Goal: Task Accomplishment & Management: Use online tool/utility

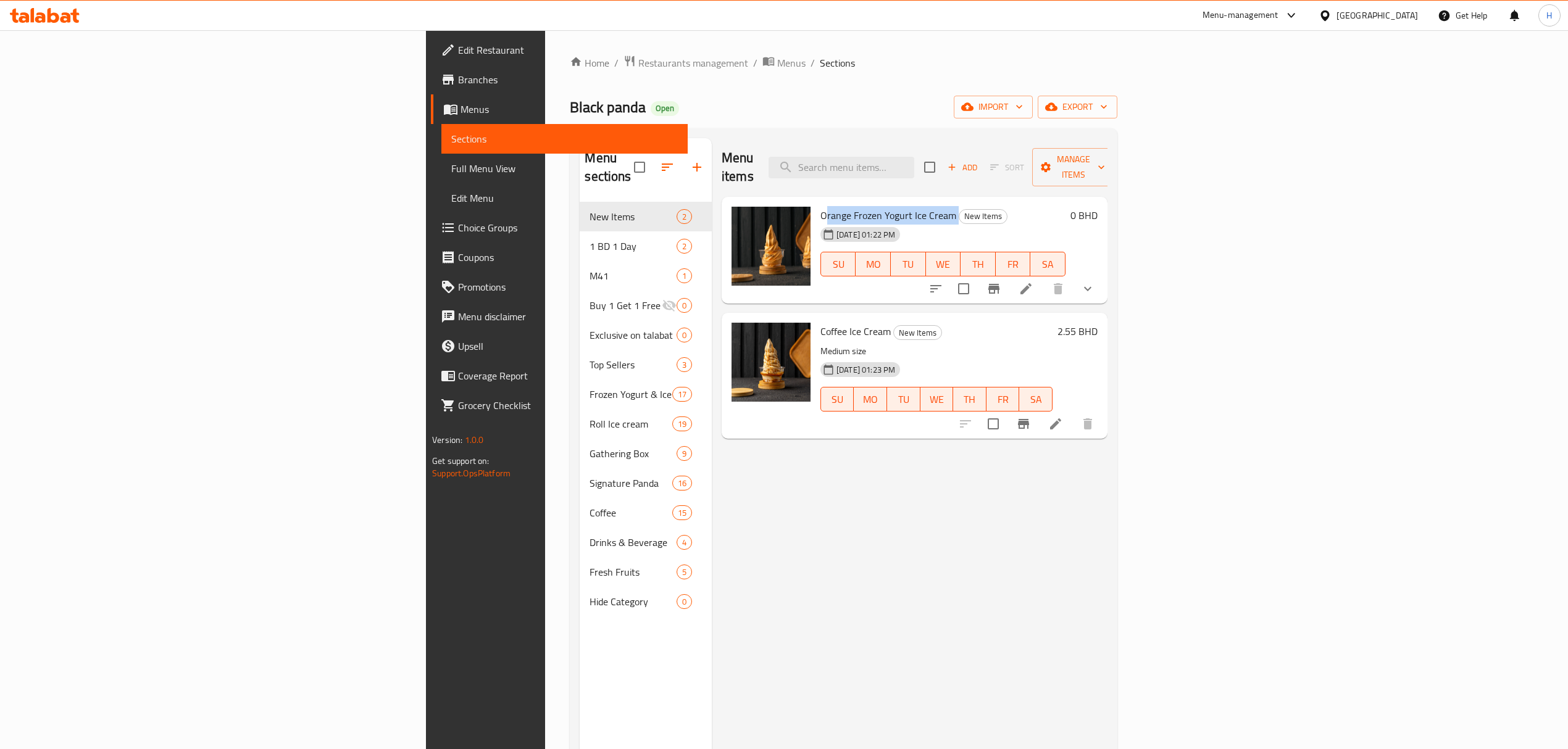
click at [74, 10] on icon at bounding box center [74, 16] width 8 height 14
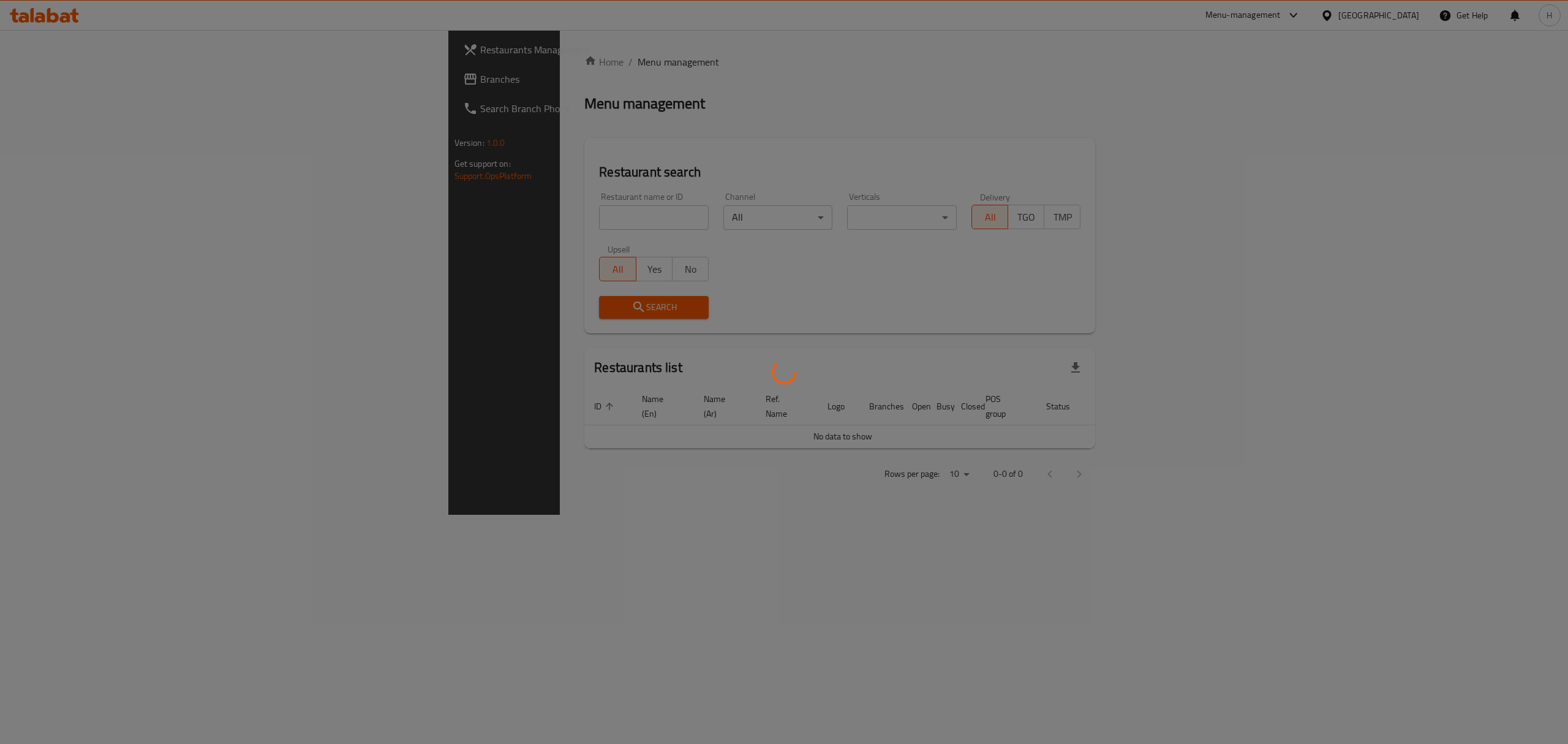
click at [450, 215] on div at bounding box center [784, 372] width 1568 height 744
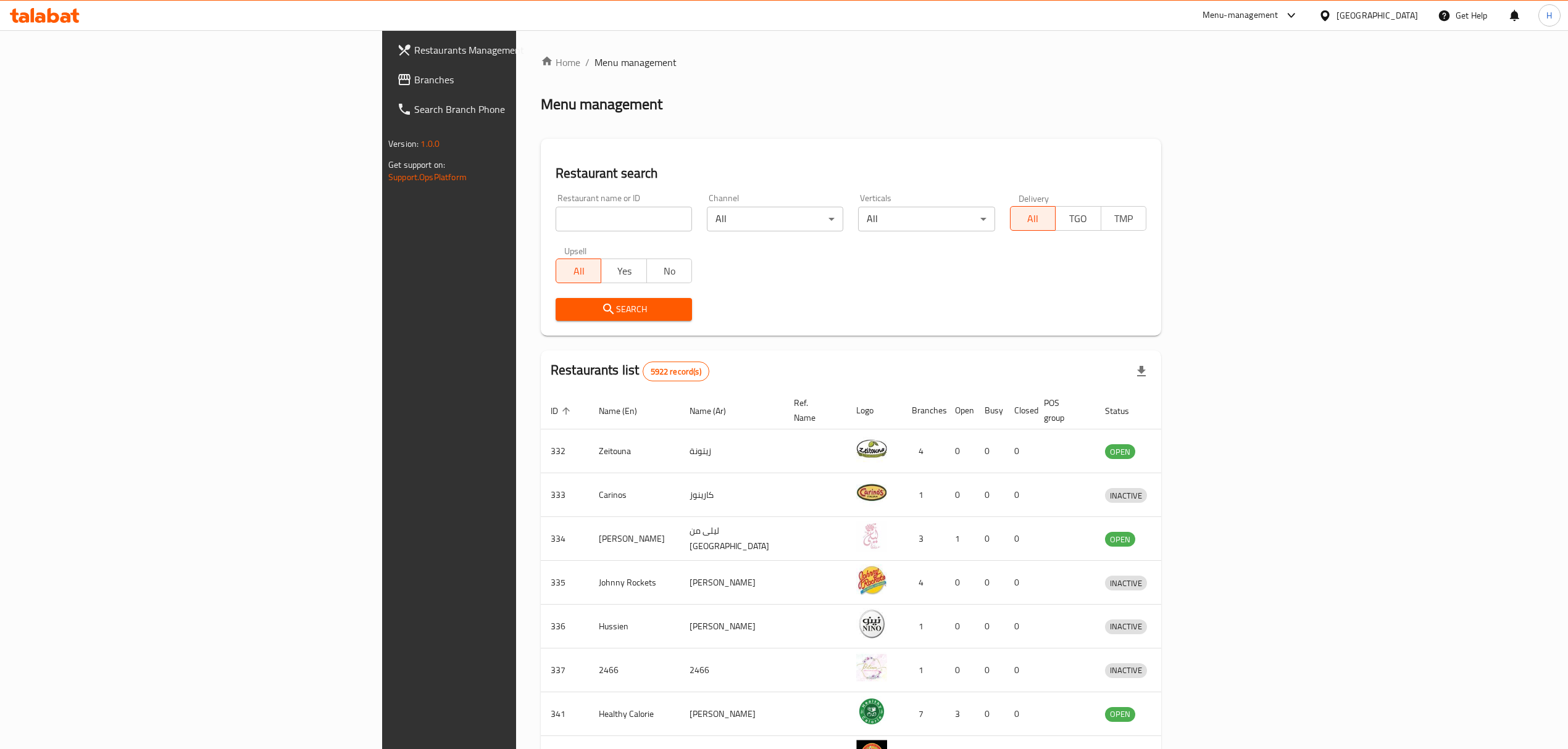
click at [438, 215] on div at bounding box center [784, 374] width 1568 height 749
click at [556, 217] on input "search" at bounding box center [624, 219] width 137 height 25
type input "c"
type input "derby cafe"
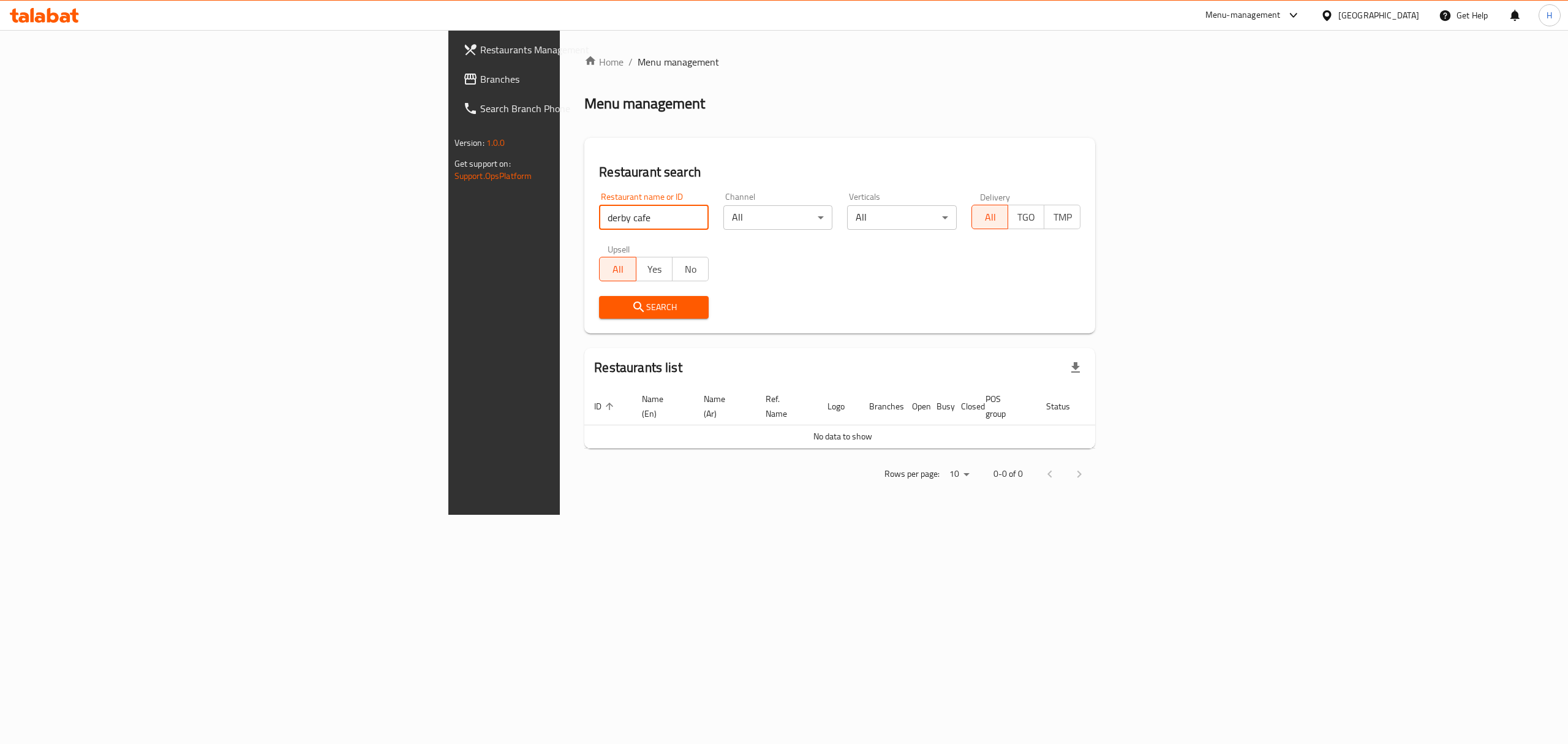
drag, startPoint x: 370, startPoint y: 219, endPoint x: 307, endPoint y: 227, distance: 63.5
click at [599, 227] on input "derby cafe" at bounding box center [654, 217] width 110 height 24
type input "Derby"
click button "Search" at bounding box center [654, 307] width 110 height 23
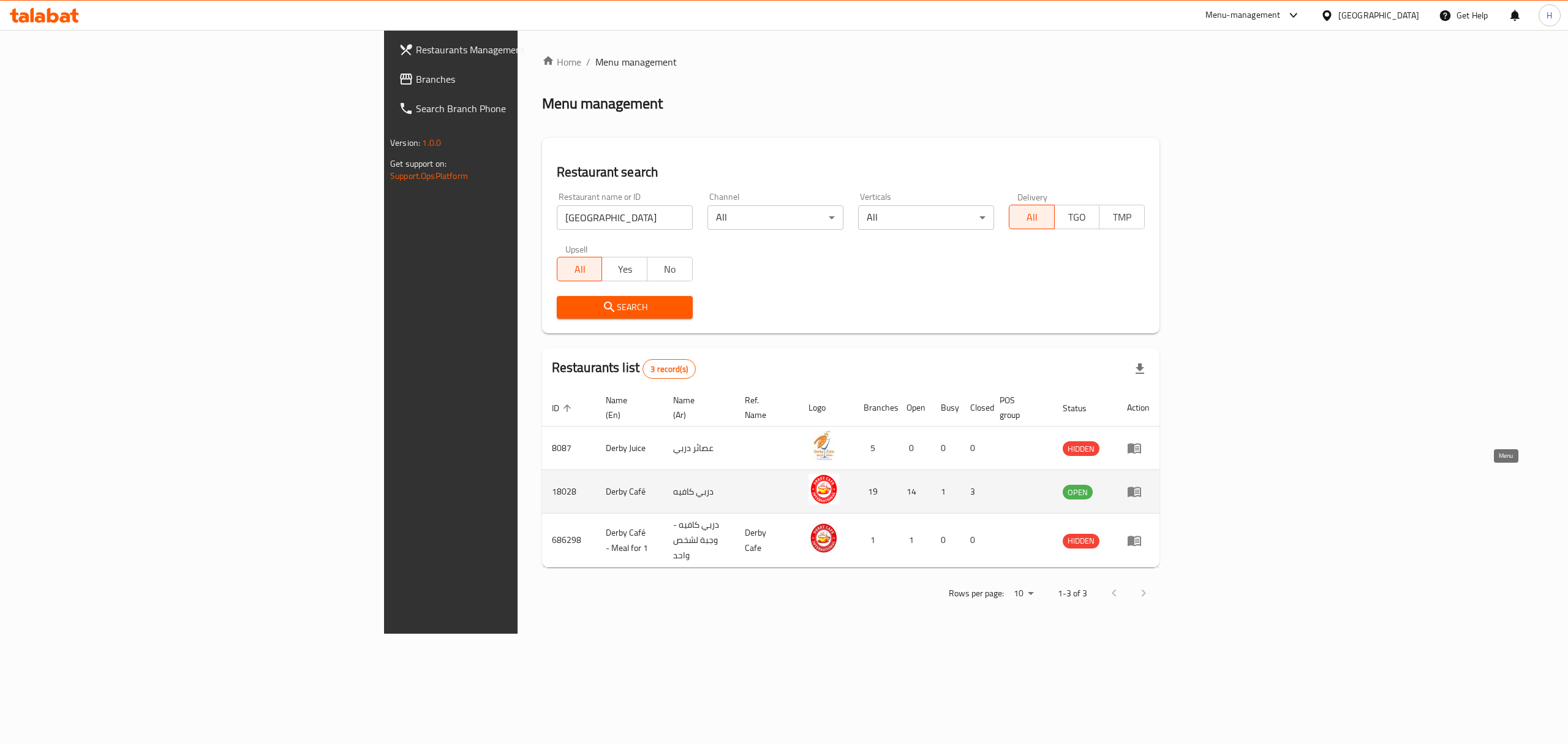
click at [1141, 487] on icon "enhanced table" at bounding box center [1134, 493] width 13 height 10
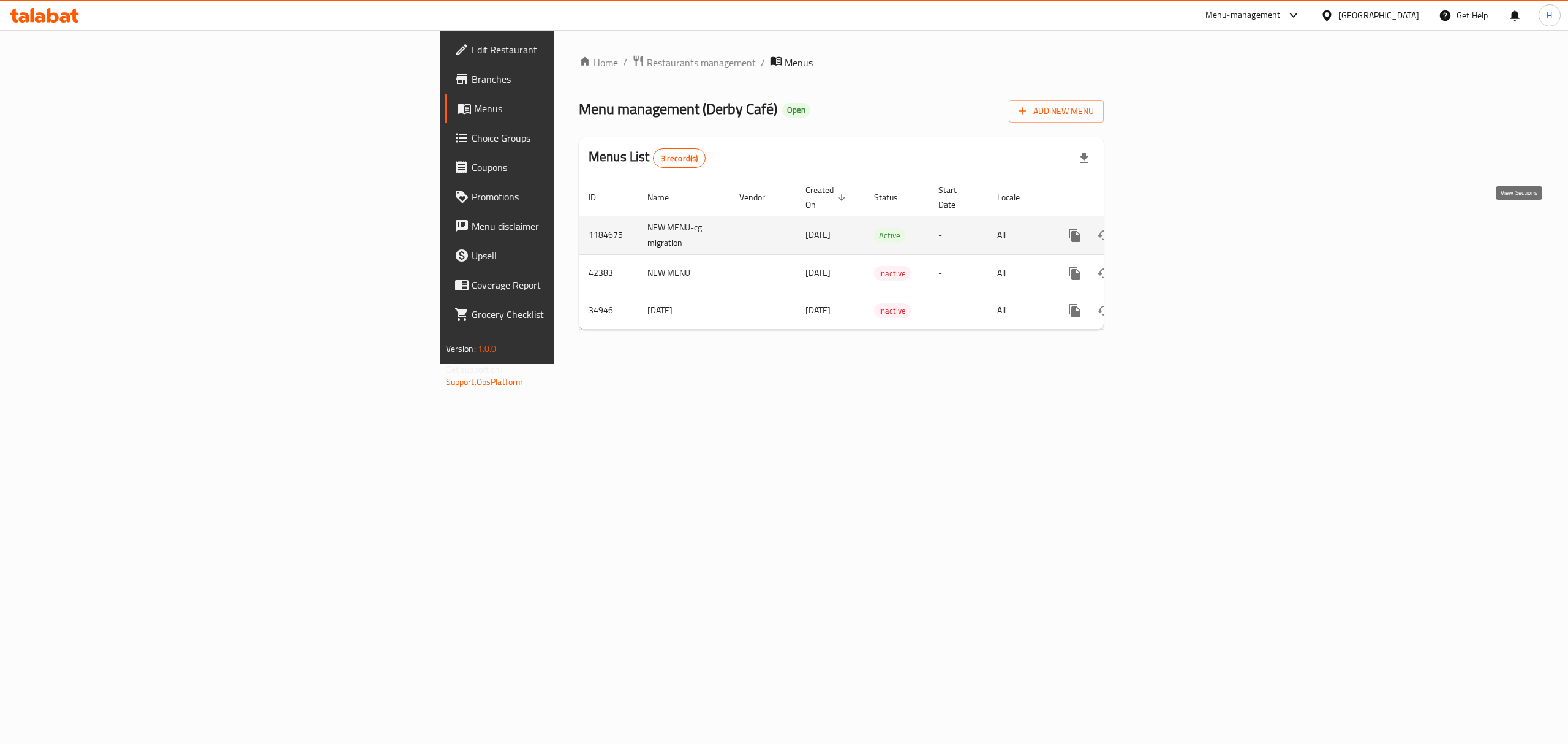
click at [1169, 230] on icon "enhanced table" at bounding box center [1163, 235] width 11 height 11
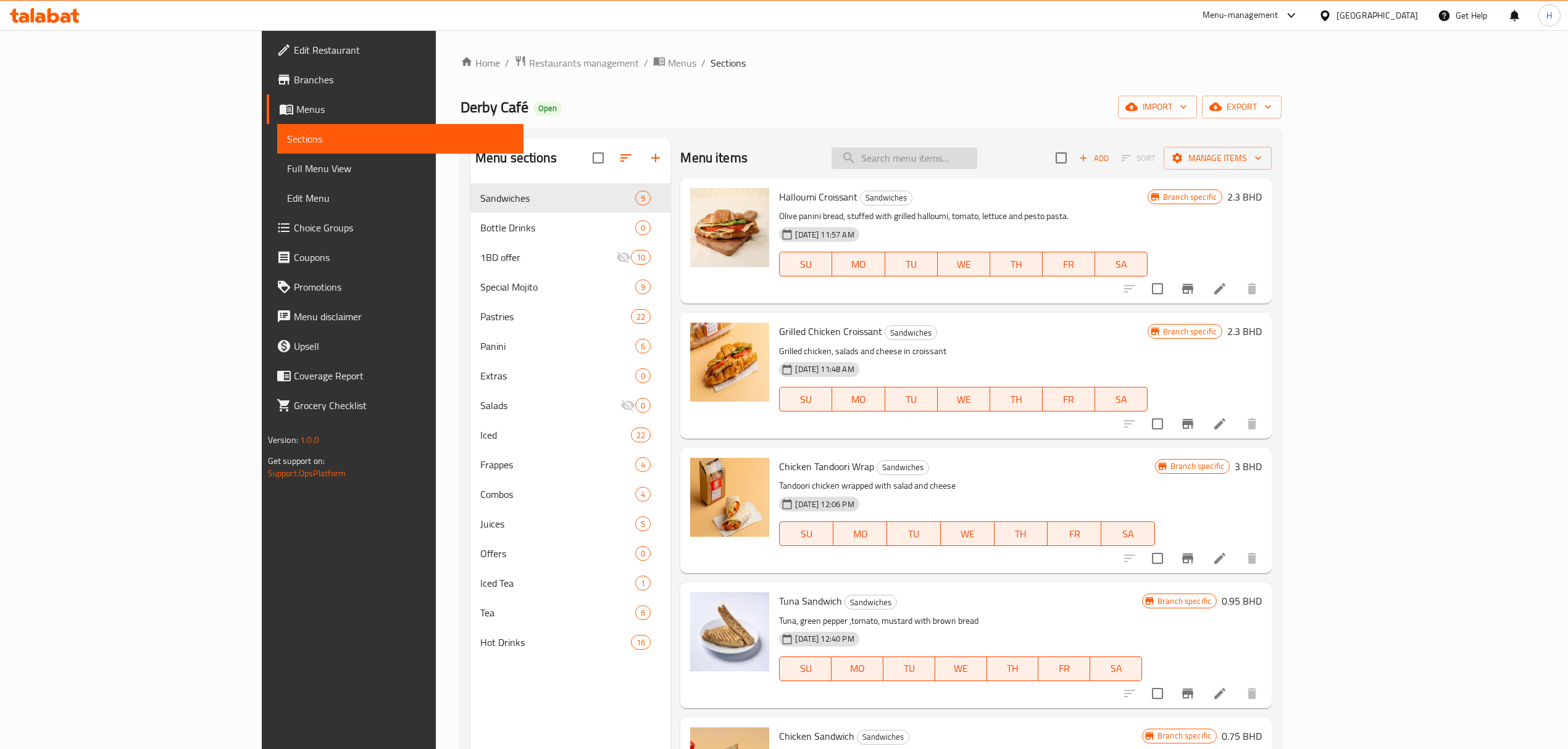
click at [977, 164] on input "search" at bounding box center [904, 158] width 146 height 21
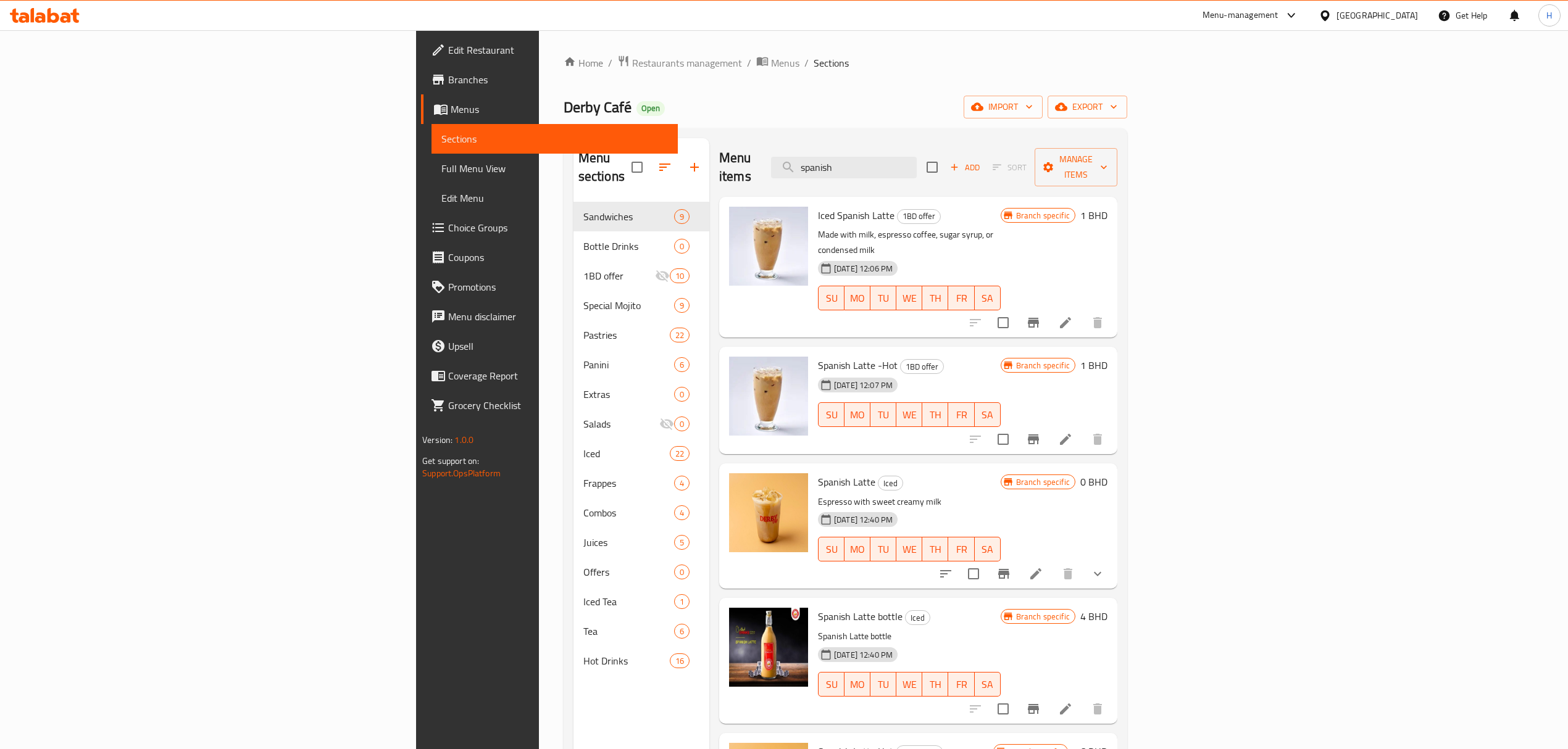
drag, startPoint x: 1012, startPoint y: 161, endPoint x: 660, endPoint y: 195, distance: 353.6
click at [709, 195] on div "Menu items spanish Add Sort Manage items Iced Spanish Latte 1BD offer Made with…" at bounding box center [913, 512] width 408 height 749
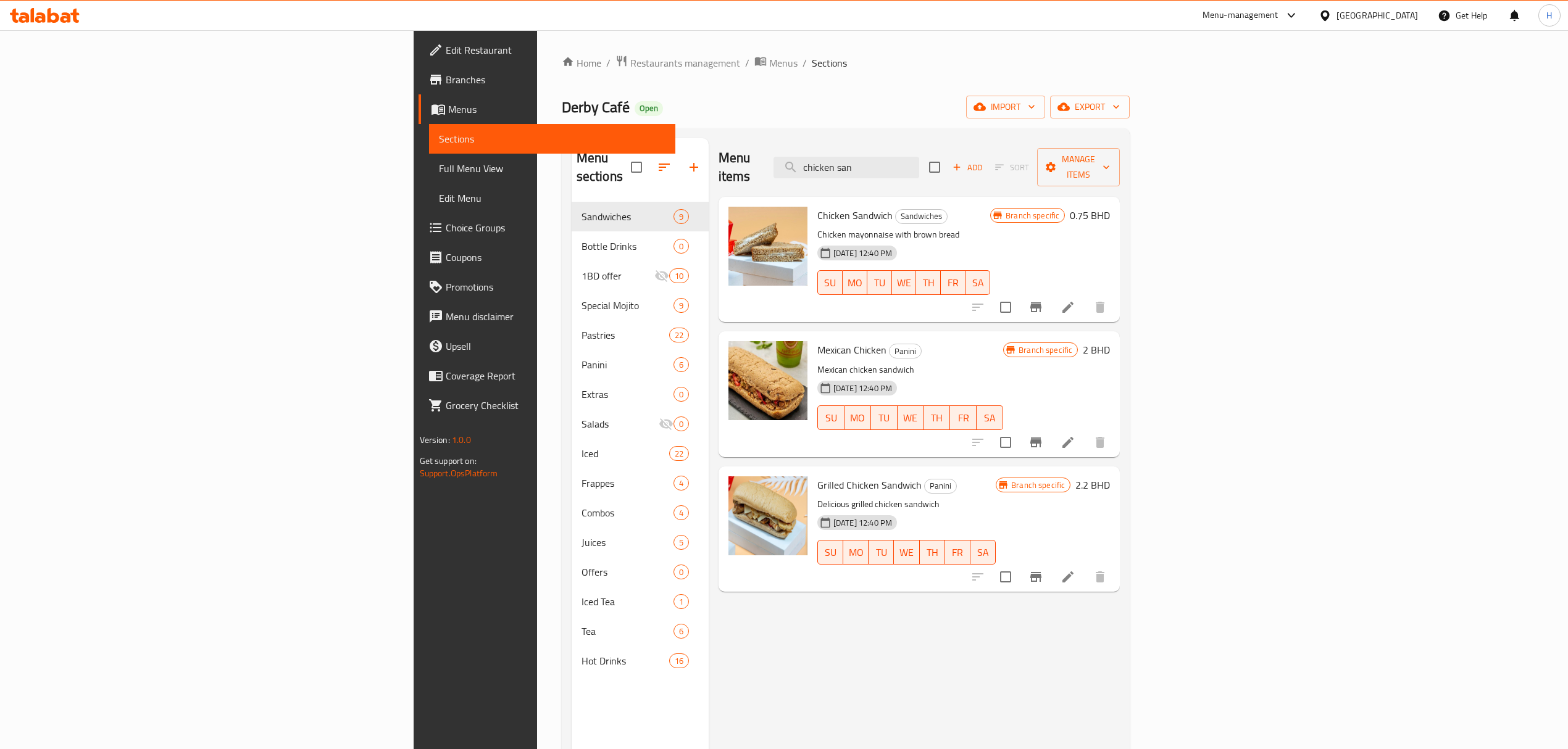
click at [900, 158] on div "Menu items chicken san Add Sort Manage items" at bounding box center [919, 167] width 402 height 59
click at [919, 164] on input "chicken san" at bounding box center [846, 167] width 146 height 21
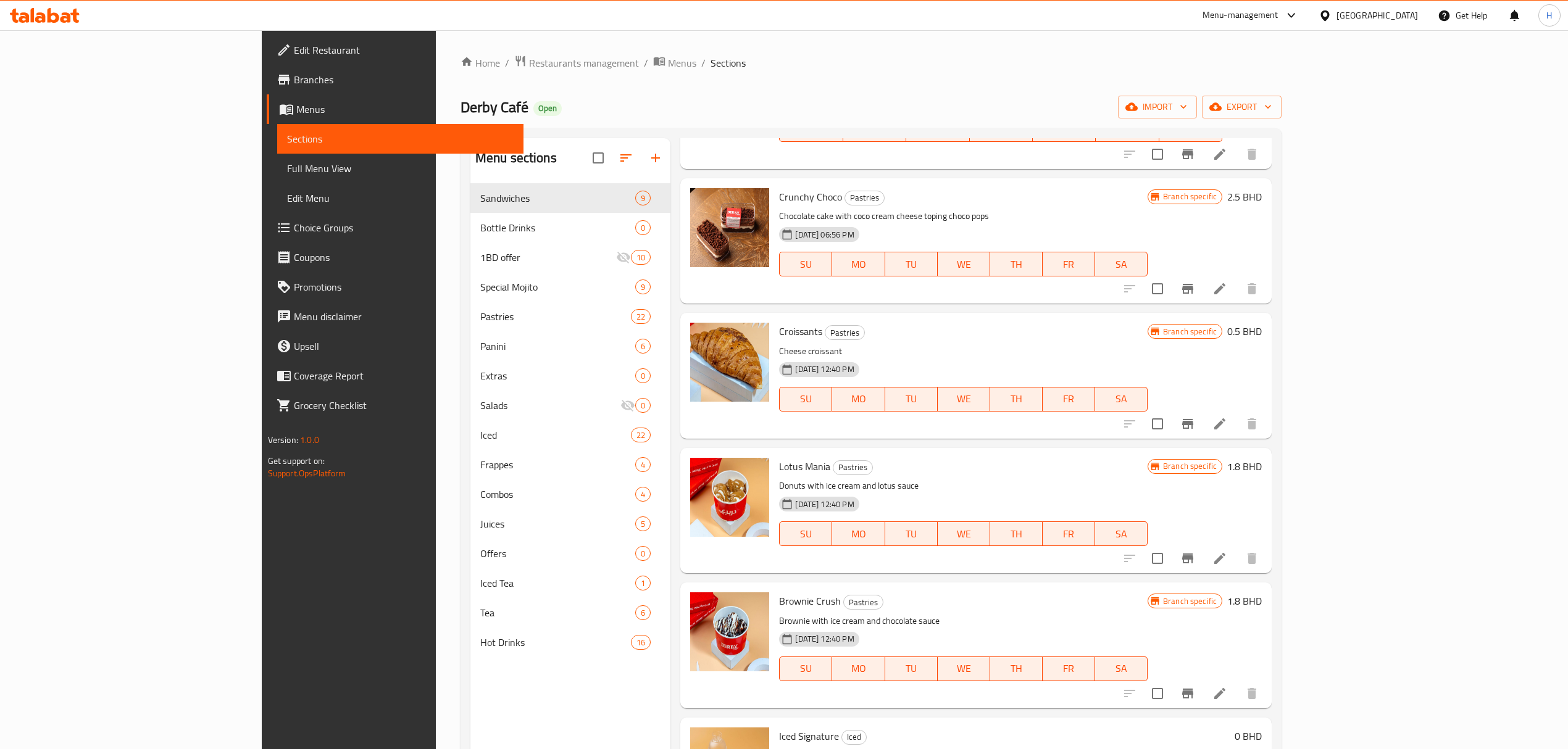
scroll to position [741, 0]
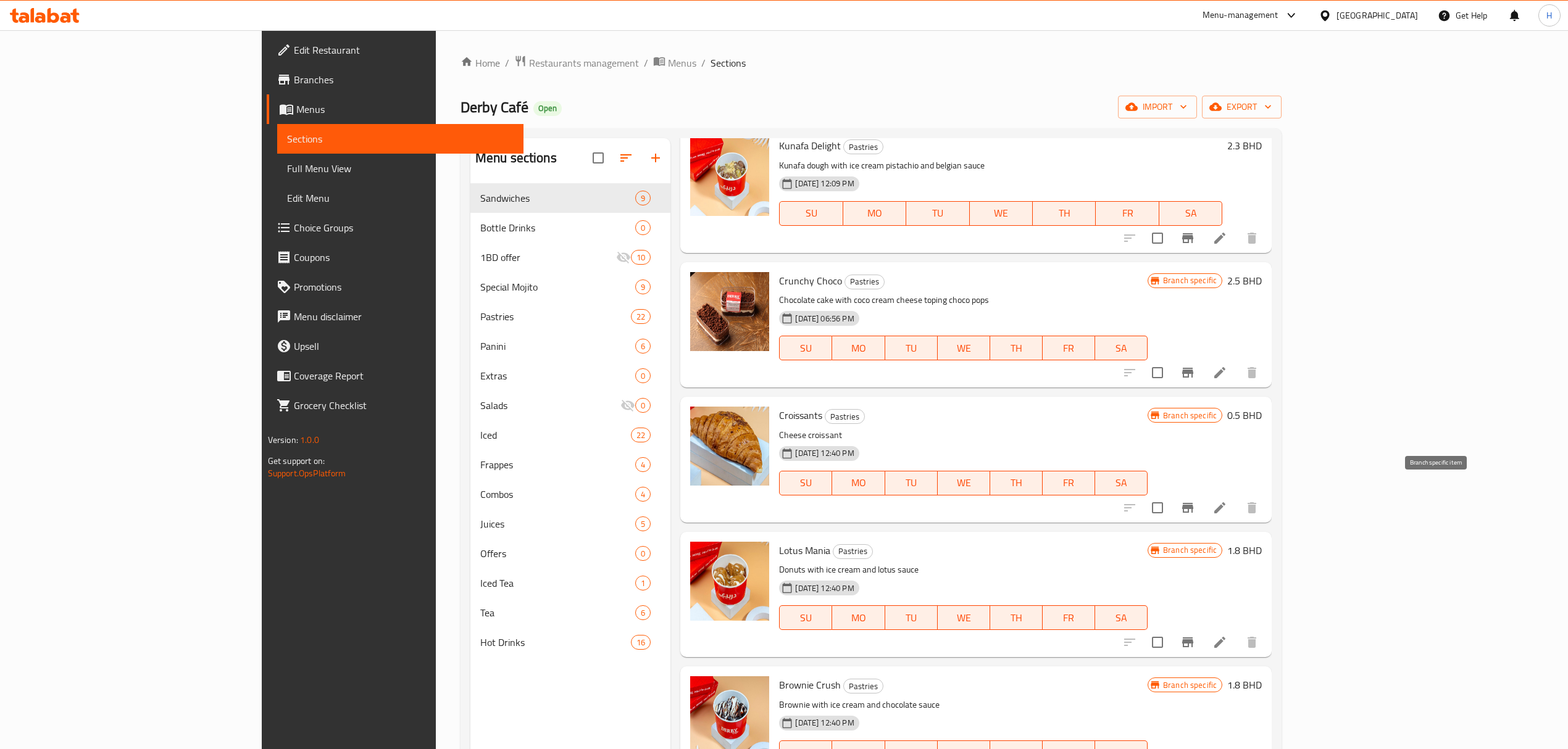
type input "cr"
click at [1193, 503] on icon "Branch-specific-item" at bounding box center [1187, 508] width 11 height 10
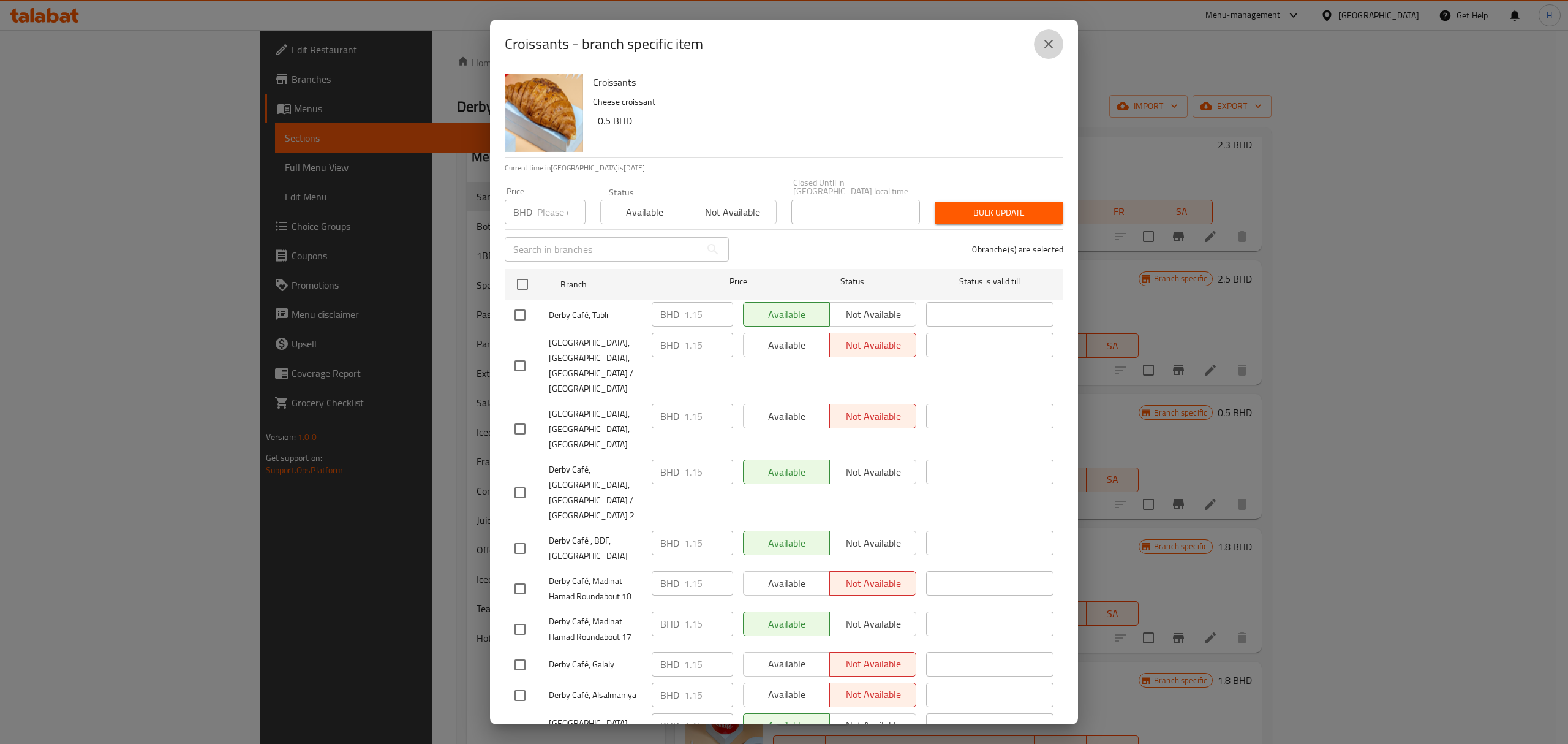
click at [1051, 49] on icon "close" at bounding box center [1048, 44] width 15 height 15
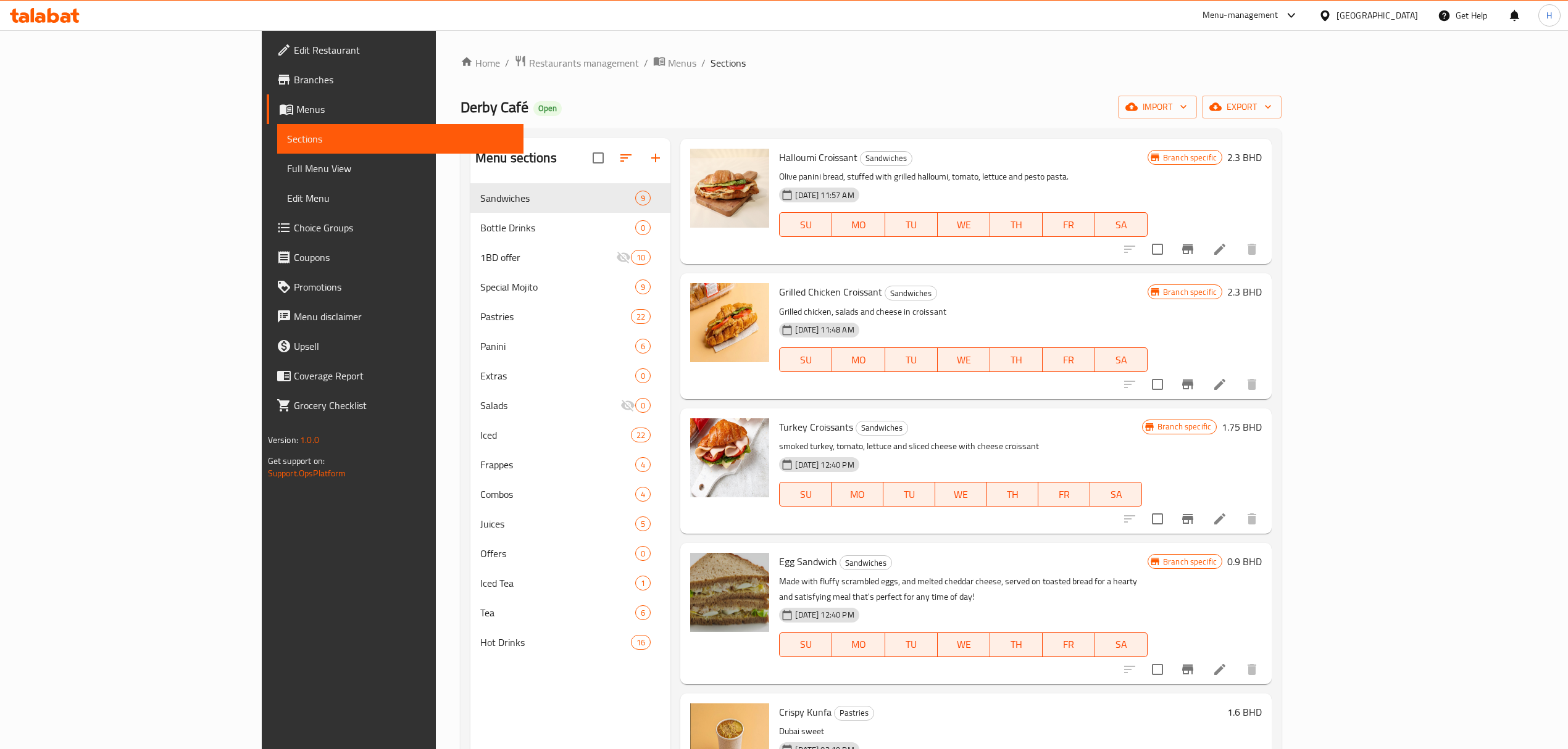
scroll to position [0, 0]
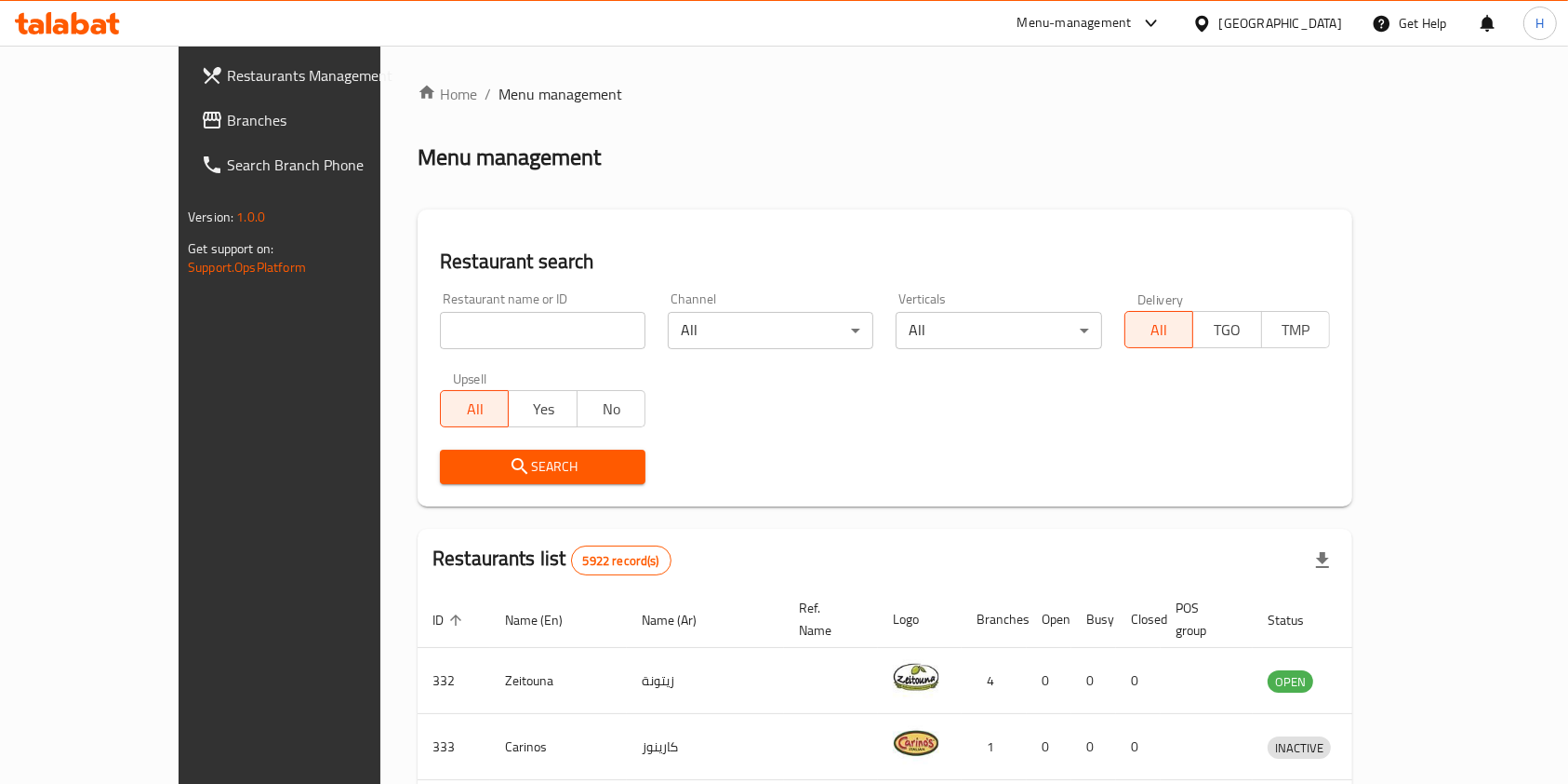
click at [516, 346] on div at bounding box center [784, 392] width 1568 height 784
click at [440, 331] on input "search" at bounding box center [543, 330] width 206 height 37
click button "Search" at bounding box center [543, 466] width 206 height 34
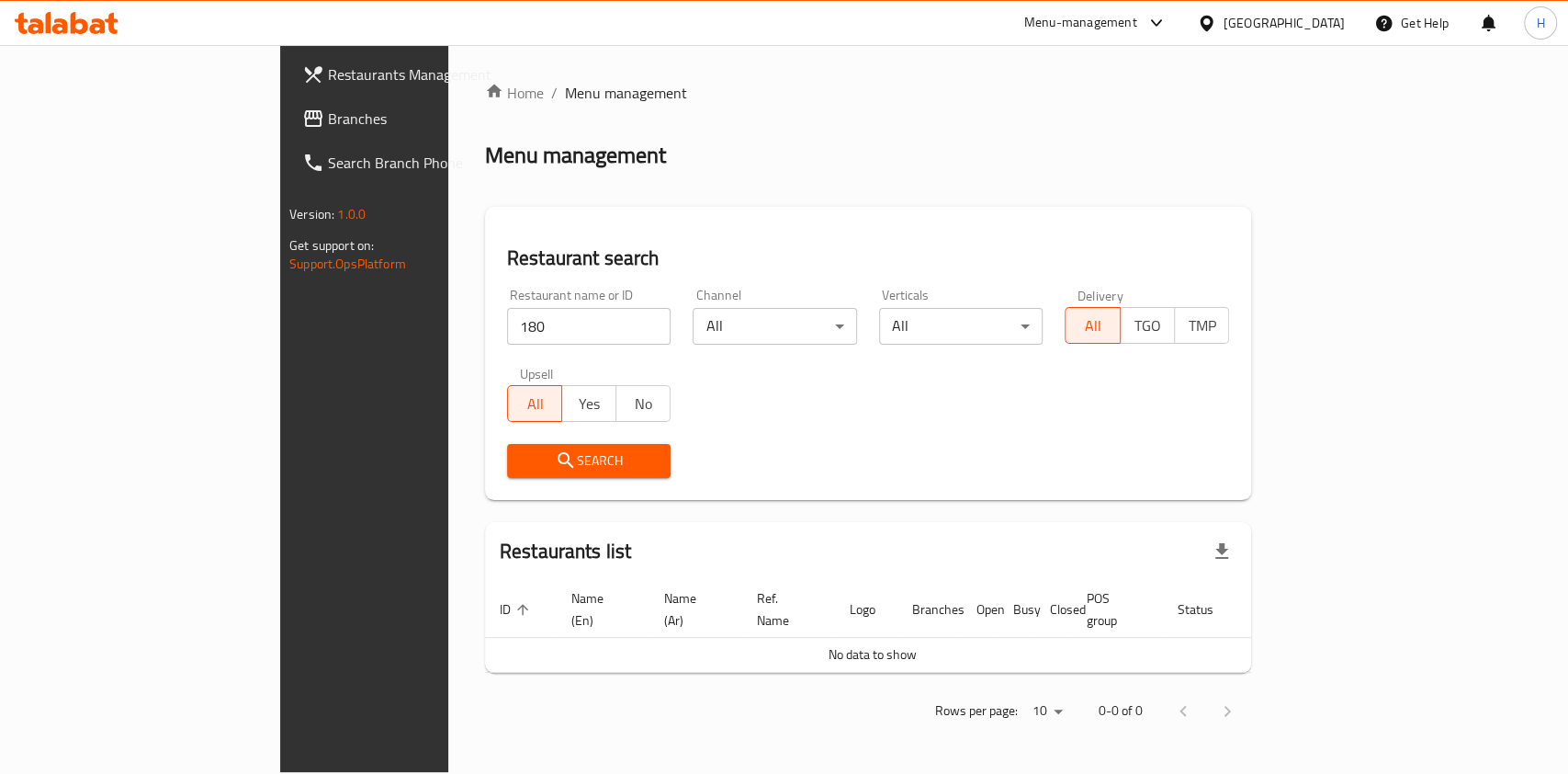
drag, startPoint x: 1566, startPoint y: 108, endPoint x: 1530, endPoint y: 284, distance: 179.6
click at [1288, 284] on div "Home / Menu management Menu management Restaurant search Restaurant name or ID …" at bounding box center [867, 409] width 839 height 727
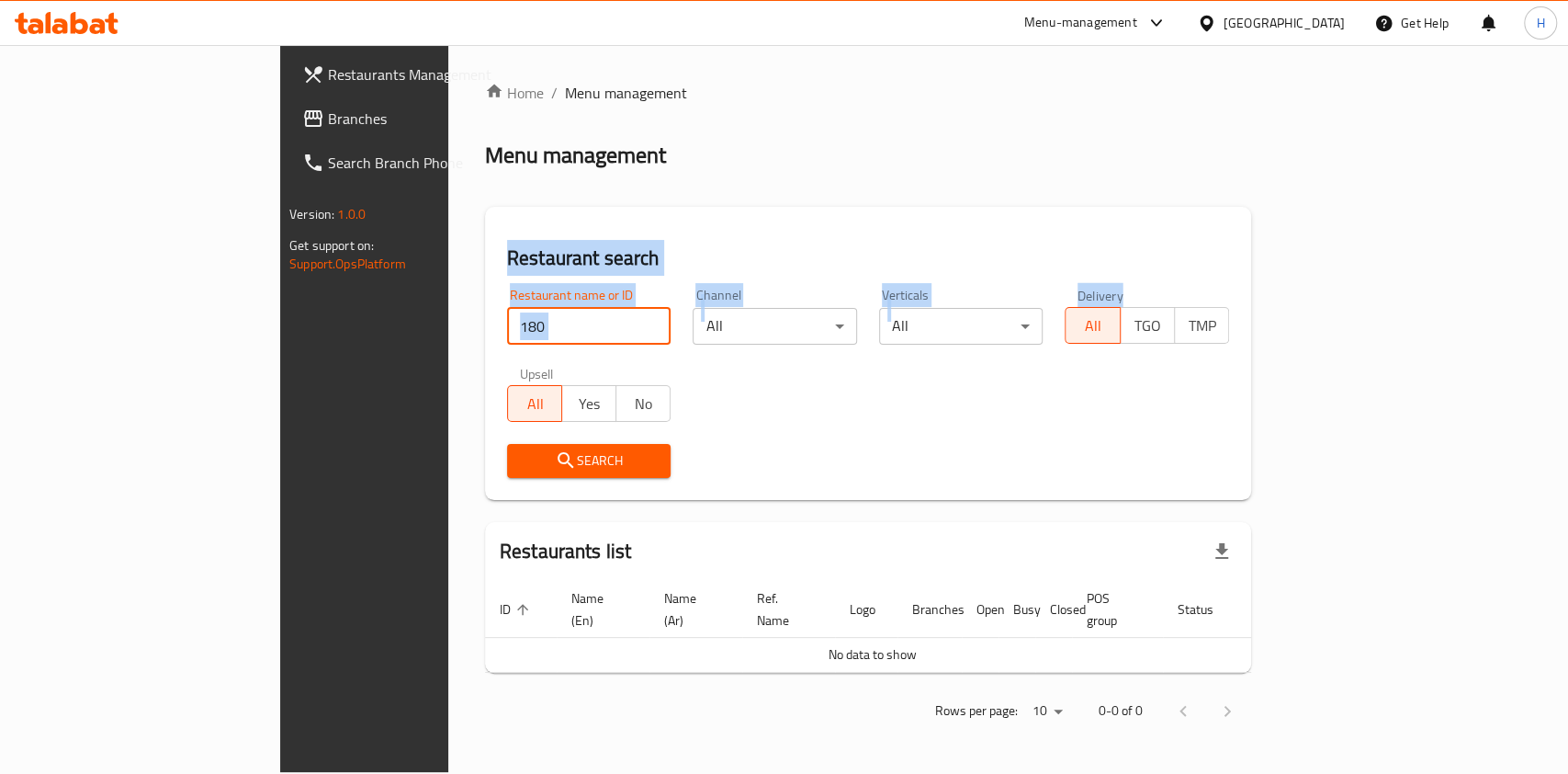
click at [507, 325] on input "180" at bounding box center [589, 326] width 165 height 37
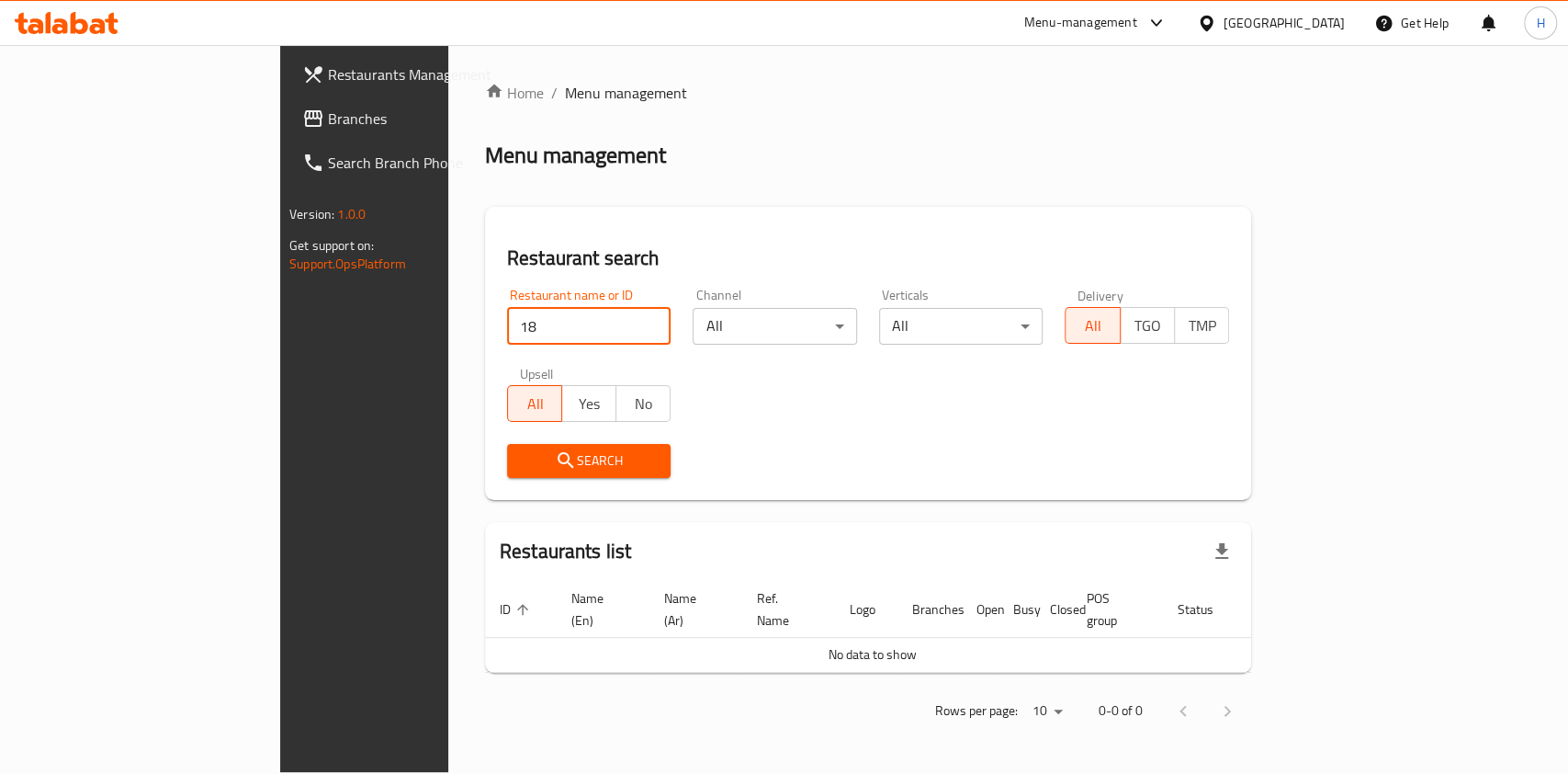
type input "1"
click button "Search" at bounding box center [589, 460] width 165 height 34
type input "180 d"
click button "Search" at bounding box center [589, 460] width 165 height 34
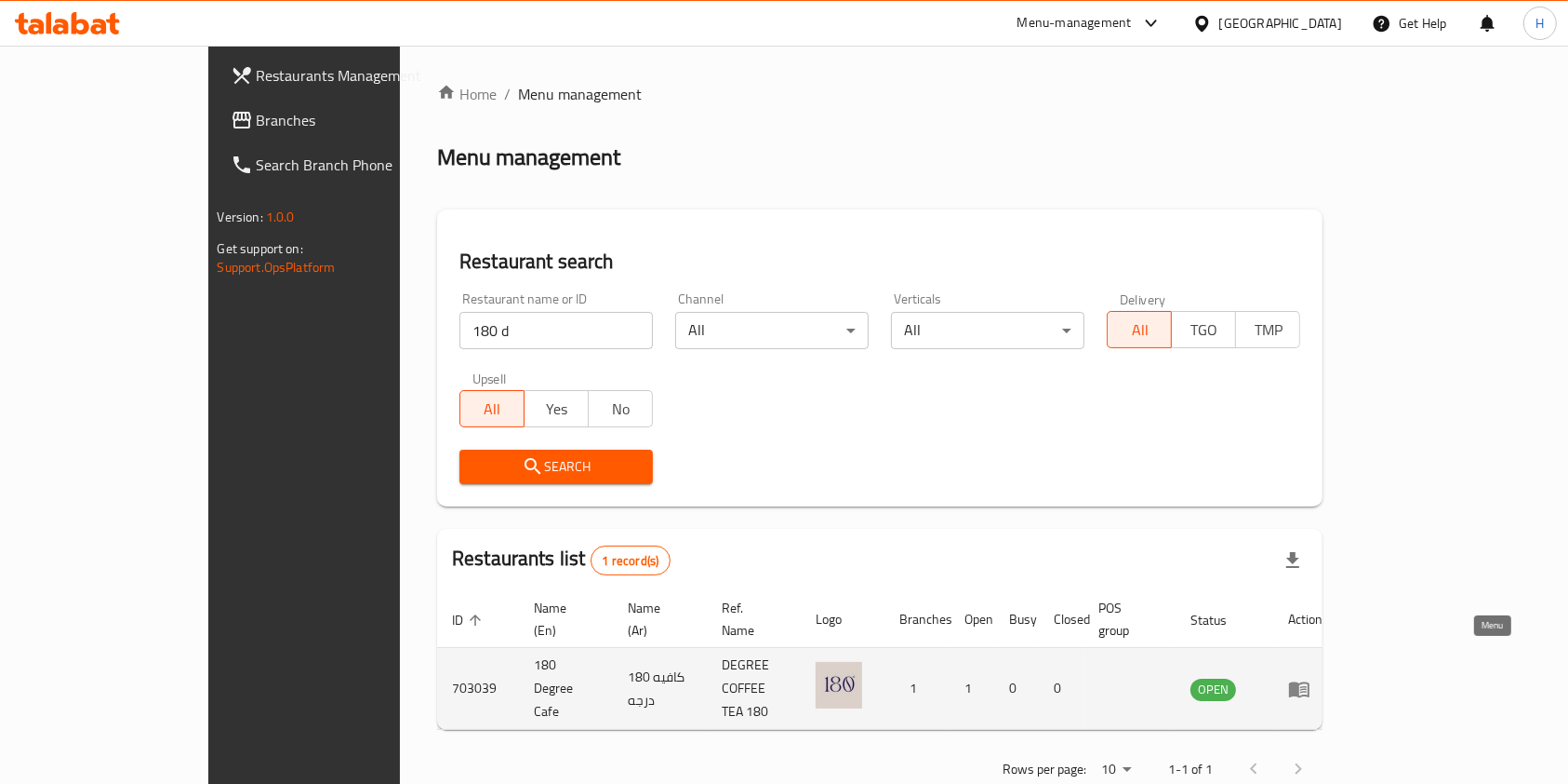
click at [1309, 681] on icon "enhanced table" at bounding box center [1299, 689] width 20 height 16
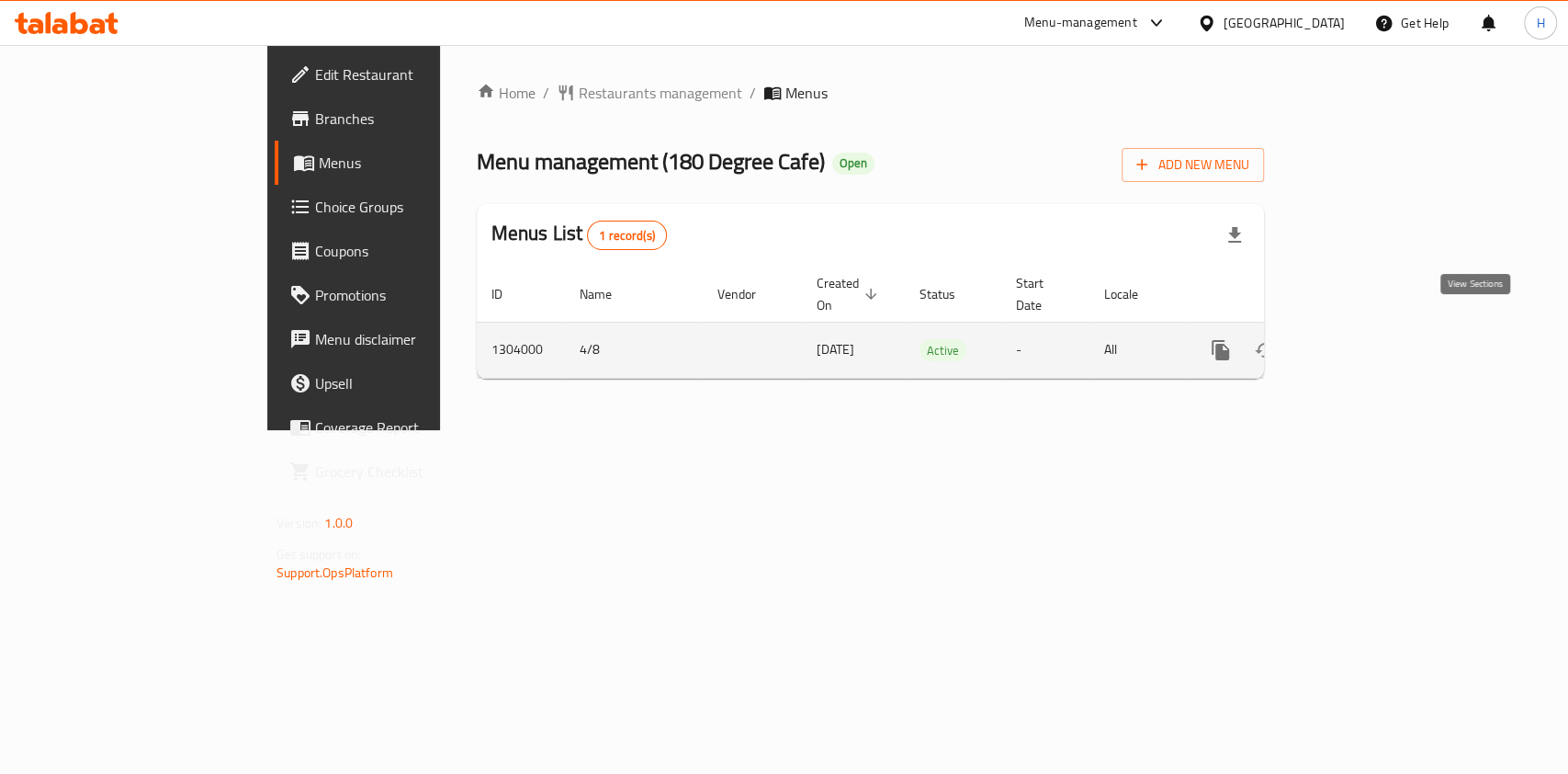
click at [1375, 342] on link "enhanced table" at bounding box center [1353, 350] width 44 height 44
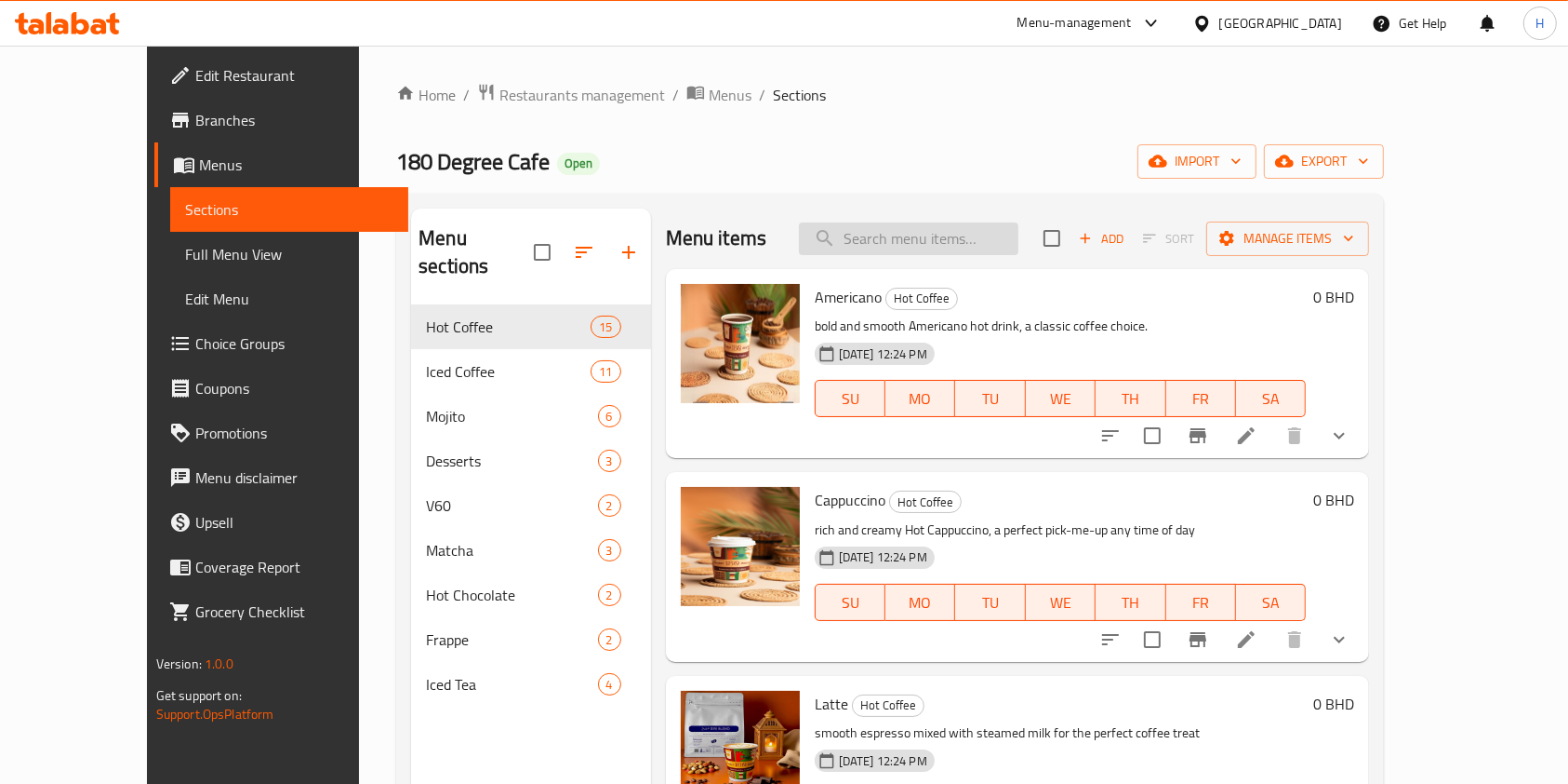
click at [926, 240] on input "search" at bounding box center [908, 238] width 220 height 32
type input "cookies"
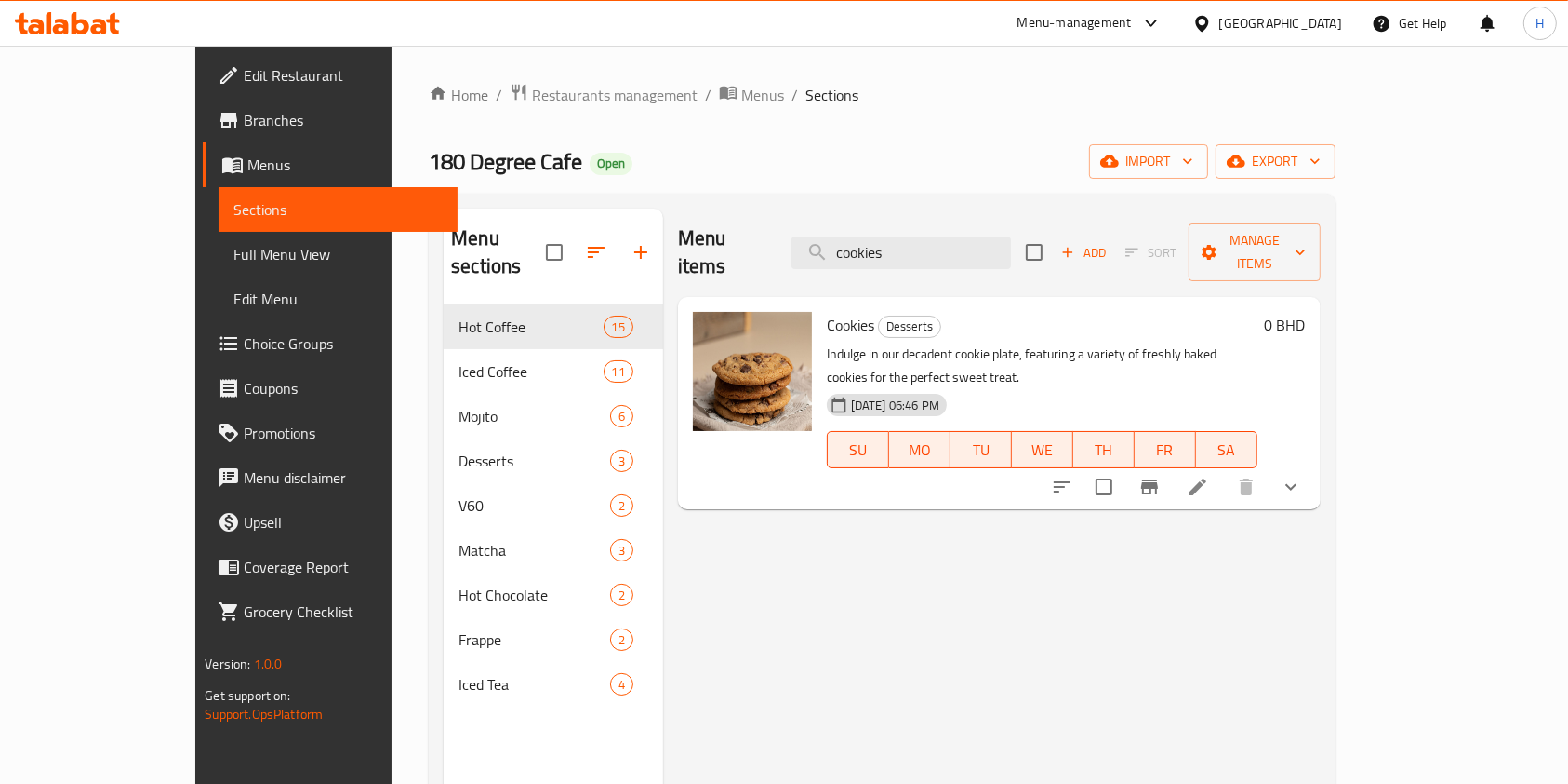
click at [1313, 465] on button "show more" at bounding box center [1291, 487] width 45 height 45
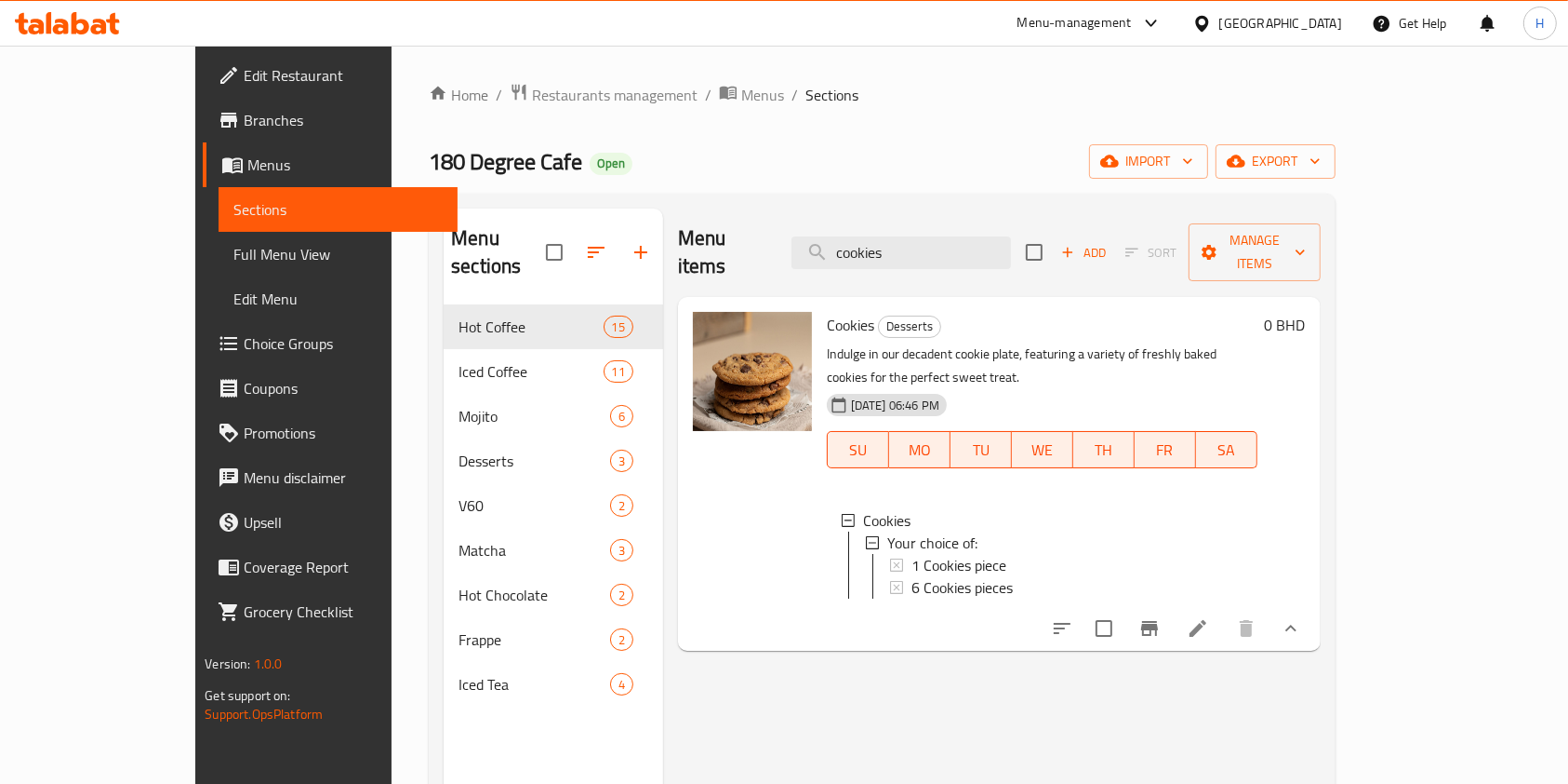
click at [91, 25] on icon at bounding box center [67, 22] width 105 height 22
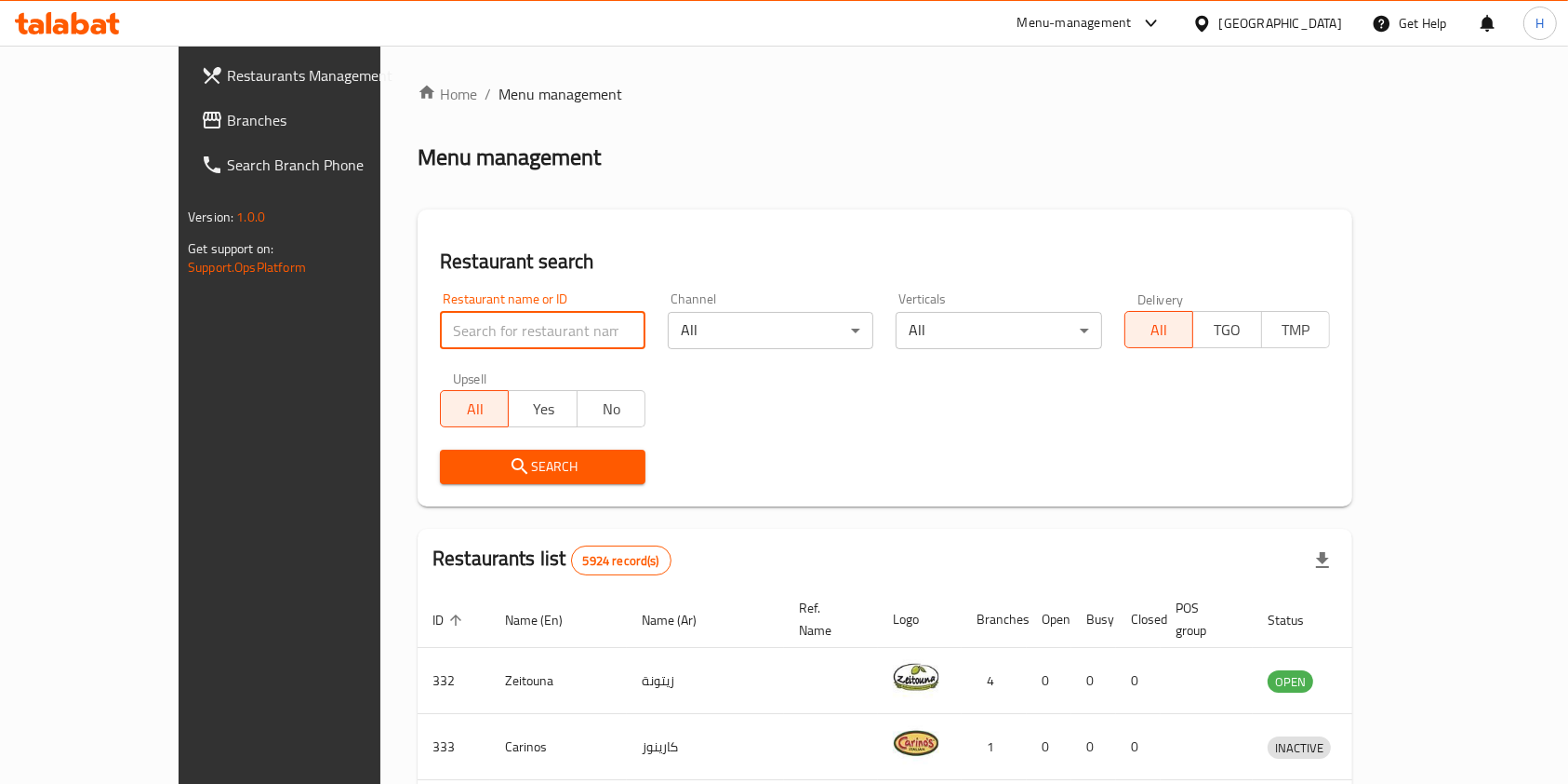
click at [481, 324] on input "search" at bounding box center [543, 330] width 206 height 37
type input "180 deg"
click button "Search" at bounding box center [543, 466] width 206 height 34
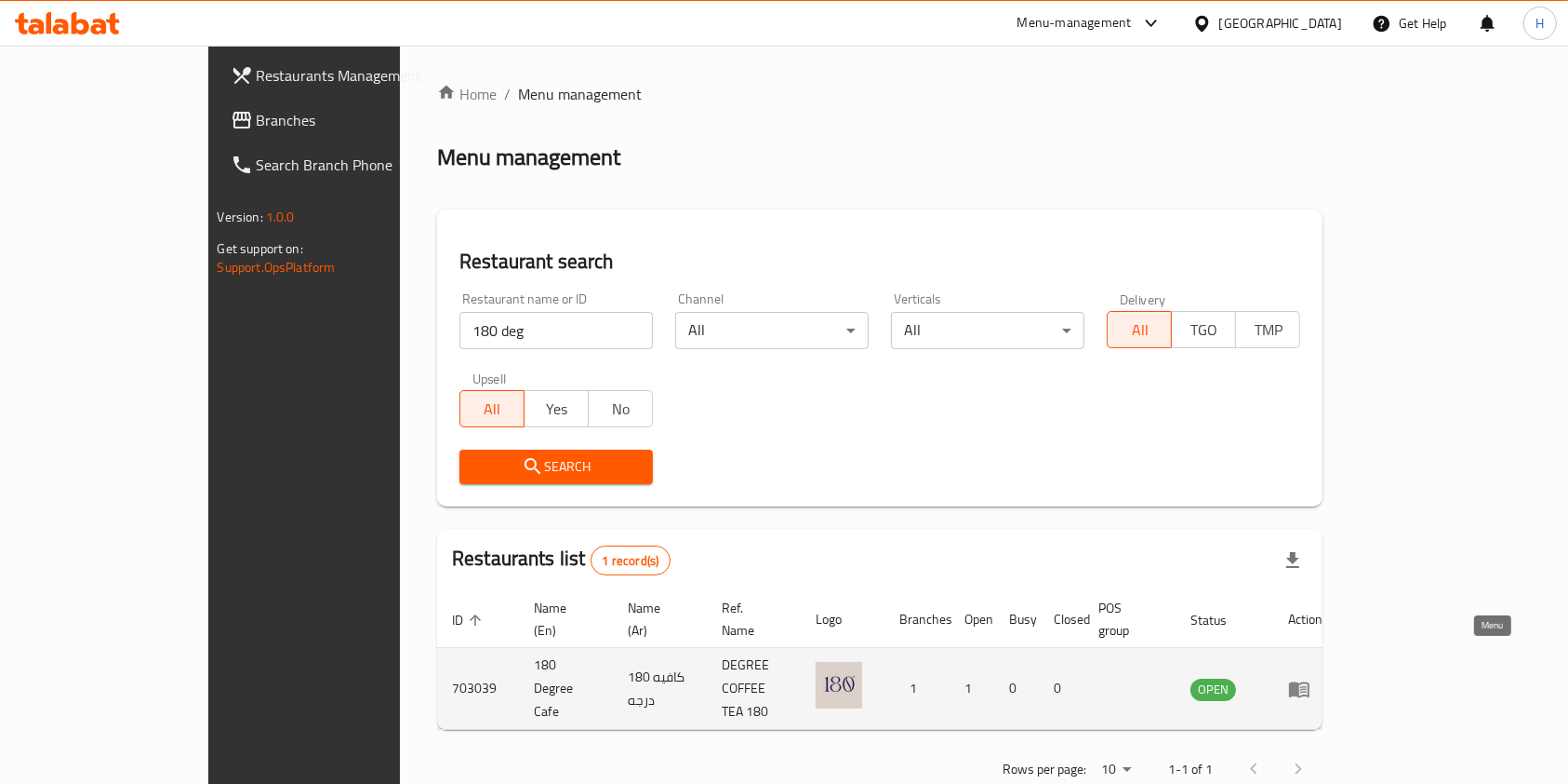
click at [1310, 678] on icon "enhanced table" at bounding box center [1299, 688] width 22 height 22
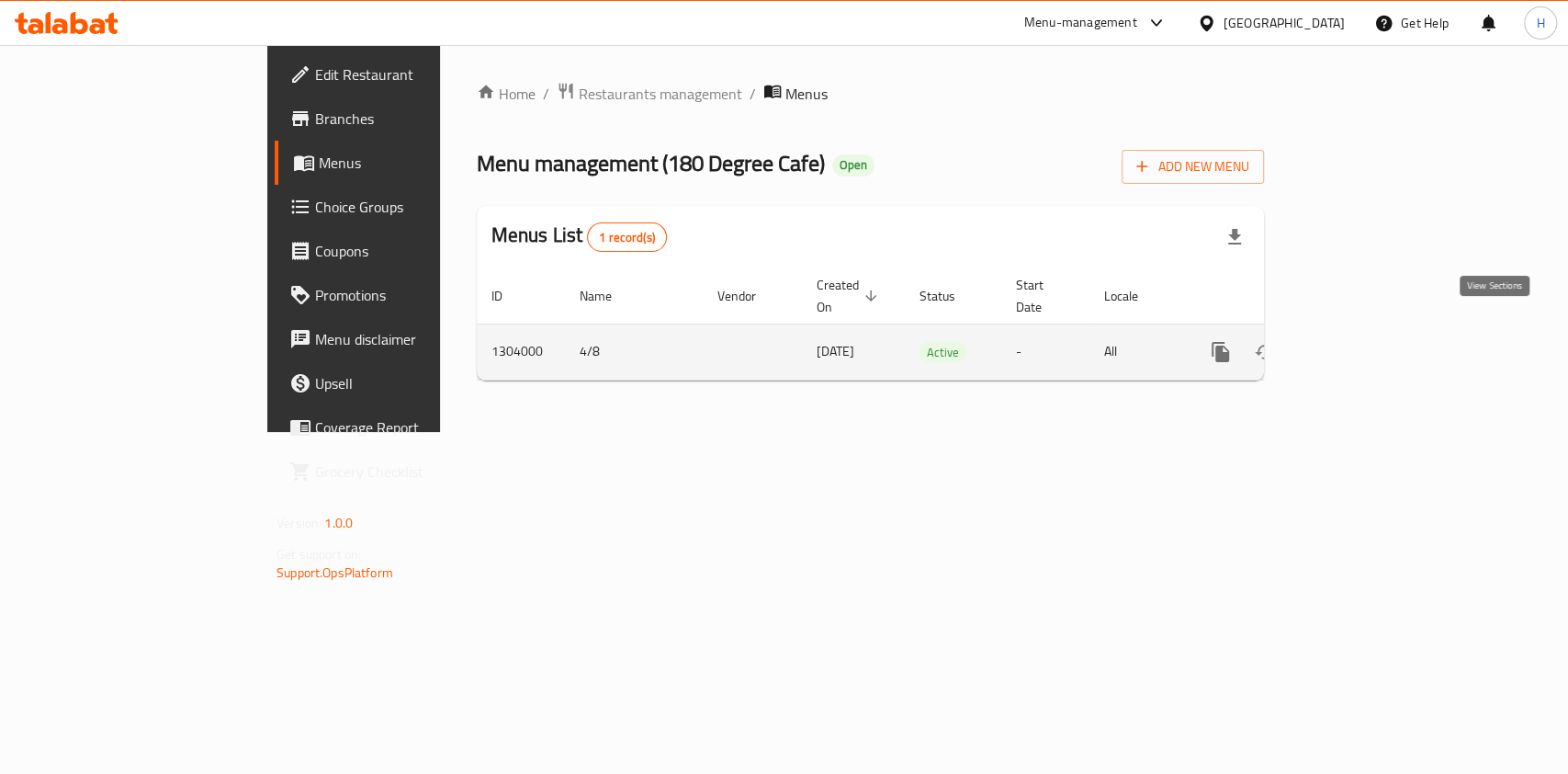
click at [1364, 341] on icon "enhanced table" at bounding box center [1352, 352] width 22 height 22
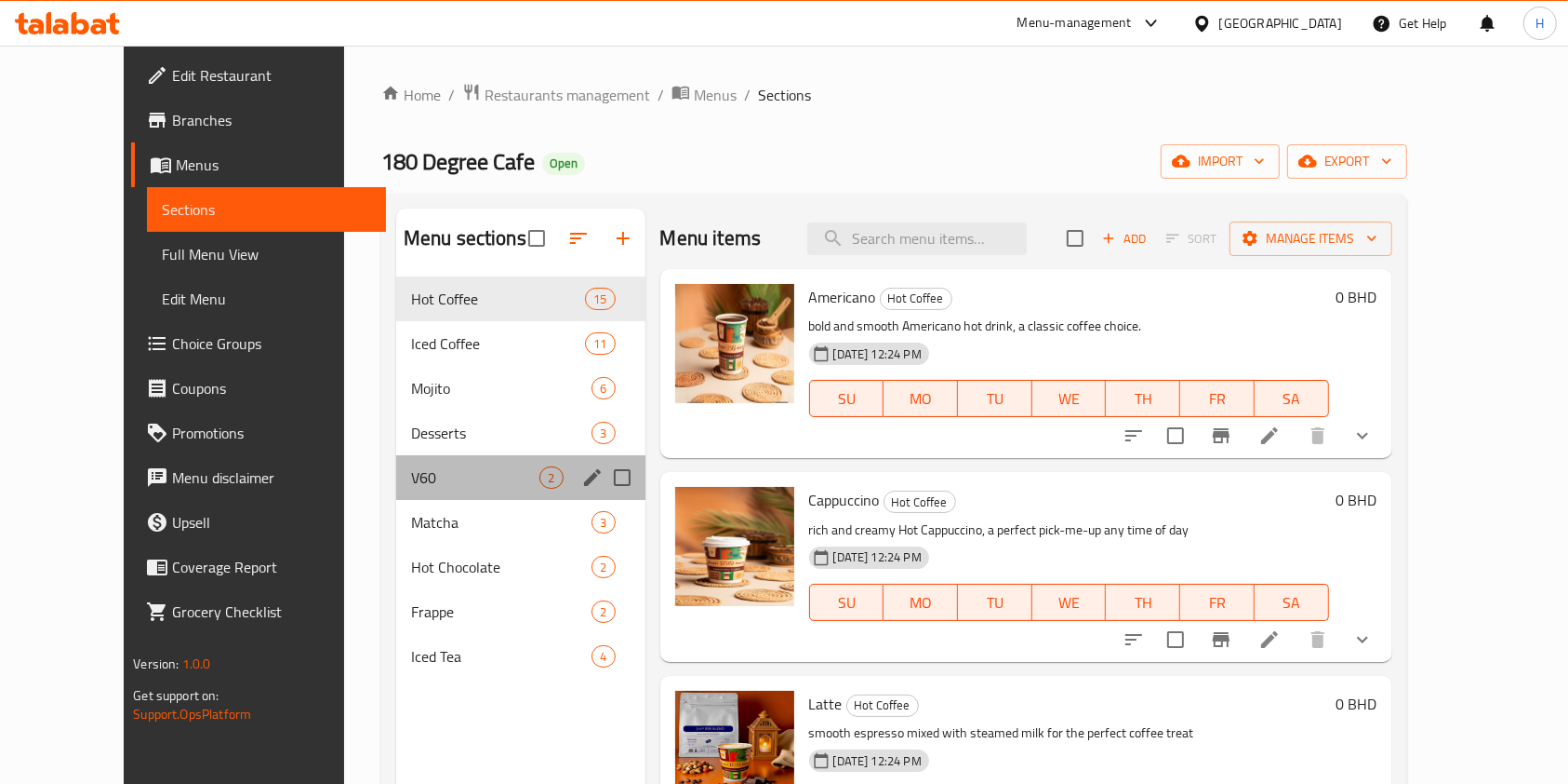
click at [444, 456] on div "V60 2" at bounding box center [520, 477] width 249 height 45
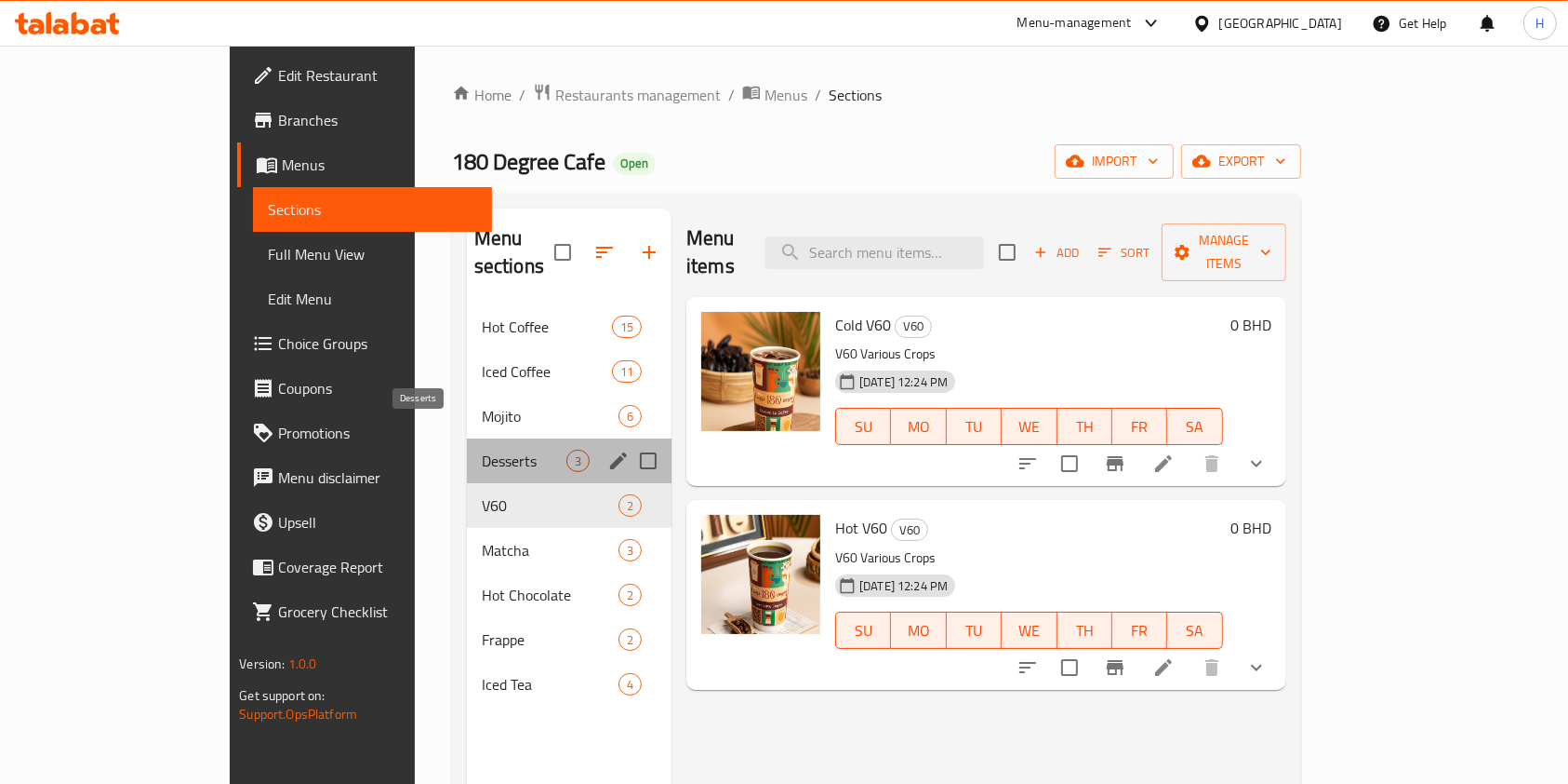
click at [482, 449] on span "Desserts" at bounding box center [524, 460] width 85 height 22
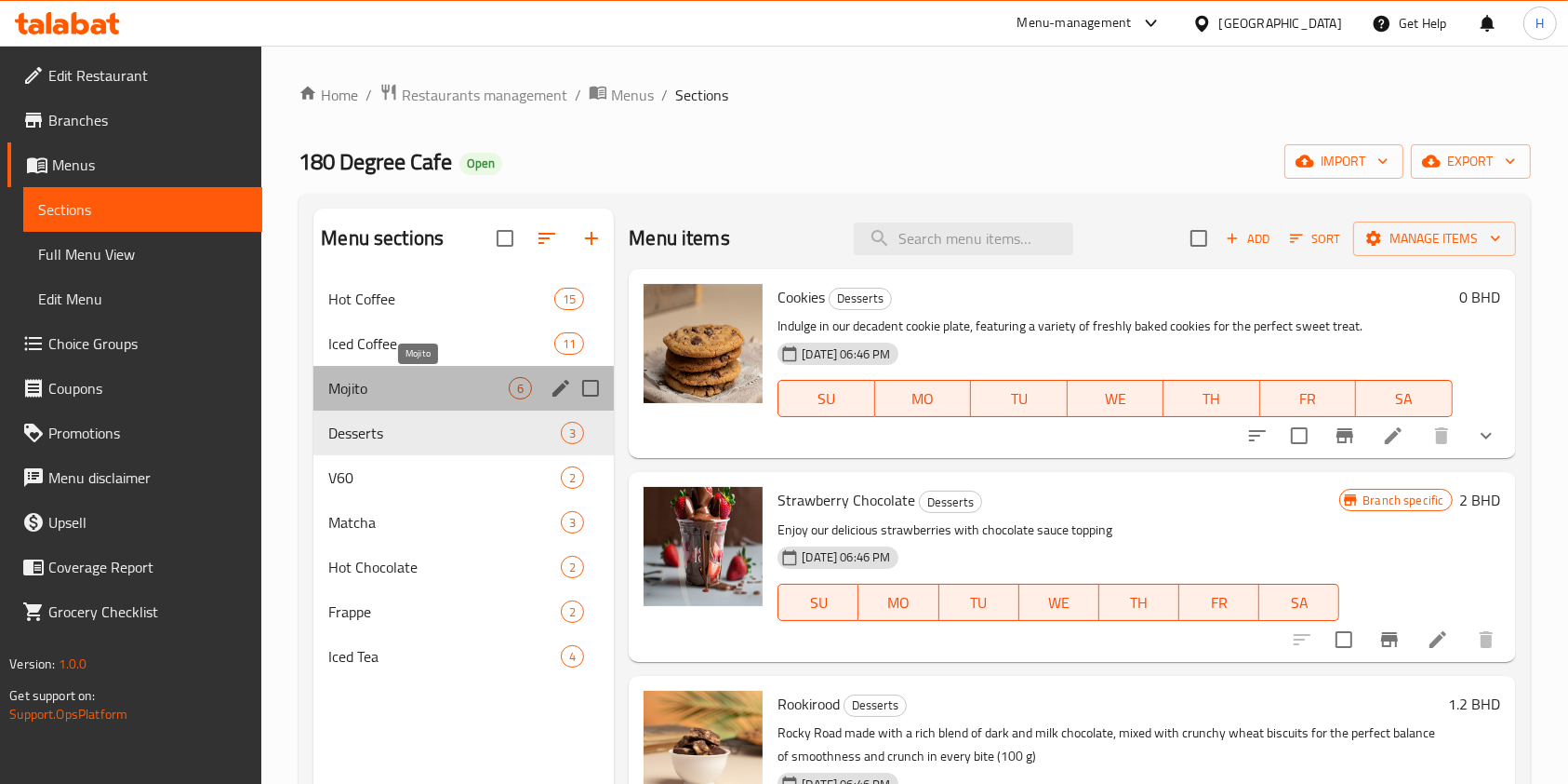
click at [339, 378] on span "Mojito" at bounding box center [418, 388] width 181 height 22
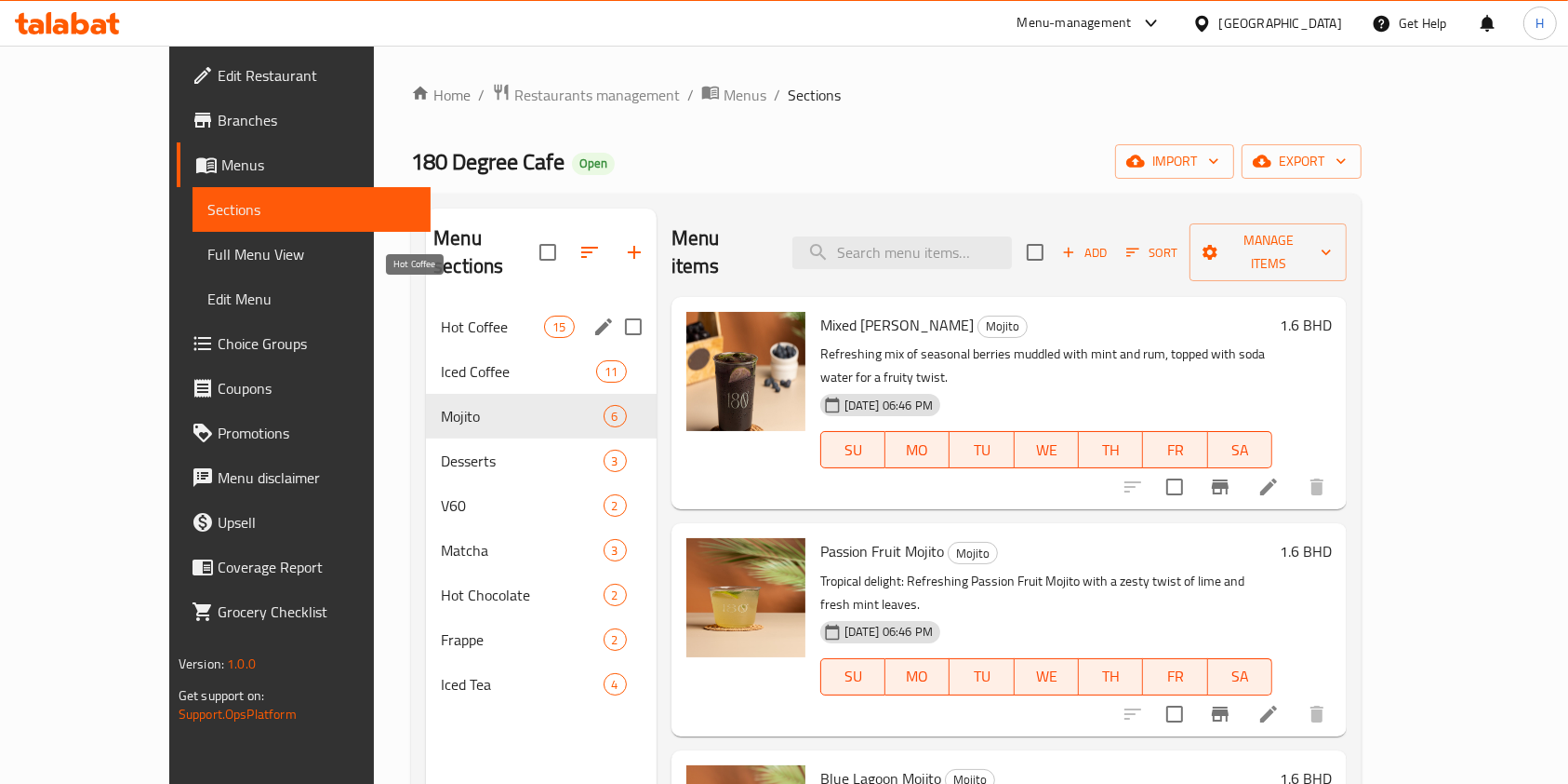
click at [444, 315] on span "Hot Coffee" at bounding box center [493, 326] width 103 height 22
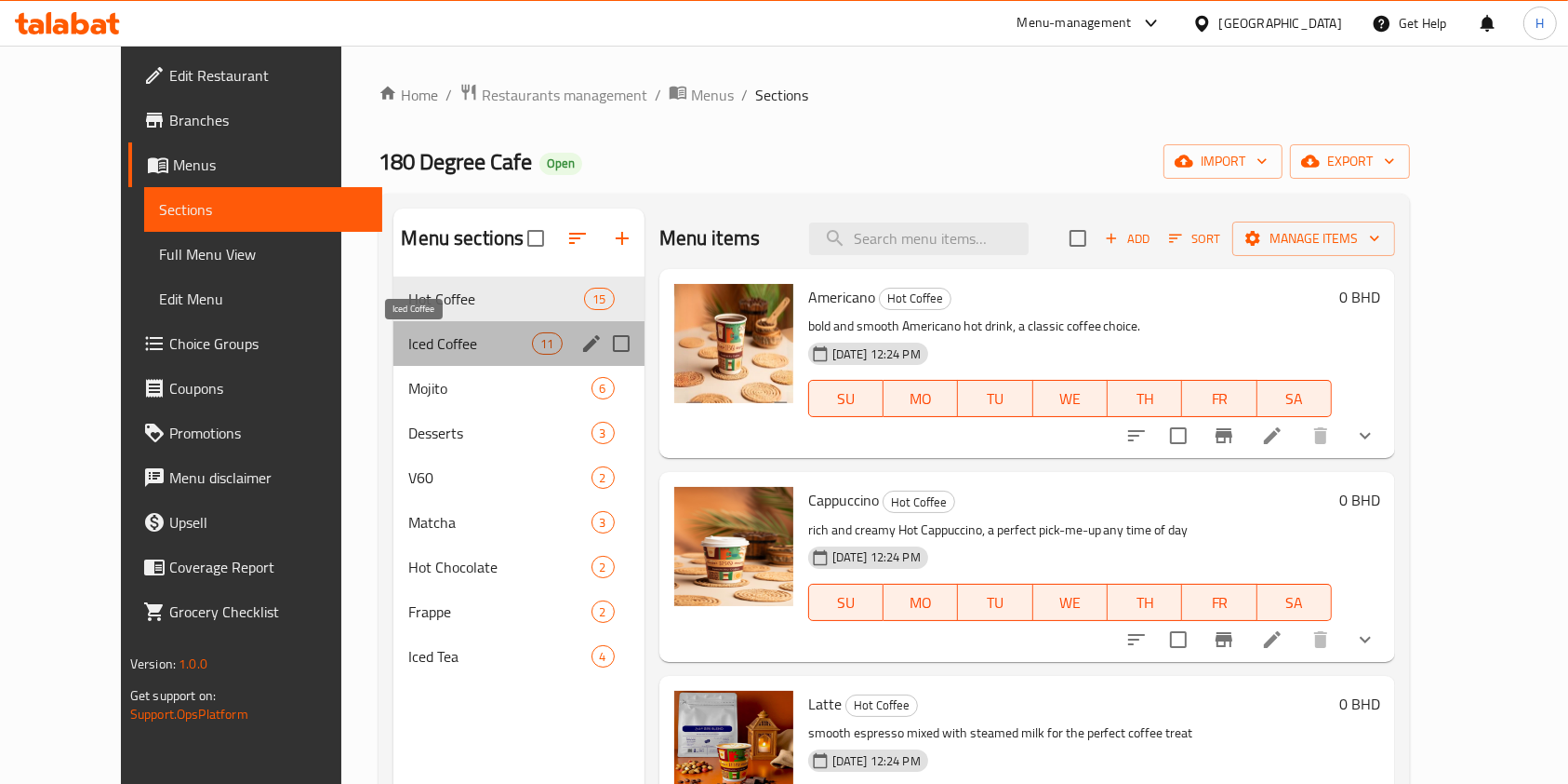
click at [466, 336] on span "Iced Coffee" at bounding box center [469, 343] width 124 height 22
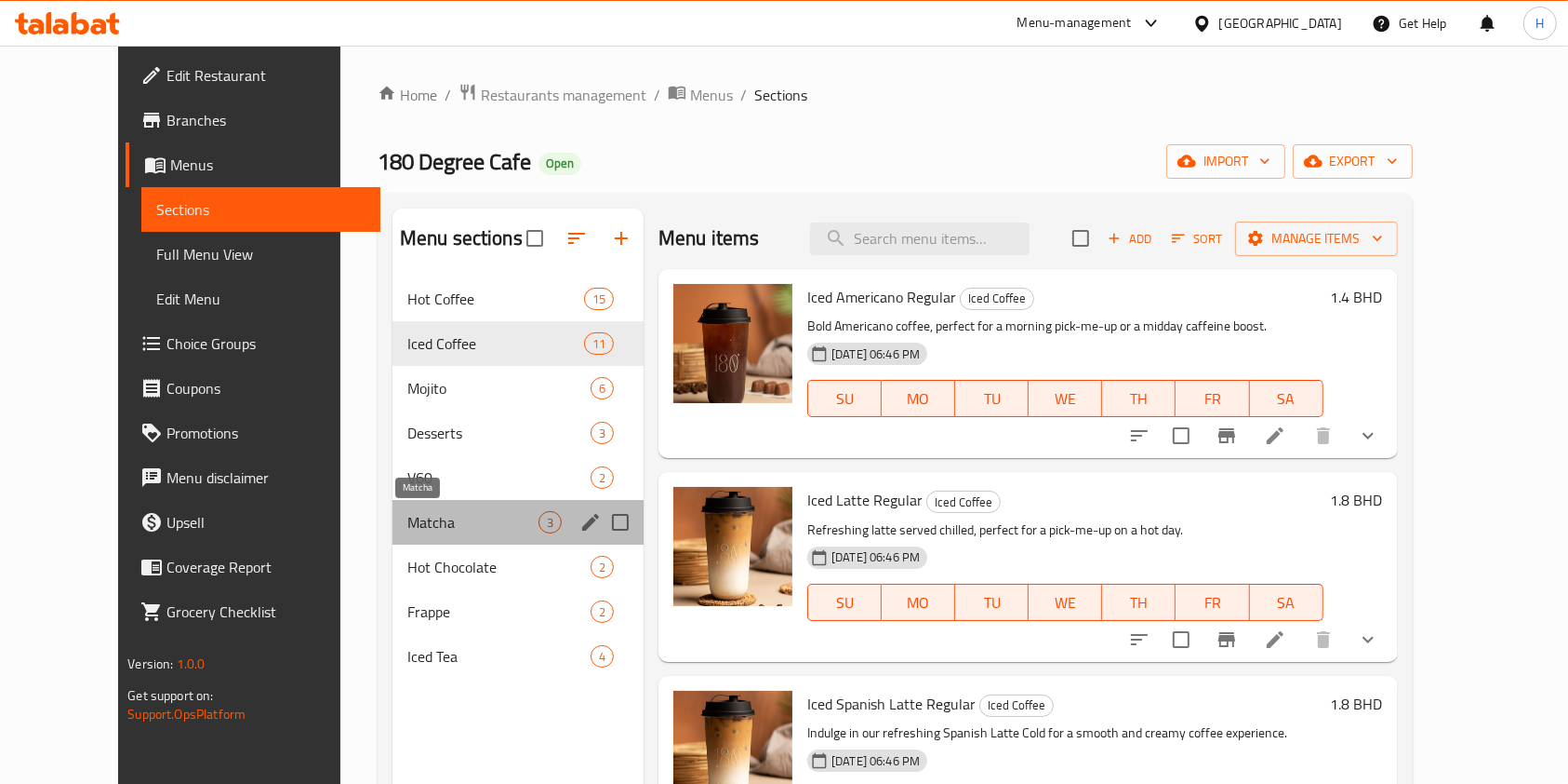
click at [411, 527] on span "Matcha" at bounding box center [472, 521] width 131 height 22
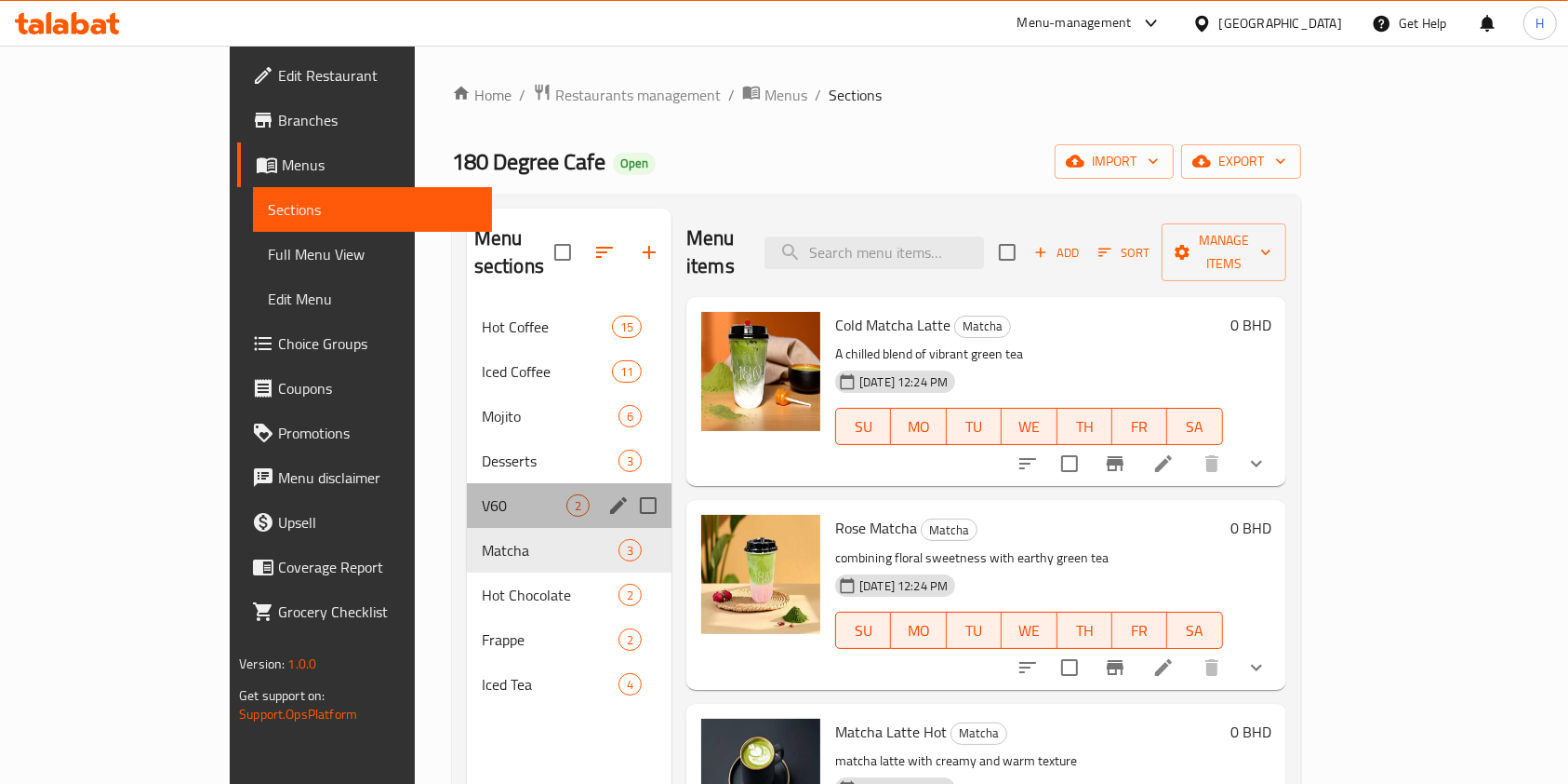
click at [466, 483] on div "V60 2" at bounding box center [569, 506] width 205 height 45
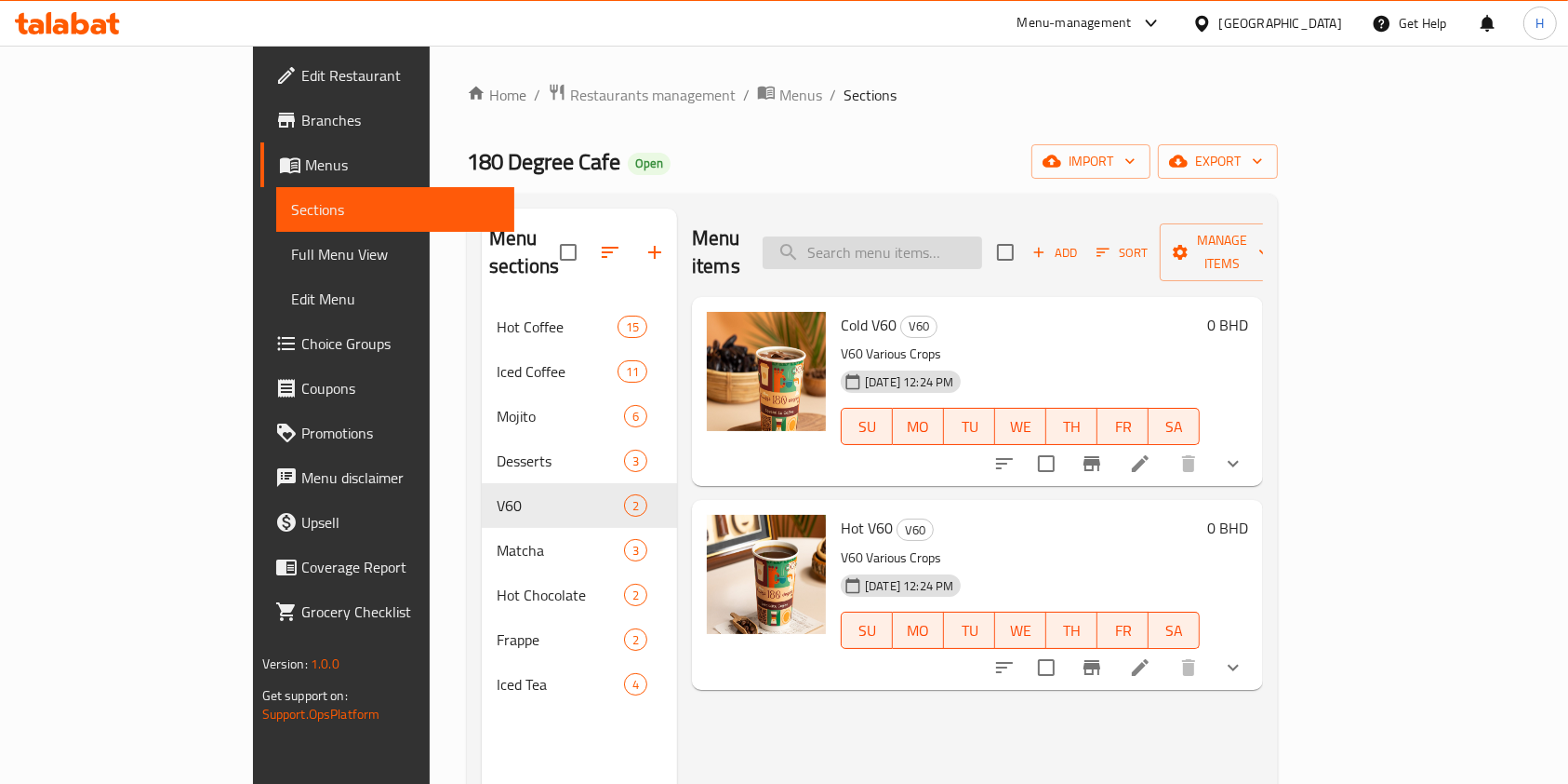
click at [982, 239] on input "search" at bounding box center [872, 252] width 220 height 32
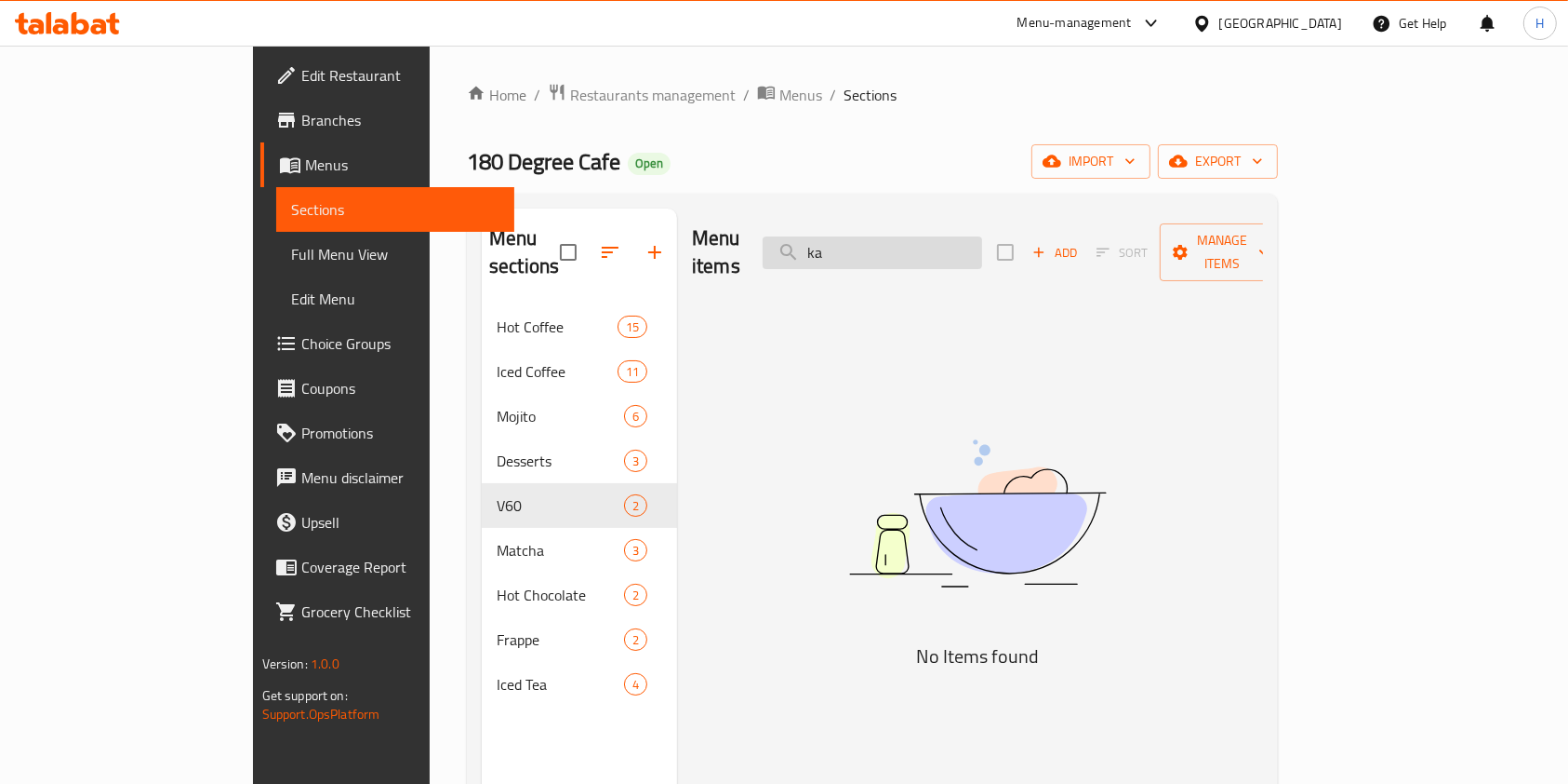
type input "k"
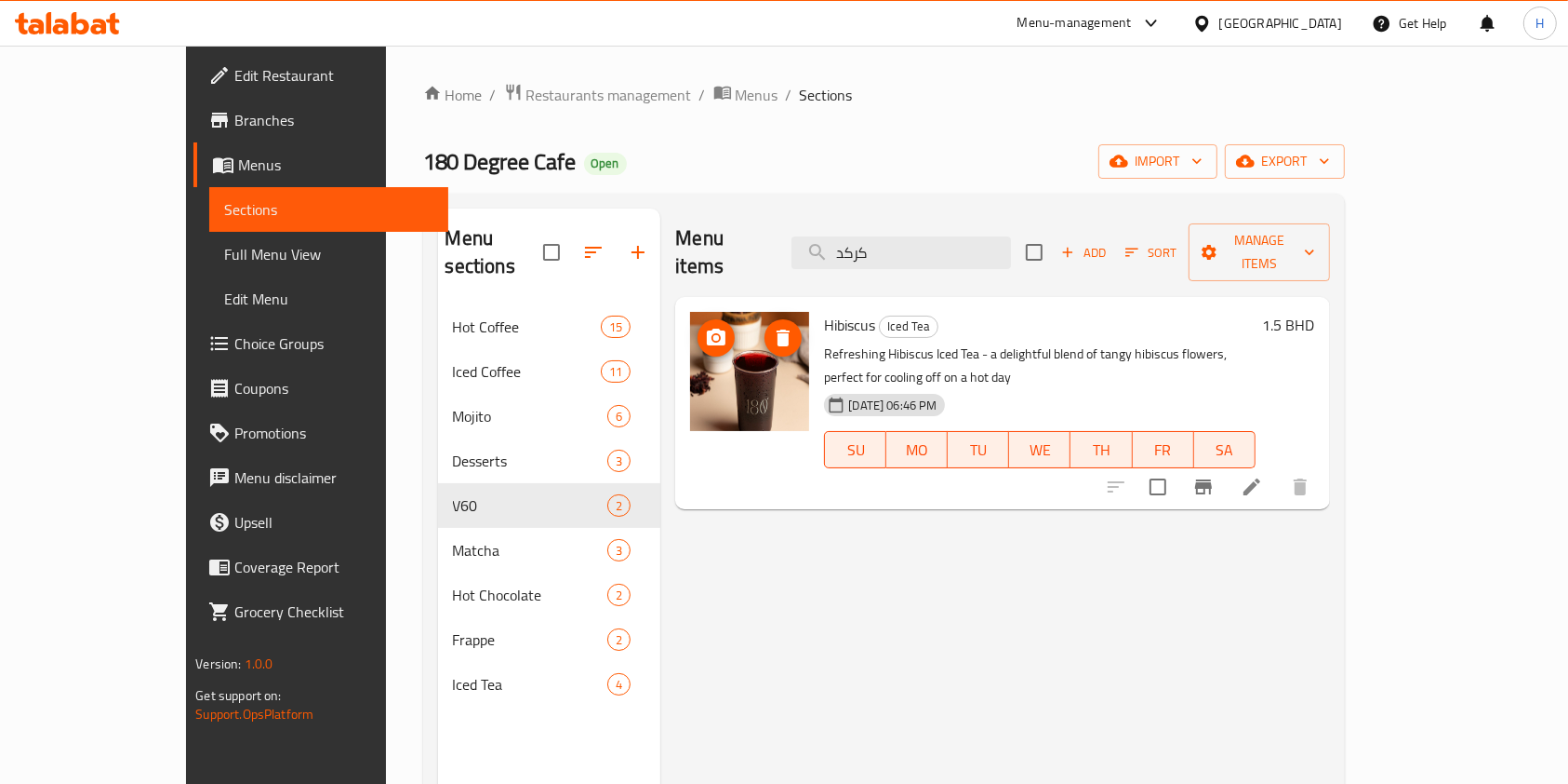
type input "كركد"
drag, startPoint x: 719, startPoint y: 319, endPoint x: 922, endPoint y: 699, distance: 430.8
click at [922, 699] on div "Menu items كركد Add Sort Manage items Hibiscus Iced Tea Refreshing Hibiscus Ice…" at bounding box center [994, 599] width 668 height 784
drag, startPoint x: 312, startPoint y: 168, endPoint x: 386, endPoint y: 123, distance: 86.6
click at [423, 123] on div "Home / Restaurants management / Menus / Sections 180 Degree Cafe Open import ex…" at bounding box center [884, 545] width 922 height 924
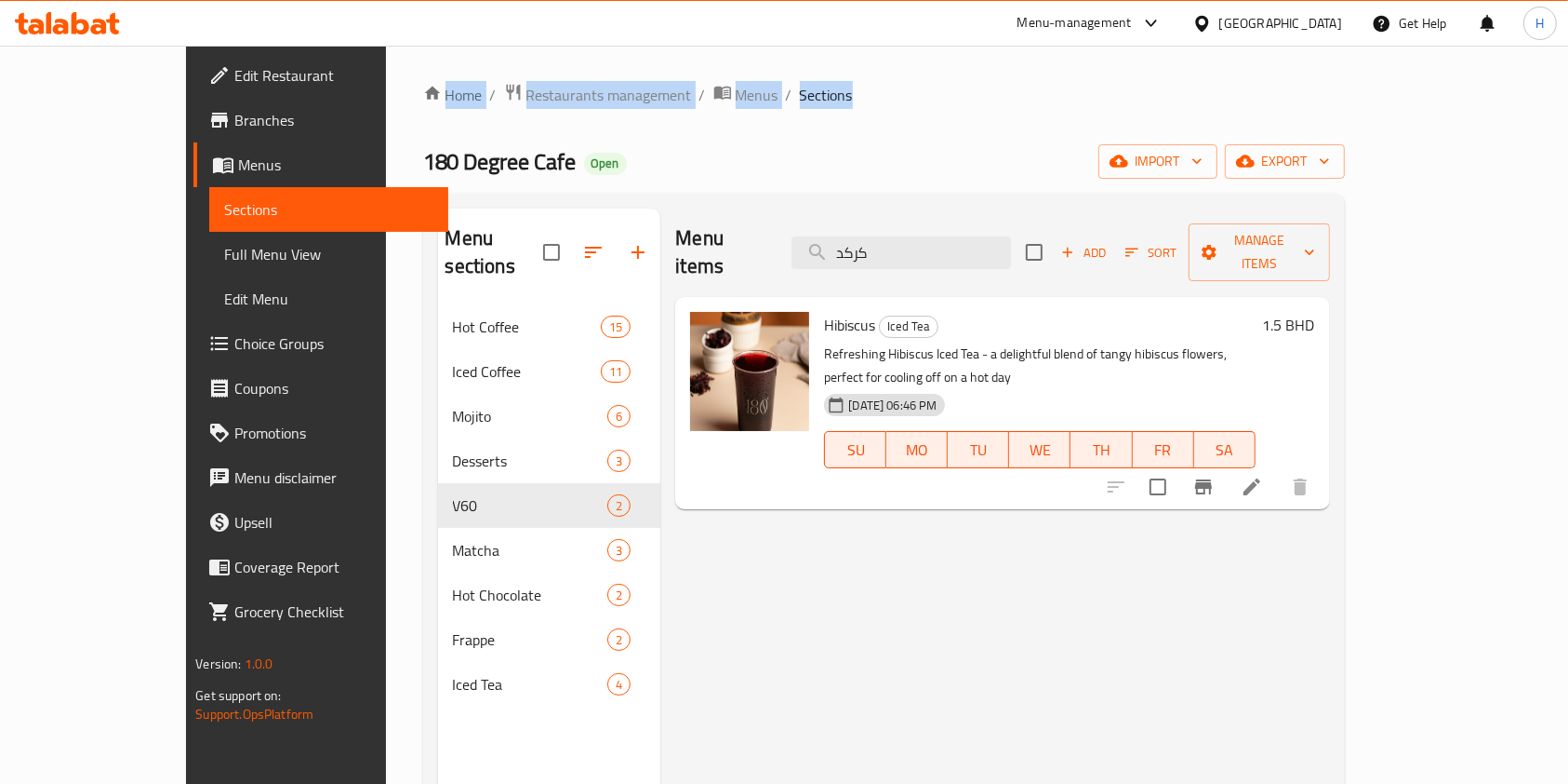
drag, startPoint x: 281, startPoint y: 137, endPoint x: 293, endPoint y: 86, distance: 52.4
click at [386, 86] on div "Home / Restaurants management / Menus / Sections 180 Degree Cafe Open import ex…" at bounding box center [884, 545] width 996 height 999
drag, startPoint x: 293, startPoint y: 86, endPoint x: 312, endPoint y: 130, distance: 47.9
click at [386, 130] on div "Home / Restaurants management / Menus / Sections 180 Degree Cafe Open import ex…" at bounding box center [884, 545] width 996 height 999
click at [423, 169] on span "180 Degree Cafe" at bounding box center [500, 161] width 153 height 42
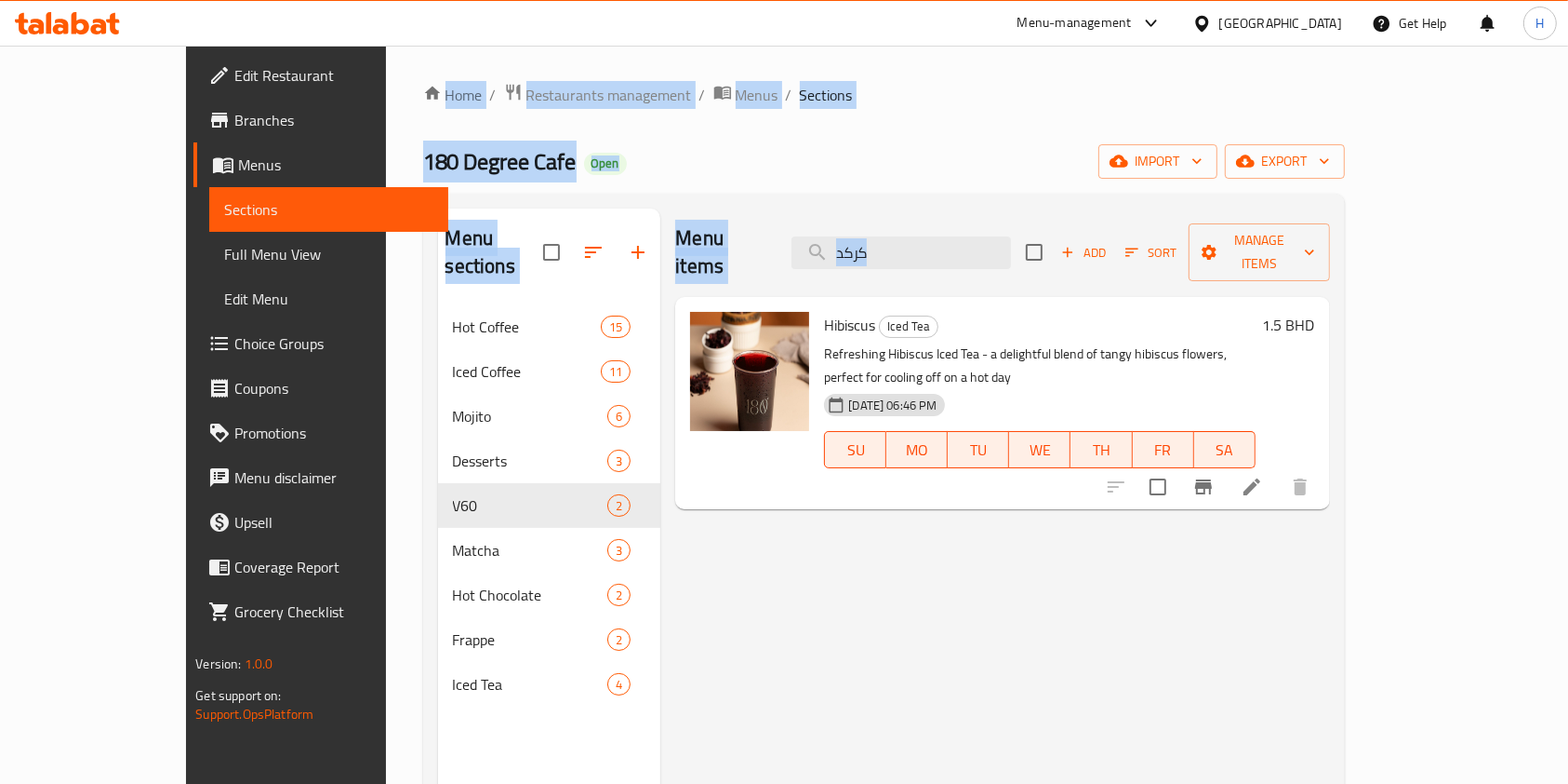
drag, startPoint x: 281, startPoint y: 50, endPoint x: 729, endPoint y: 458, distance: 605.9
click at [729, 458] on div "Home / Restaurants management / Menus / Sections 180 Degree Cafe Open import ex…" at bounding box center [884, 545] width 996 height 999
click at [67, 18] on icon at bounding box center [67, 22] width 105 height 22
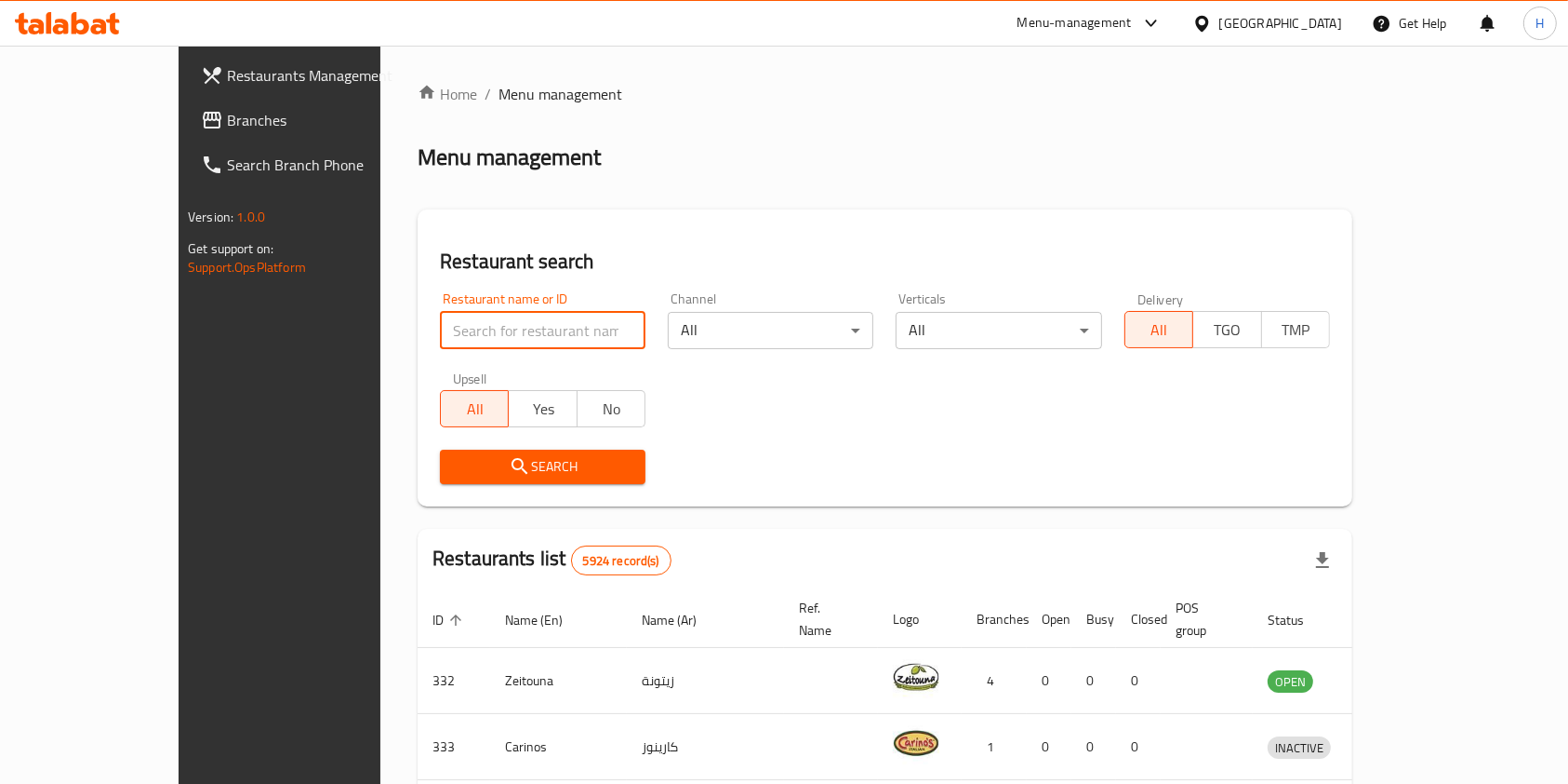
click at [491, 335] on input "search" at bounding box center [543, 330] width 206 height 37
type input "ذ"
type input "1"
click button "Search" at bounding box center [543, 466] width 206 height 34
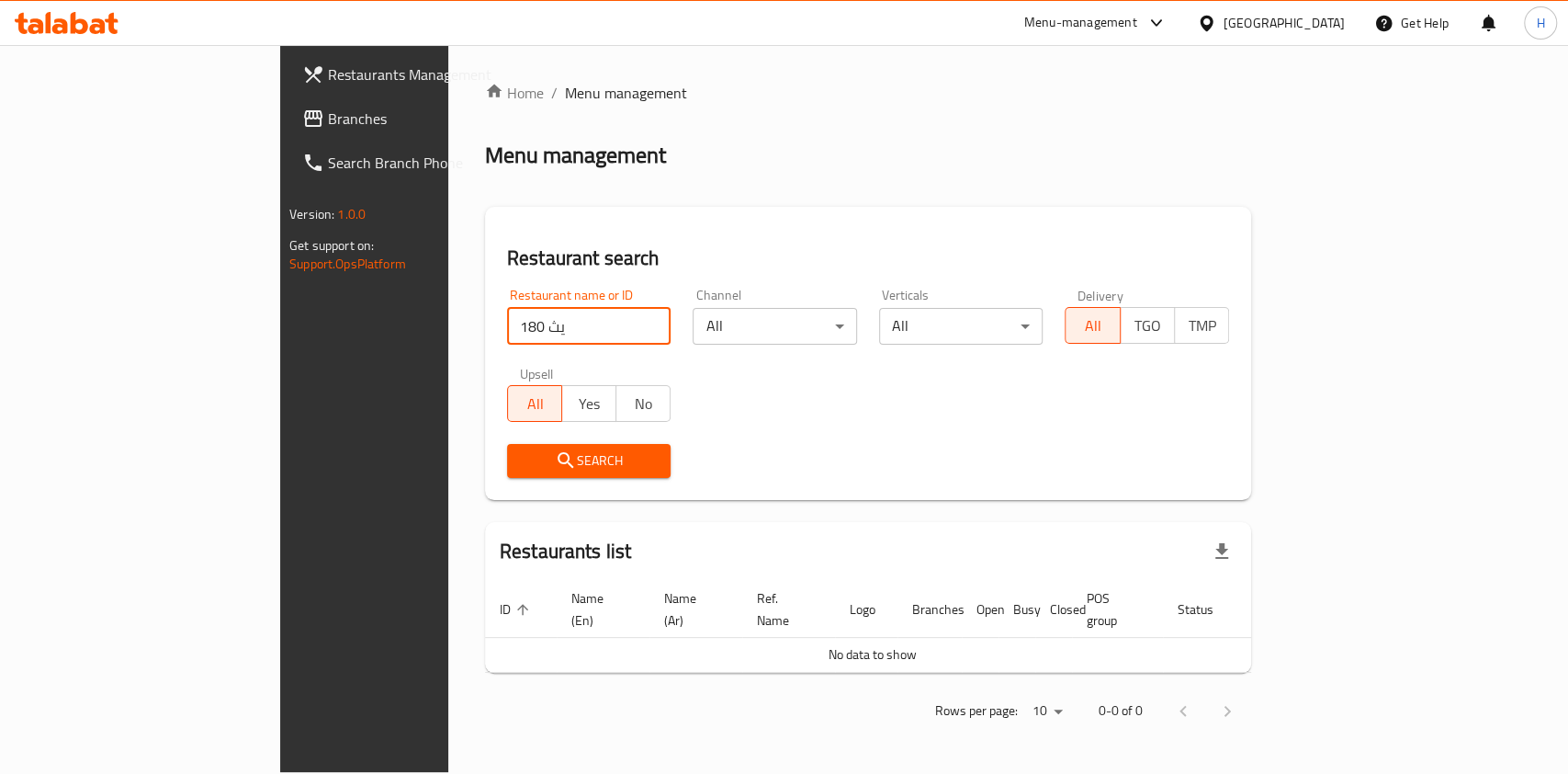
click at [507, 331] on input "180 يث" at bounding box center [589, 326] width 165 height 37
type input "180 de"
click button "Search" at bounding box center [589, 460] width 165 height 34
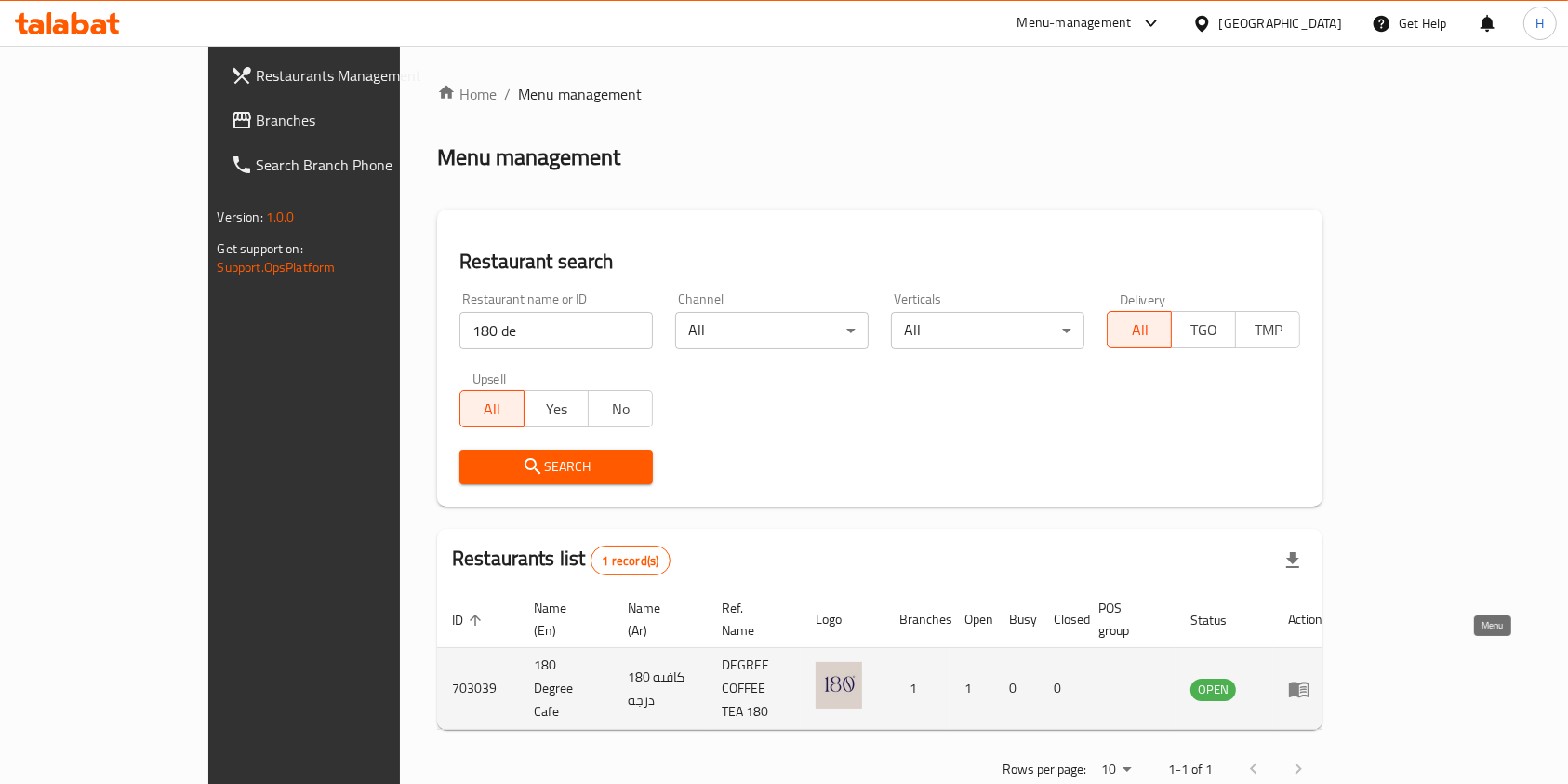
click at [1309, 681] on icon "enhanced table" at bounding box center [1299, 689] width 20 height 16
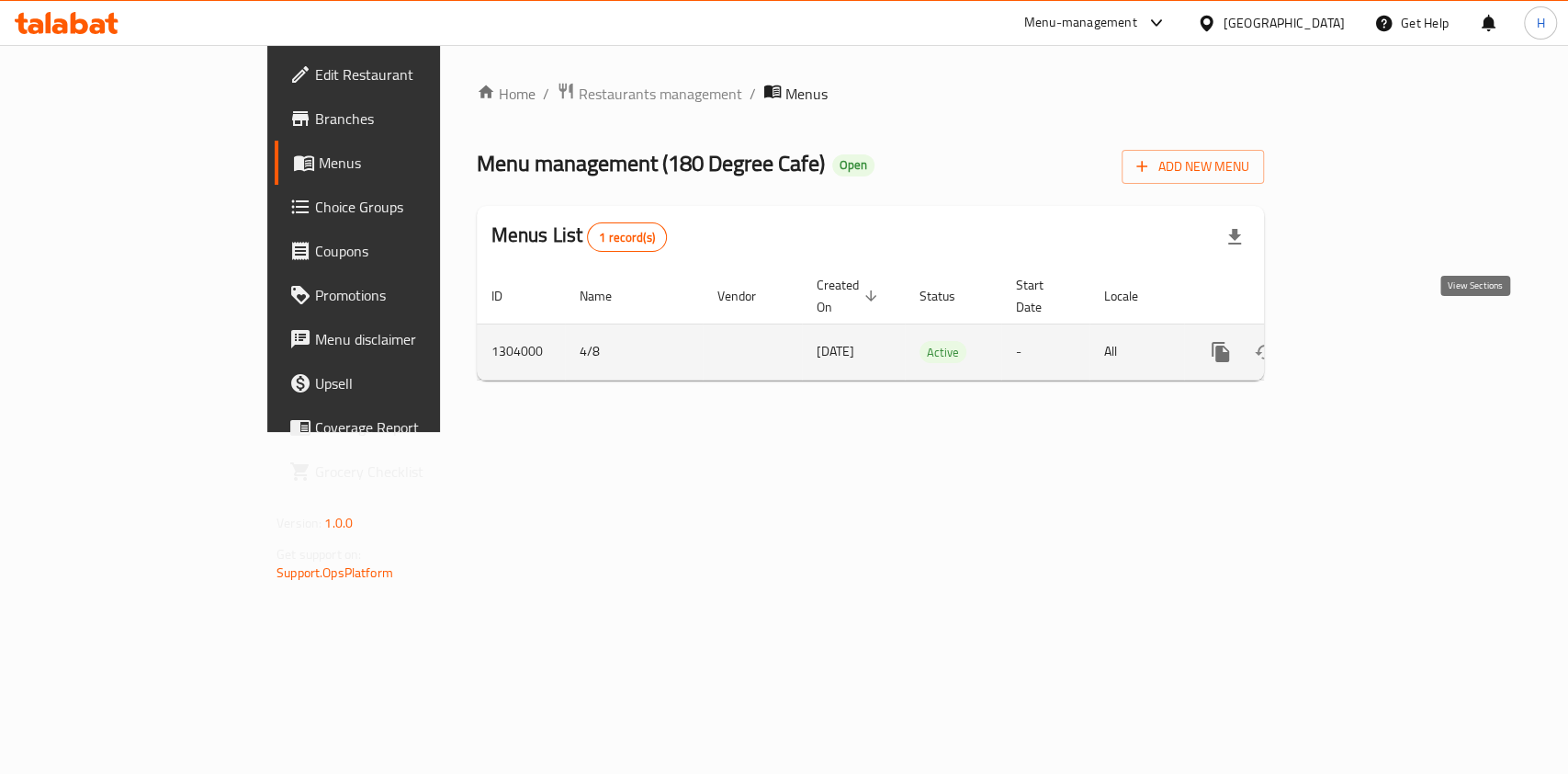
click at [1364, 341] on icon "enhanced table" at bounding box center [1352, 352] width 22 height 22
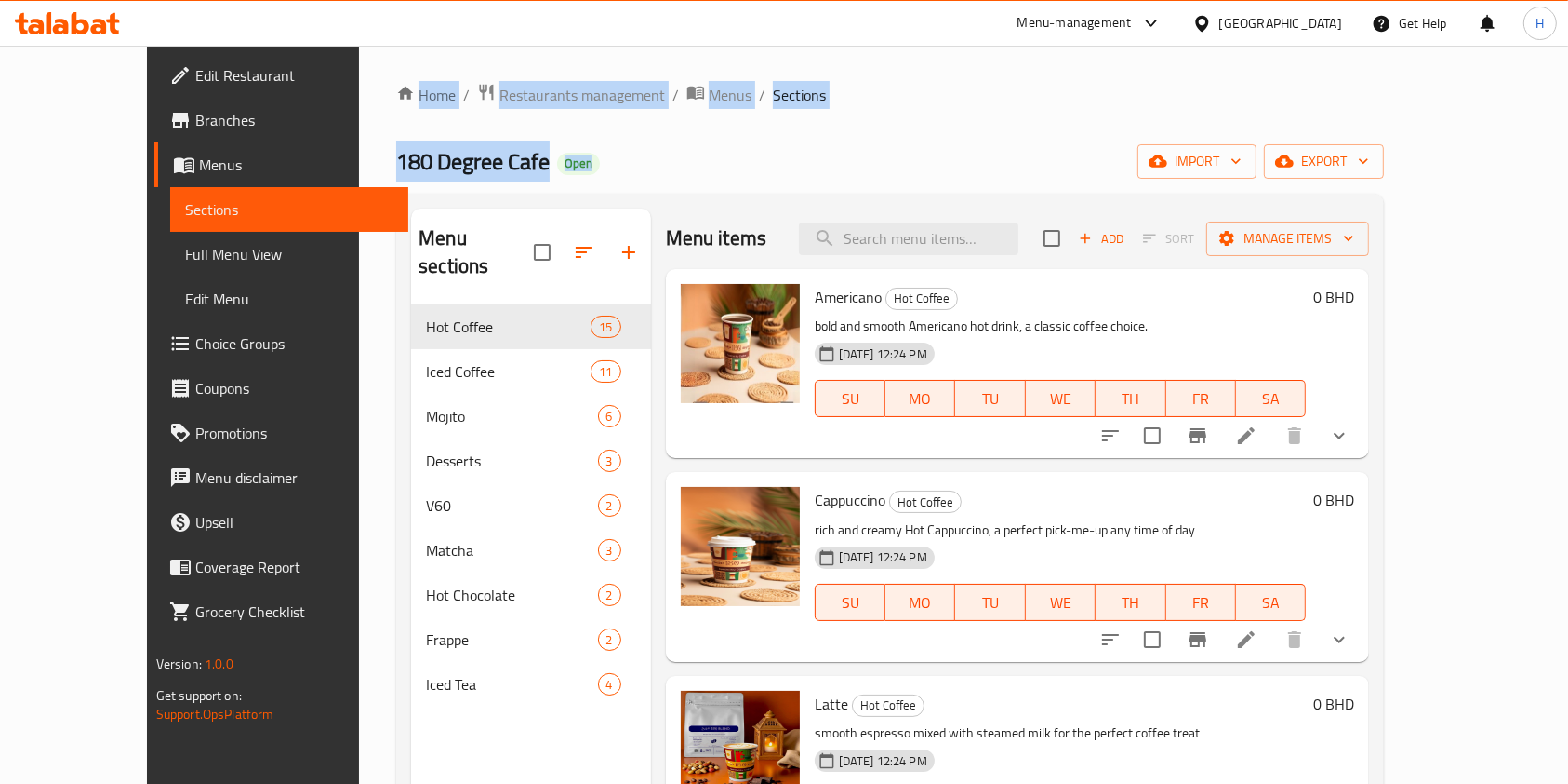
drag, startPoint x: 316, startPoint y: 60, endPoint x: 628, endPoint y: 180, distance: 334.3
click at [628, 180] on div "Home / Restaurants management / Menus / Sections 180 Degree Cafe Open import ex…" at bounding box center [890, 545] width 1062 height 999
click at [820, 92] on ol "Home / Restaurants management / Menus / Sections" at bounding box center [890, 95] width 987 height 24
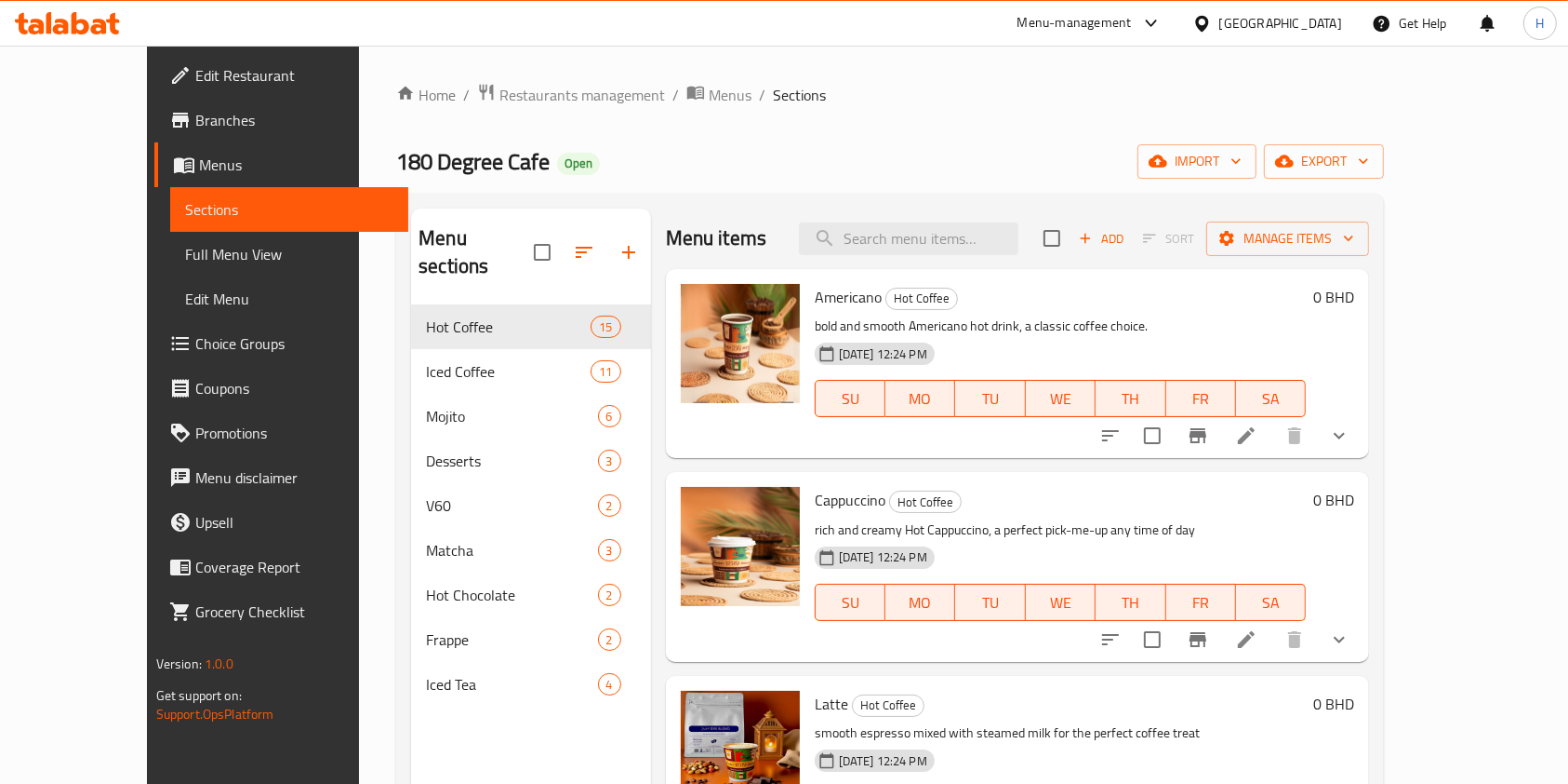
click at [1178, 72] on div "Home / Restaurants management / Menus / Sections 180 Degree Cafe Open import ex…" at bounding box center [890, 545] width 1062 height 999
click at [109, 34] on div at bounding box center [67, 23] width 135 height 37
click at [103, 33] on icon at bounding box center [99, 26] width 16 height 16
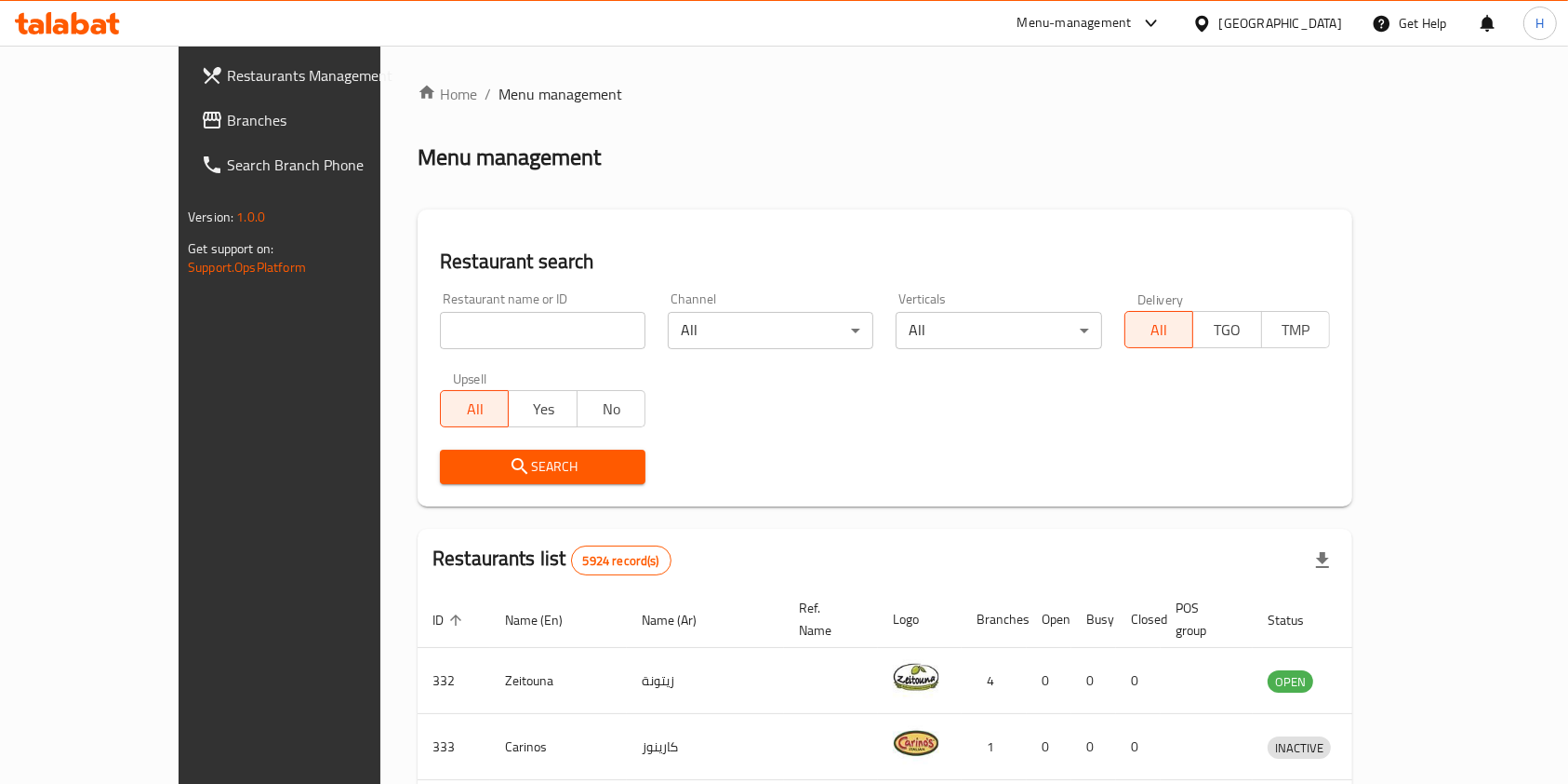
click at [545, 307] on div "Restaurant name or ID Restaurant name or ID" at bounding box center [543, 320] width 206 height 57
click at [555, 335] on input "search" at bounding box center [543, 330] width 206 height 37
type input "ت"
type input "ي"
type input "derby caf"
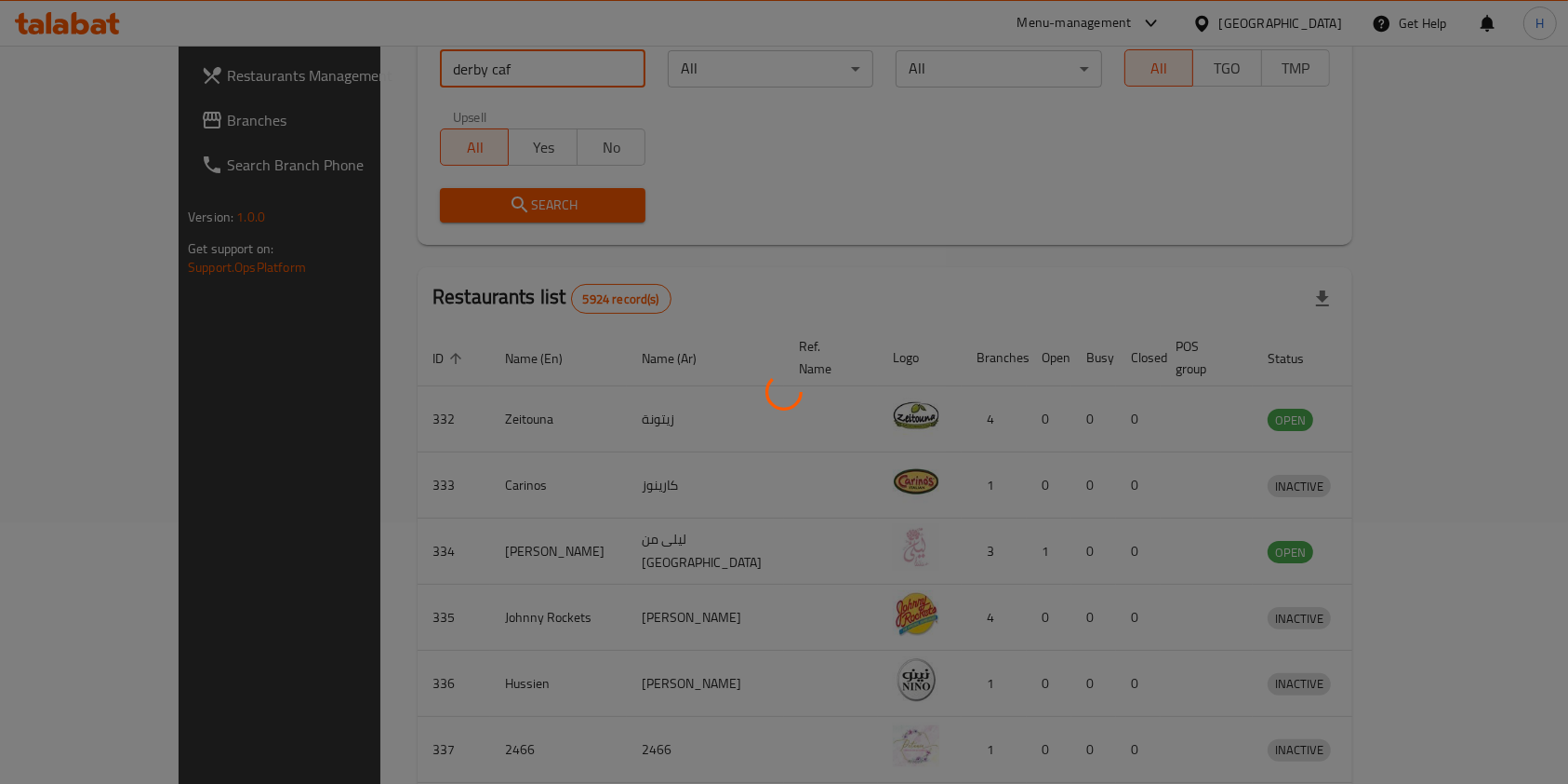
scroll to position [74, 0]
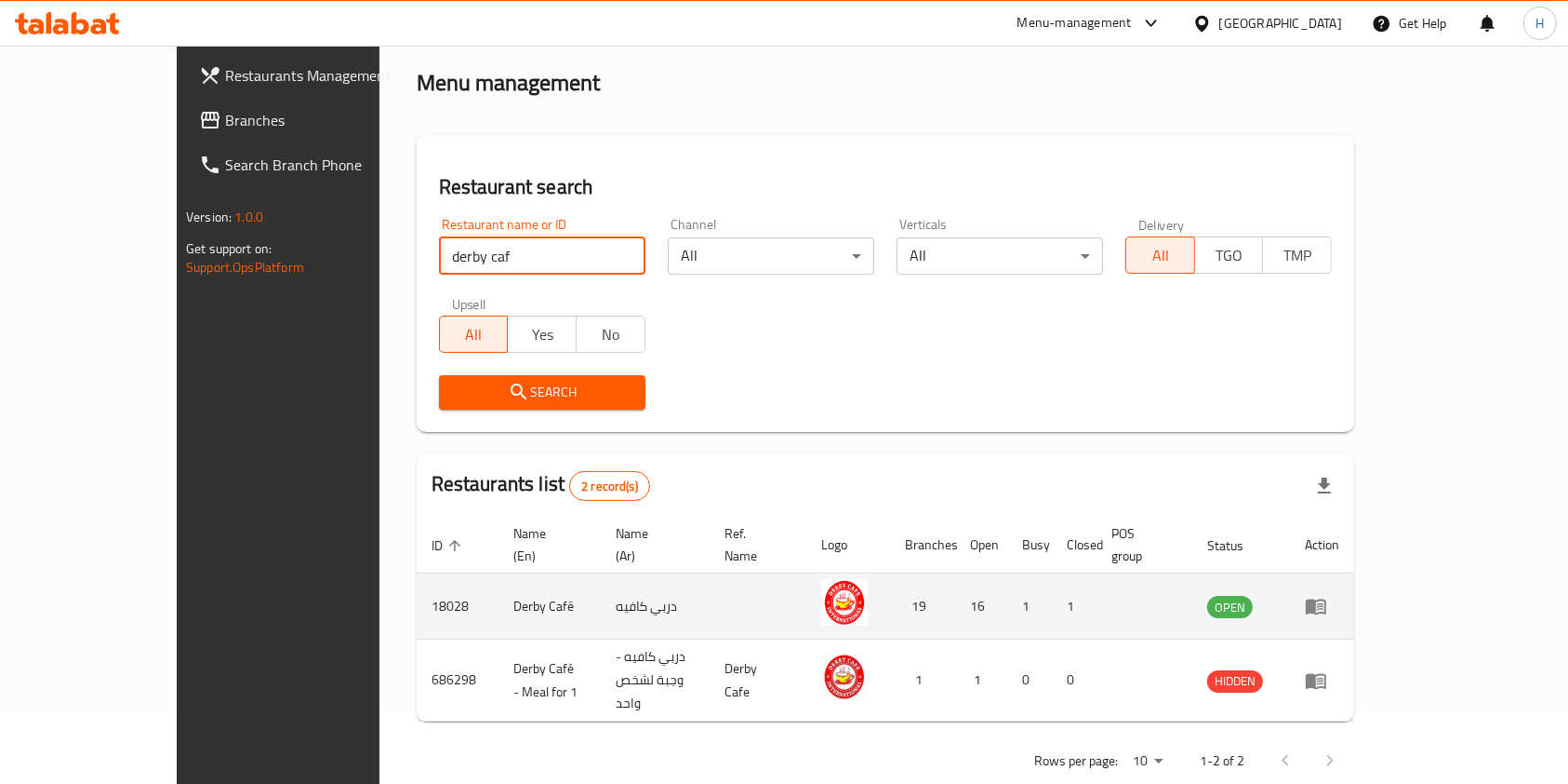
click at [1323, 603] on icon "enhanced table" at bounding box center [1320, 607] width 7 height 8
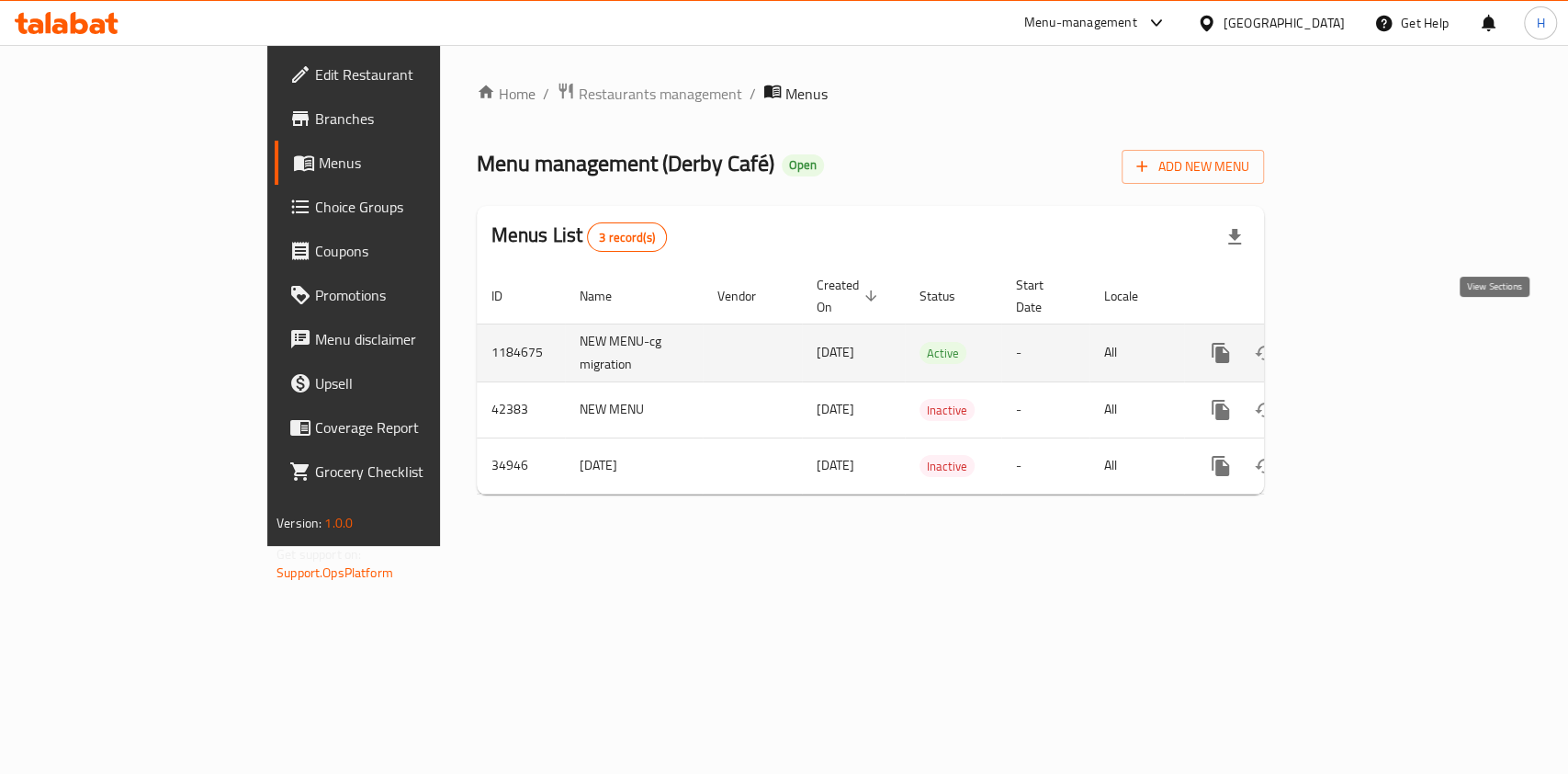
click at [1375, 331] on link "enhanced table" at bounding box center [1353, 353] width 44 height 44
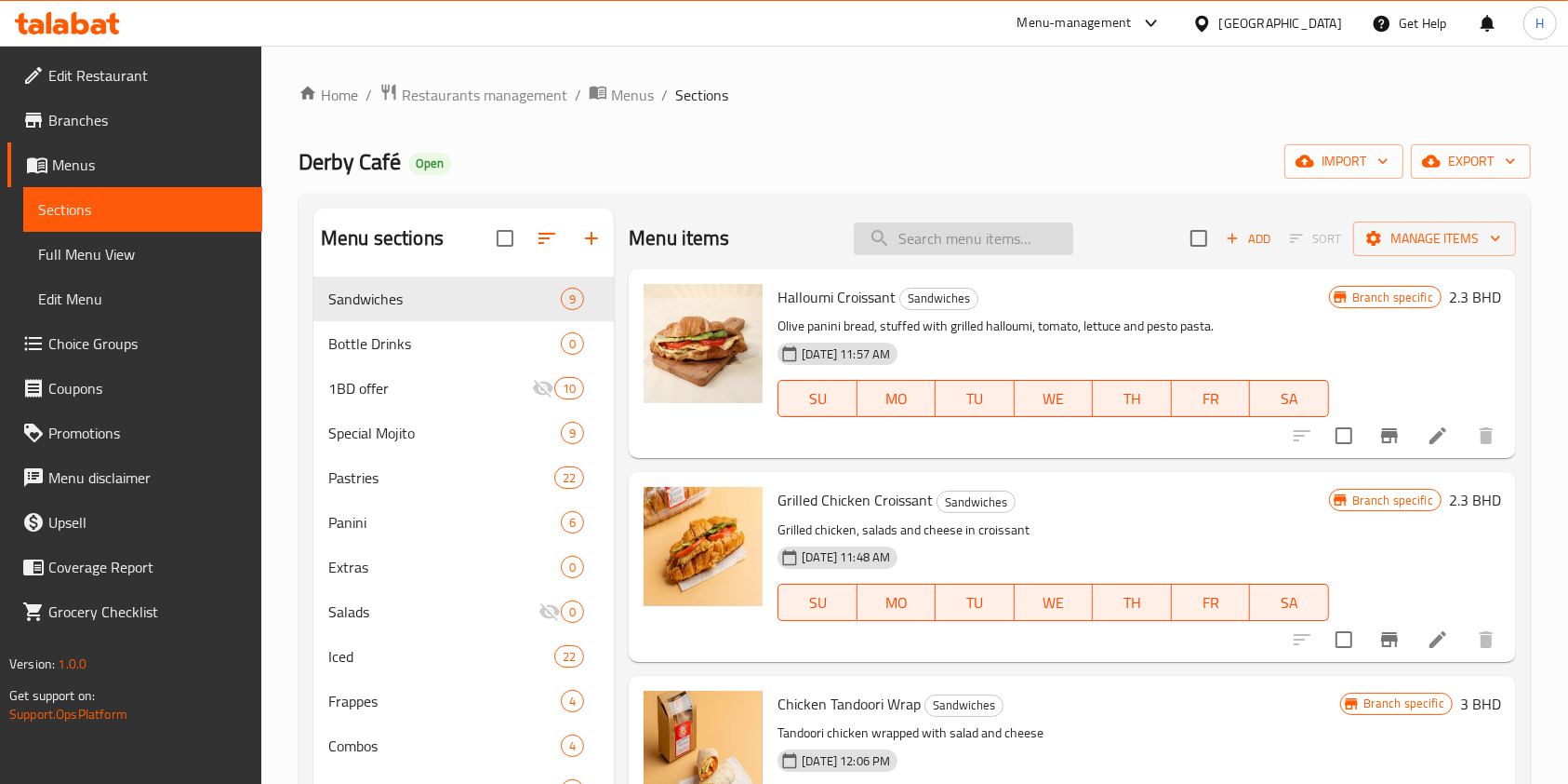
click at [972, 248] on input "search" at bounding box center [963, 238] width 220 height 32
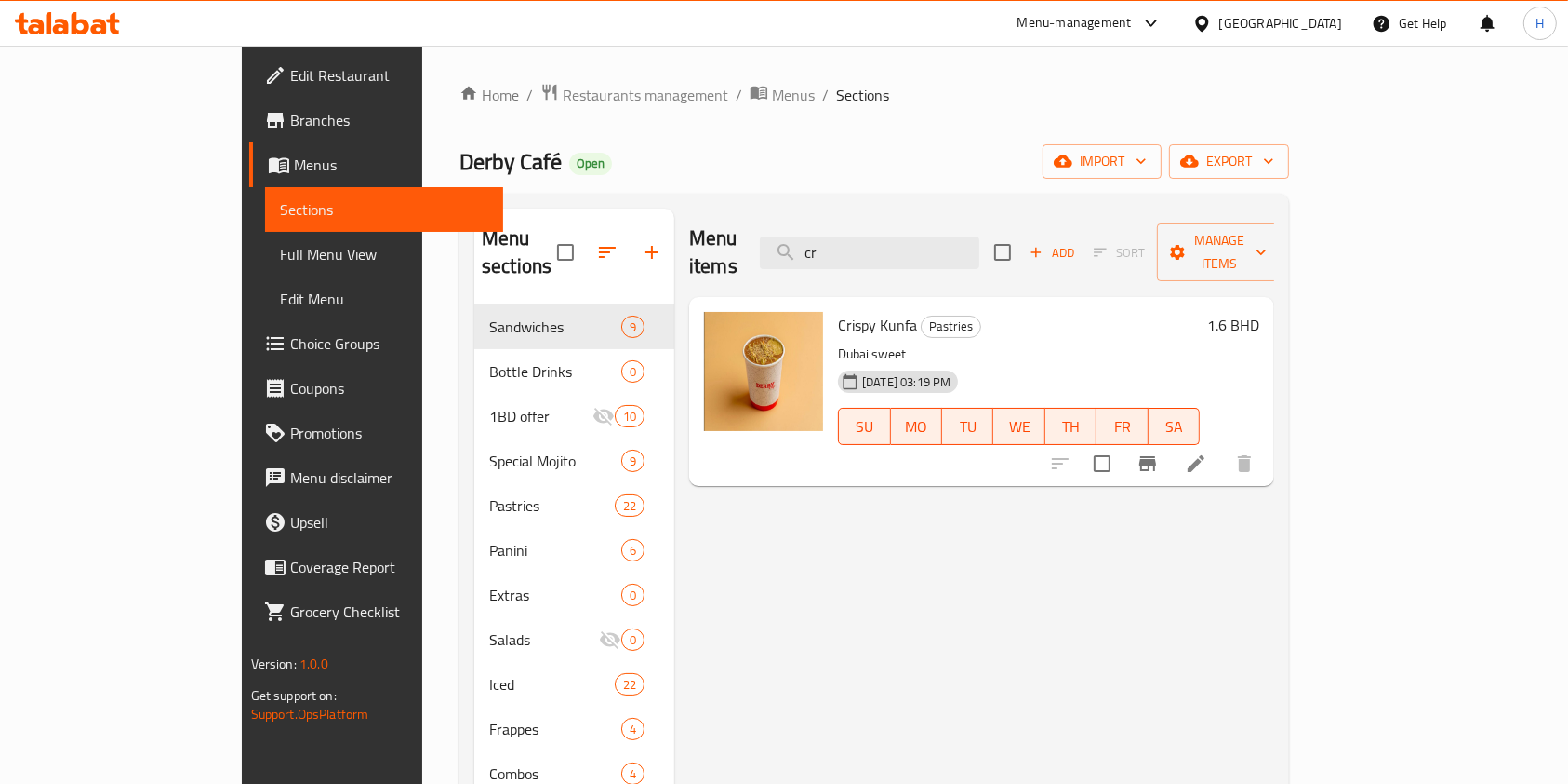
type input "cr"
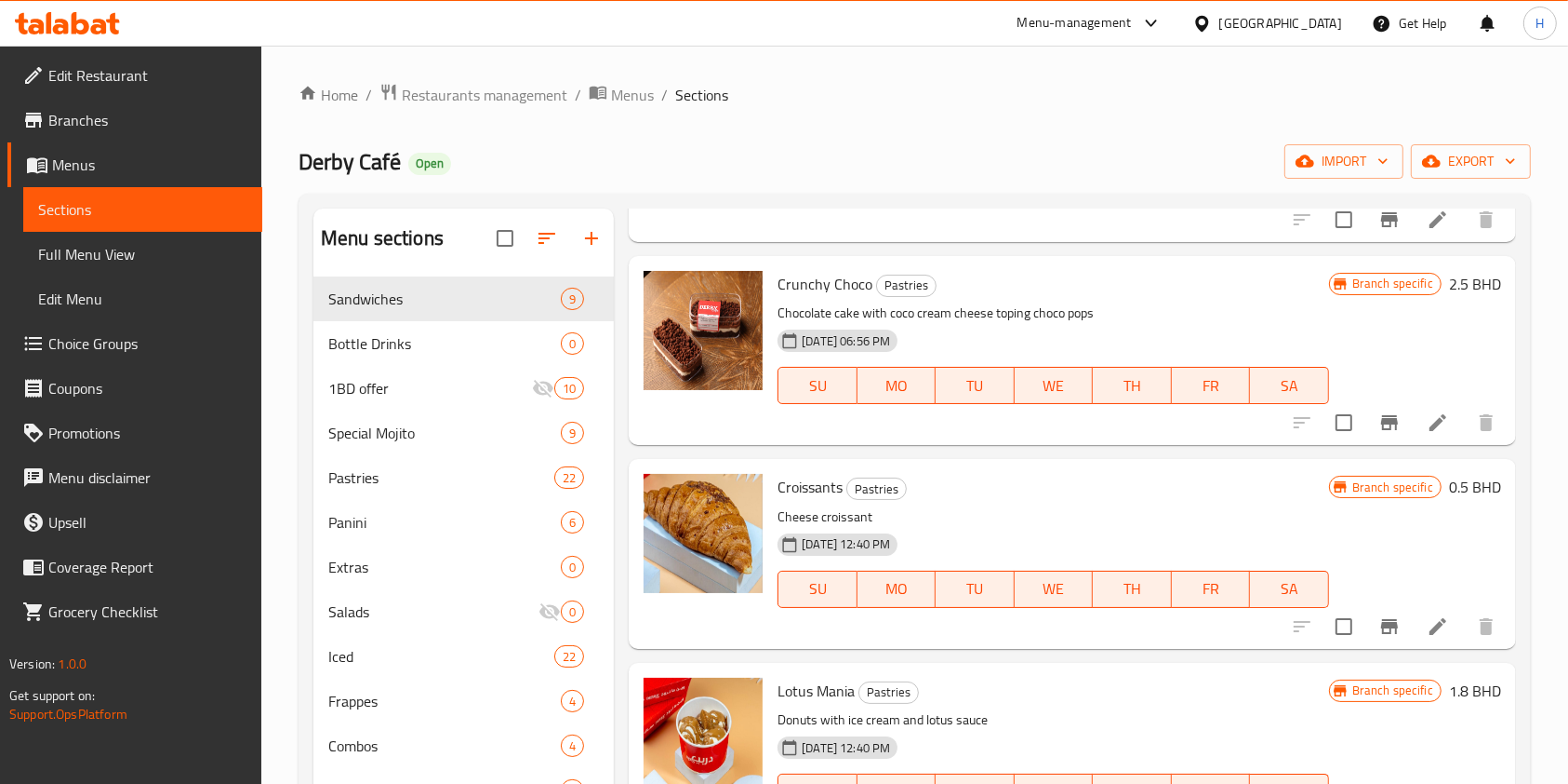
scroll to position [1364, 0]
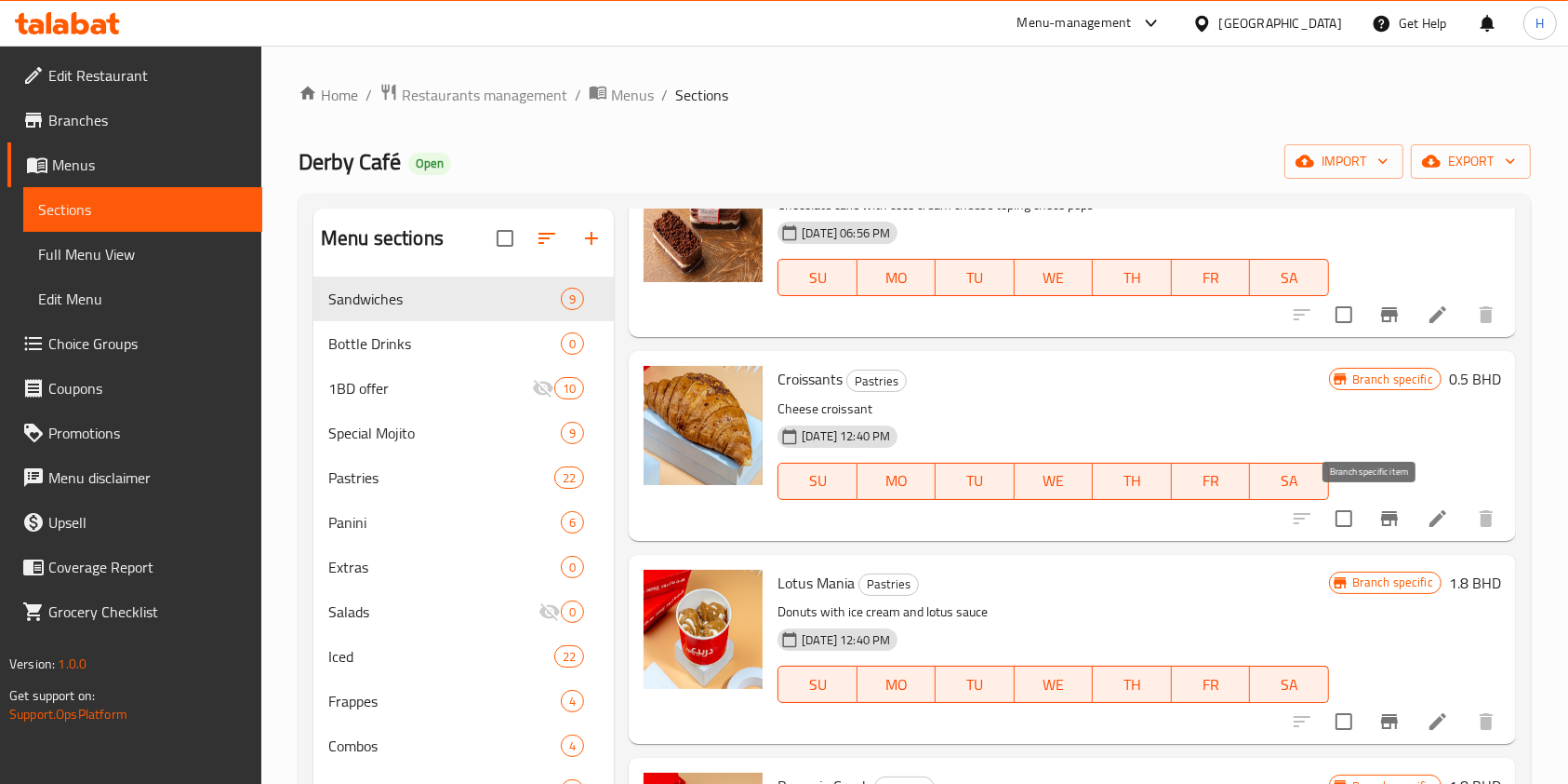
click at [1378, 530] on button "Branch-specific-item" at bounding box center [1389, 518] width 45 height 45
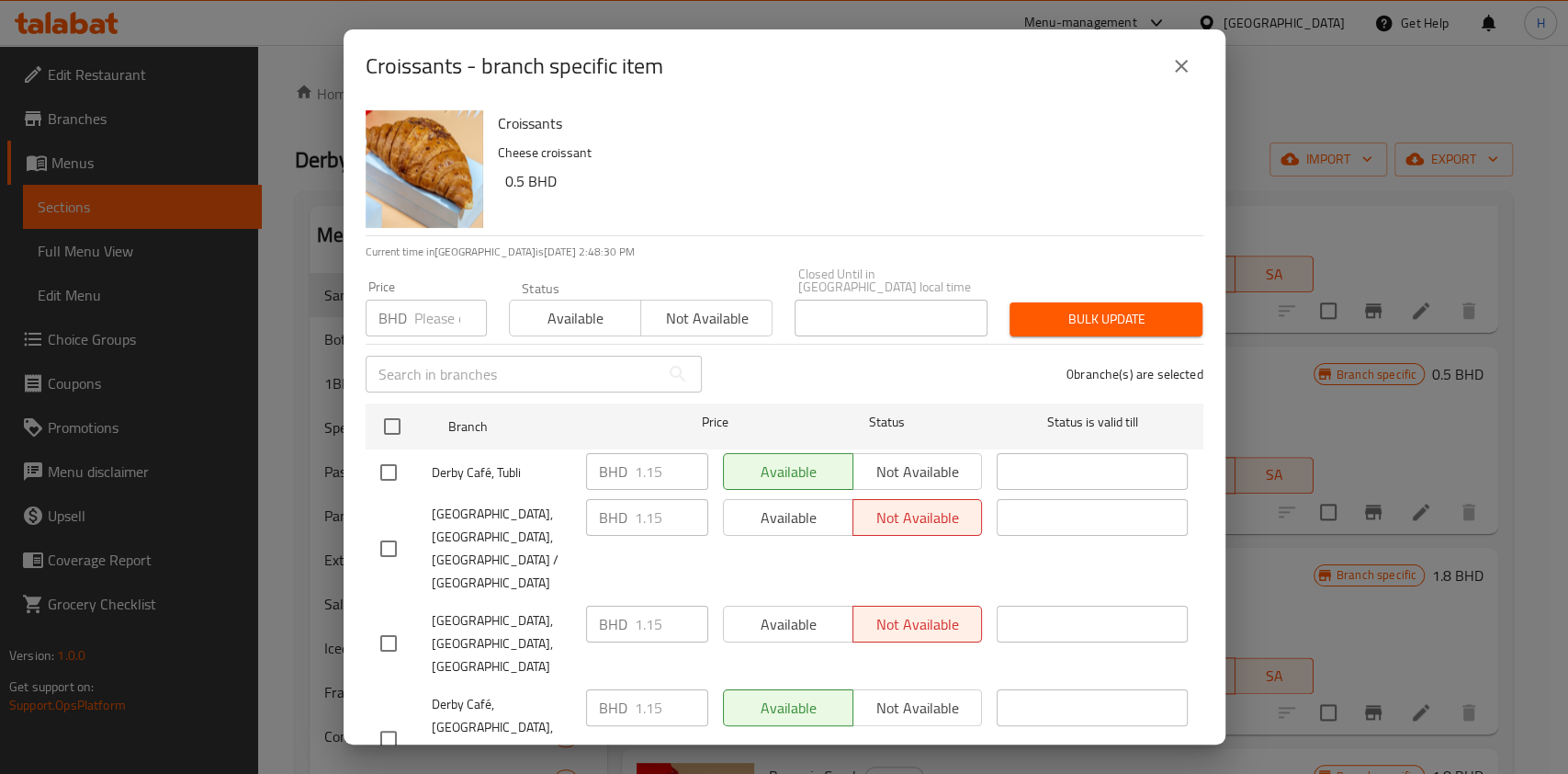
click at [1179, 63] on icon "close" at bounding box center [1181, 66] width 22 height 22
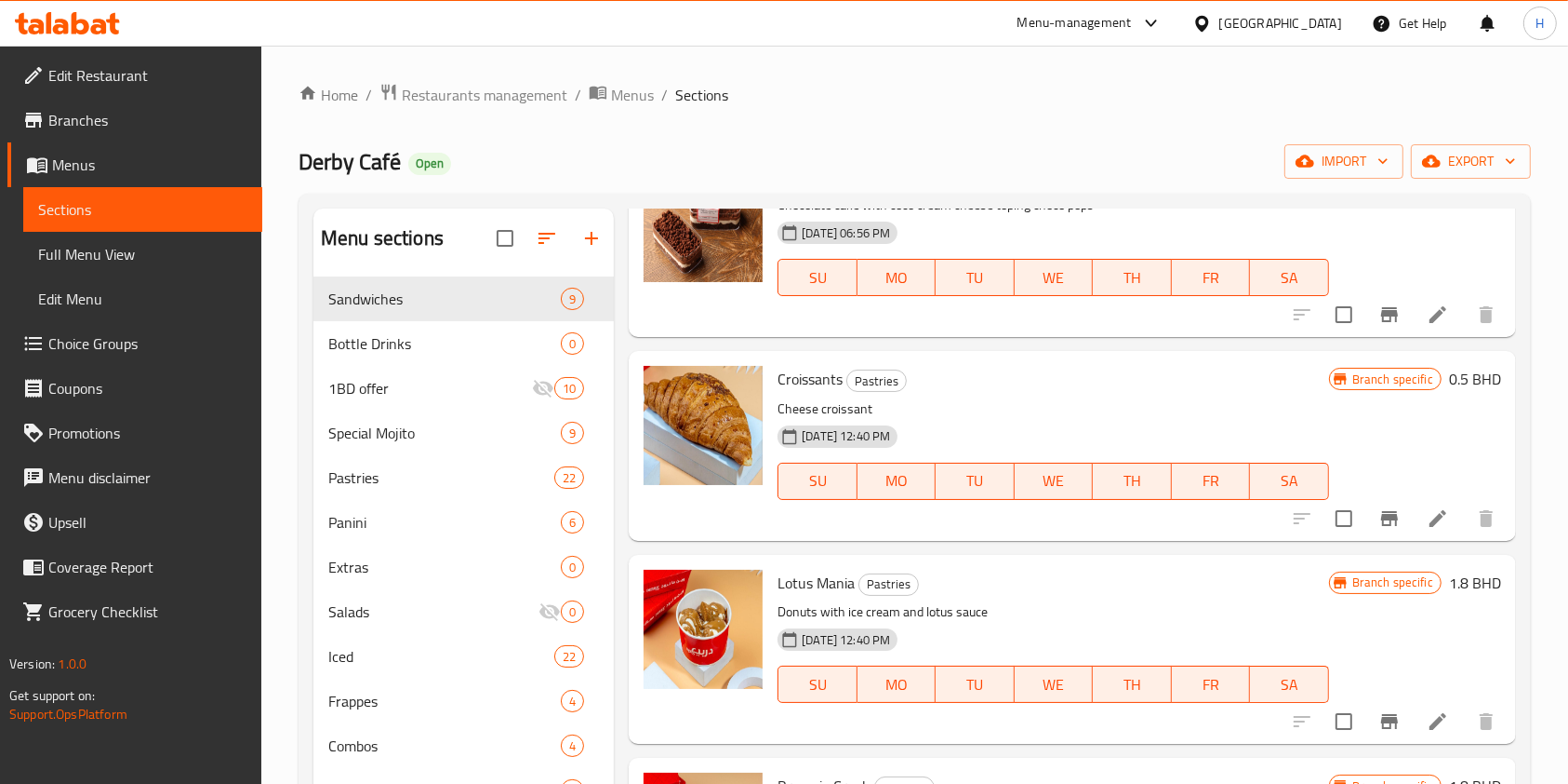
click at [94, 27] on icon at bounding box center [99, 26] width 16 height 16
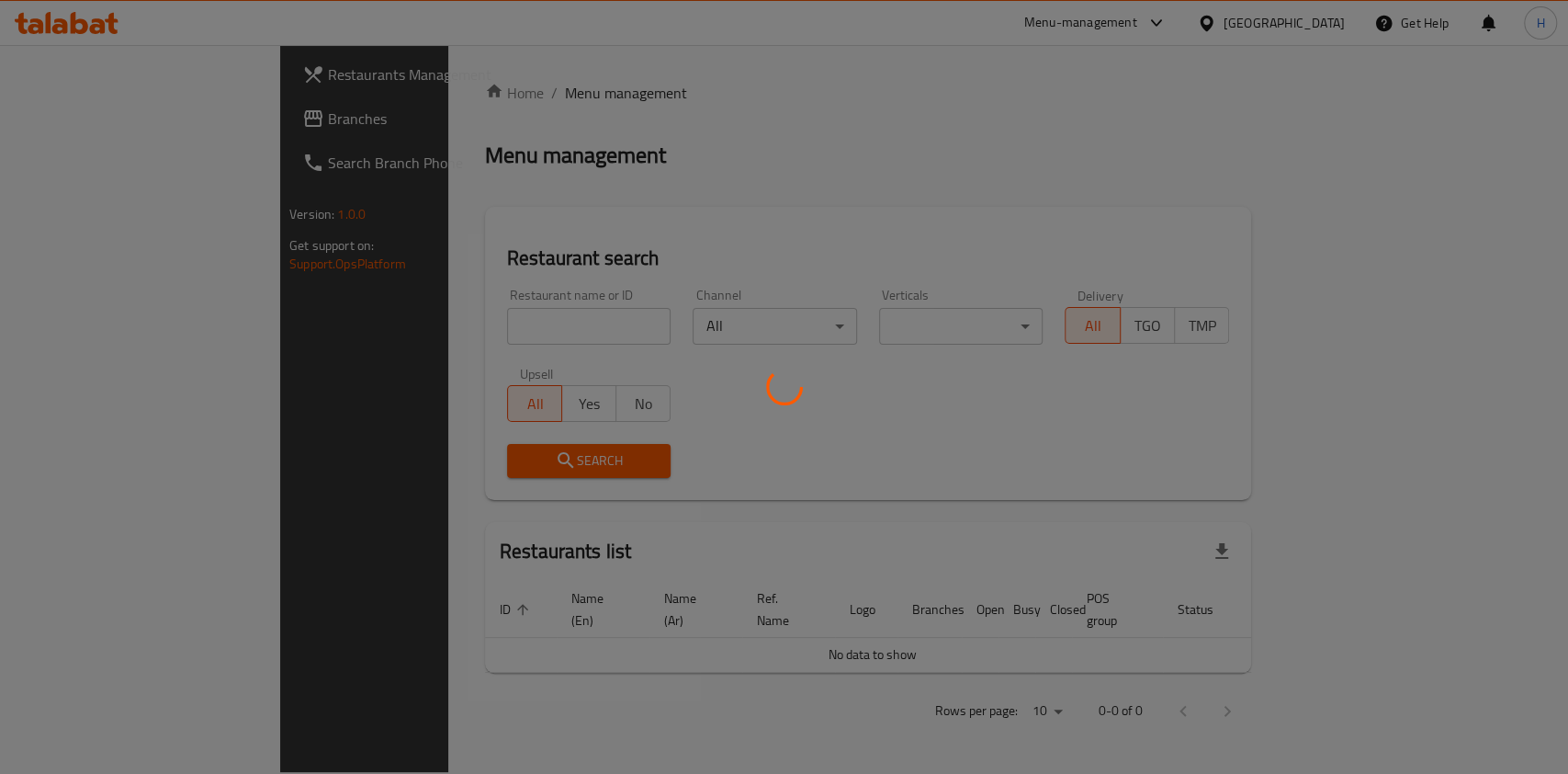
click at [405, 334] on div at bounding box center [784, 387] width 1568 height 774
click at [418, 335] on div at bounding box center [784, 387] width 1568 height 774
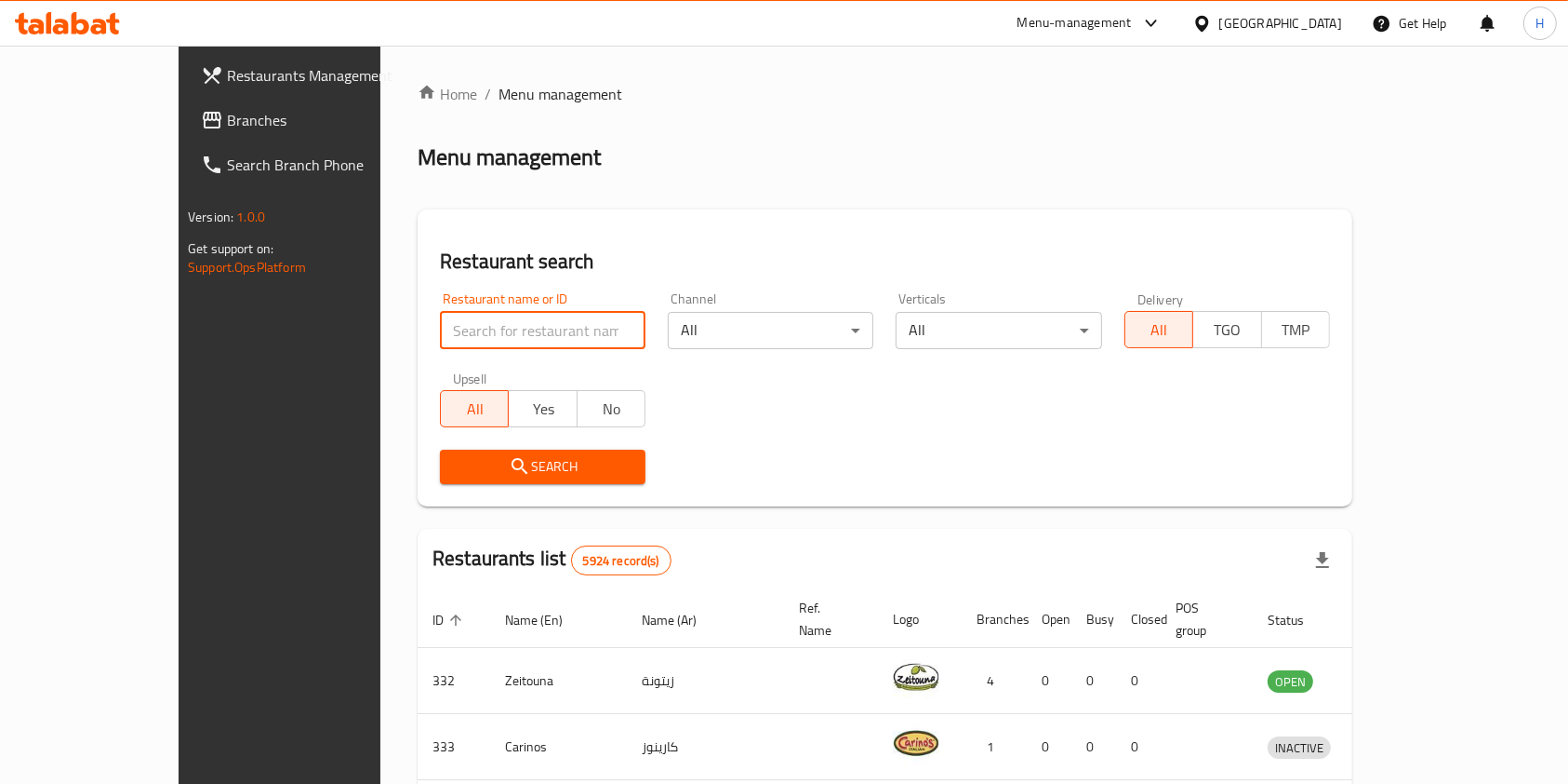
click at [440, 343] on input "search" at bounding box center [543, 330] width 206 height 37
click button "Search" at bounding box center [543, 466] width 206 height 34
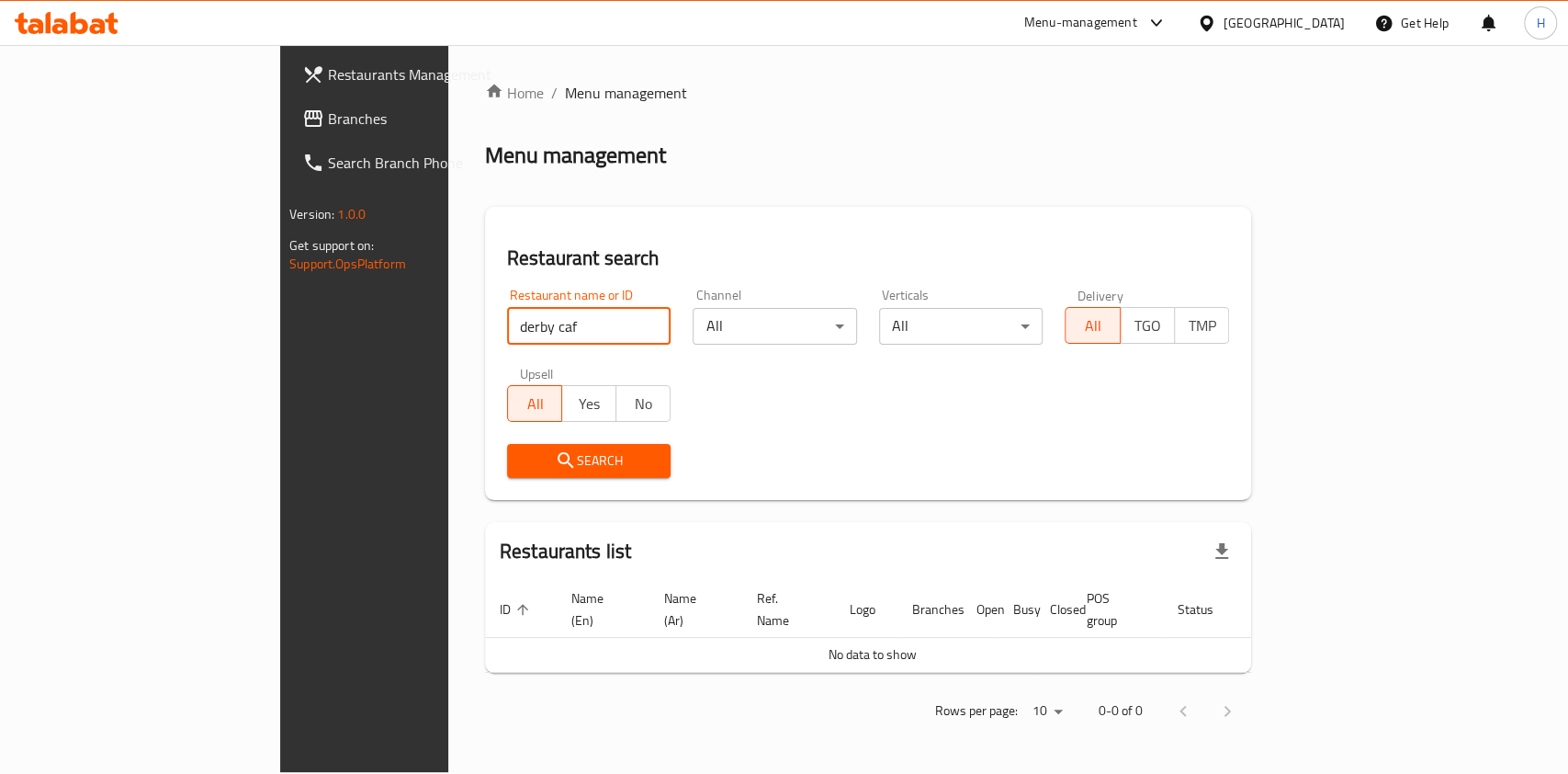
type input "derby caf"
click button "Search" at bounding box center [589, 460] width 165 height 34
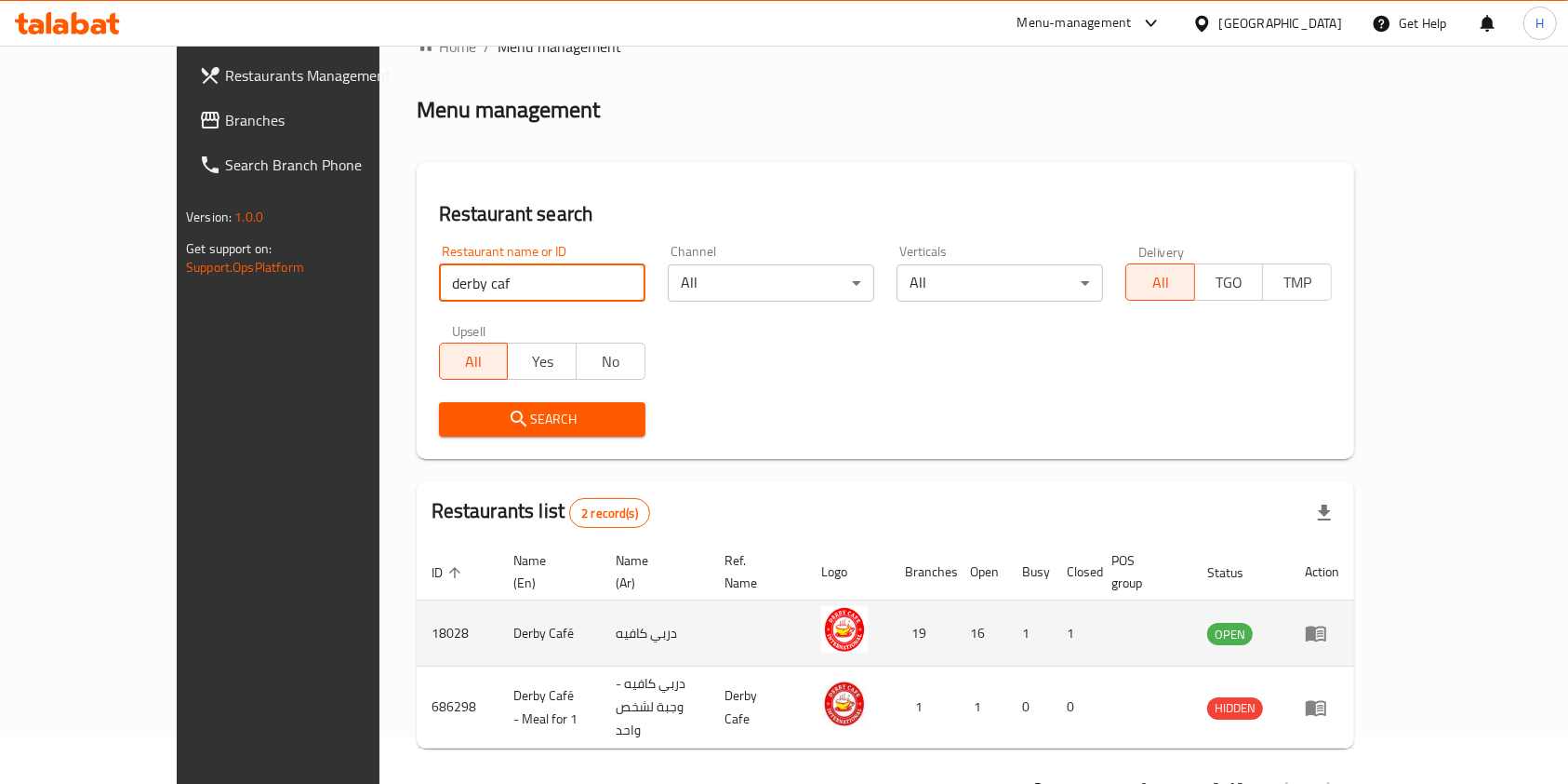
scroll to position [74, 0]
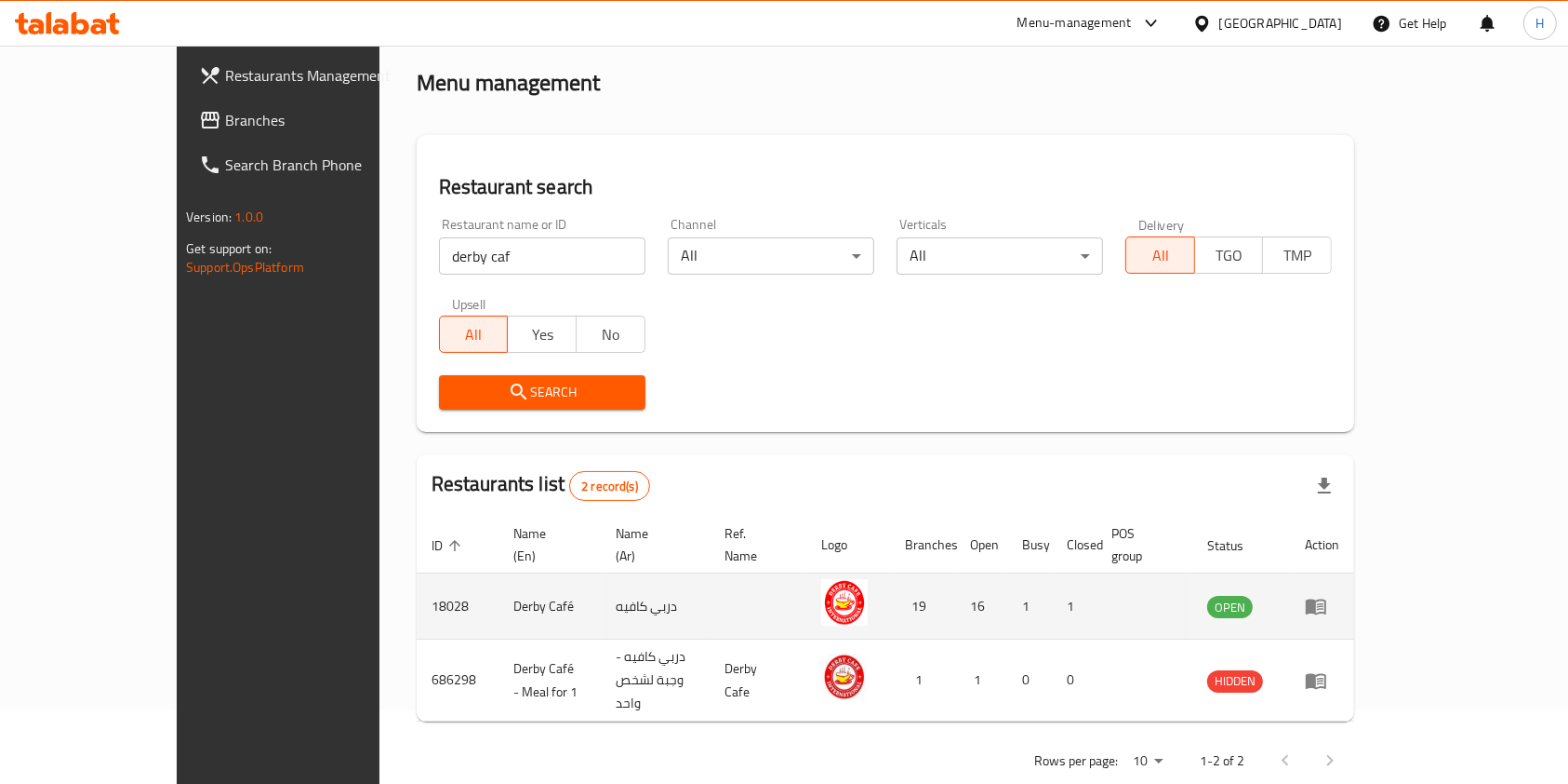
click at [1326, 599] on icon "enhanced table" at bounding box center [1315, 607] width 20 height 16
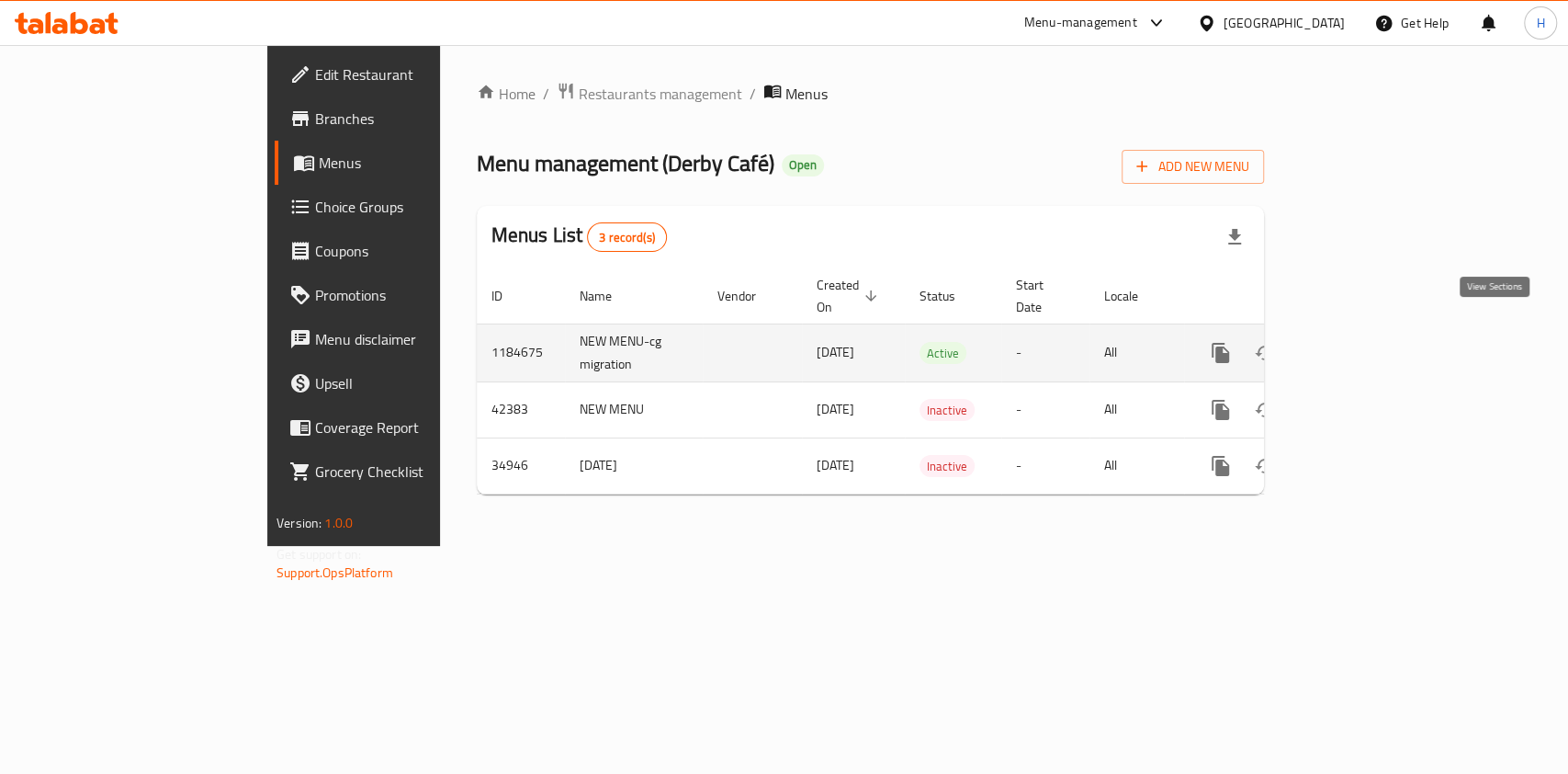
click at [1375, 331] on link "enhanced table" at bounding box center [1353, 353] width 44 height 44
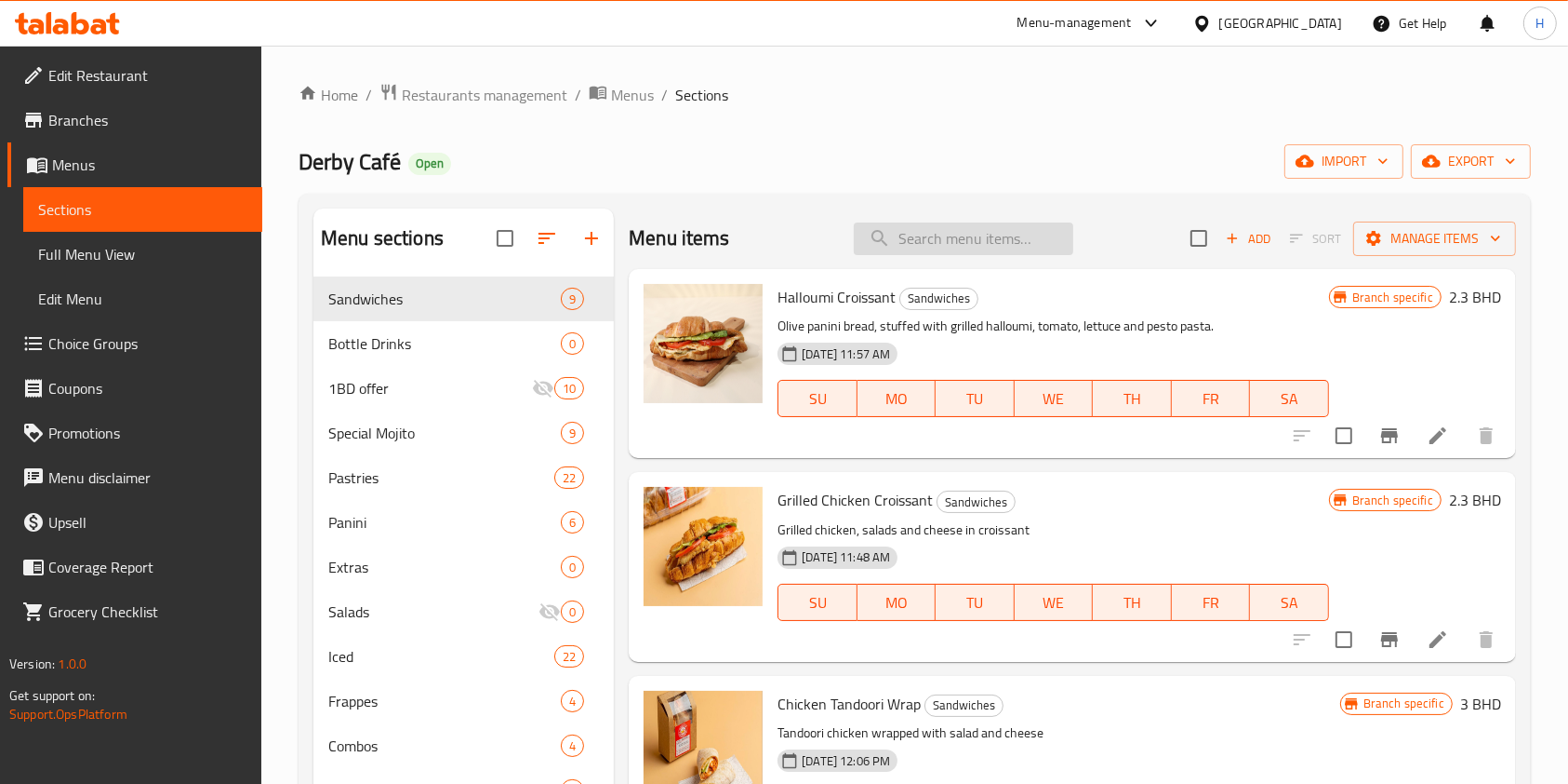
click at [952, 245] on input "search" at bounding box center [963, 238] width 220 height 32
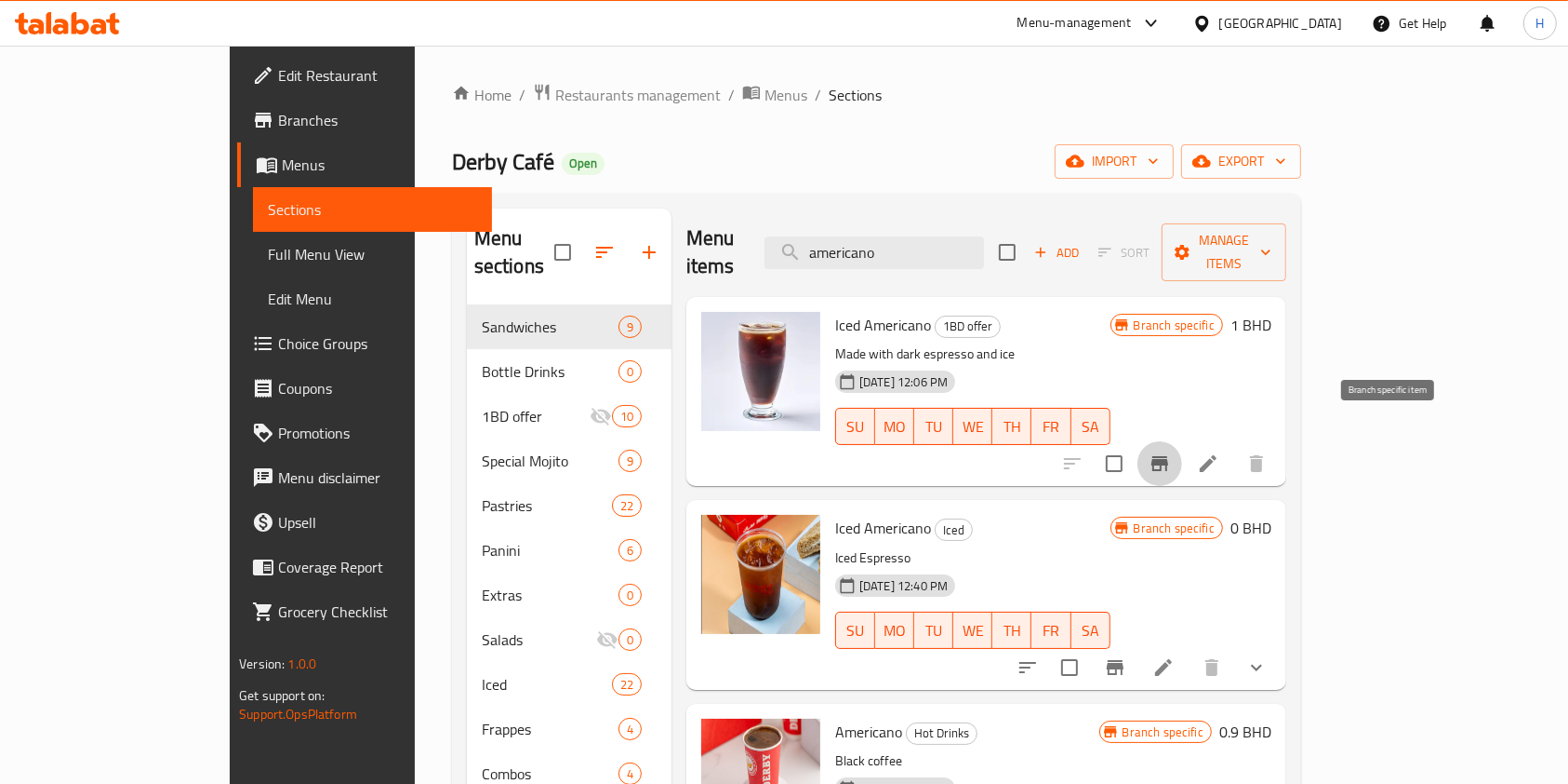
click at [1168, 456] on icon "Branch-specific-item" at bounding box center [1159, 463] width 17 height 15
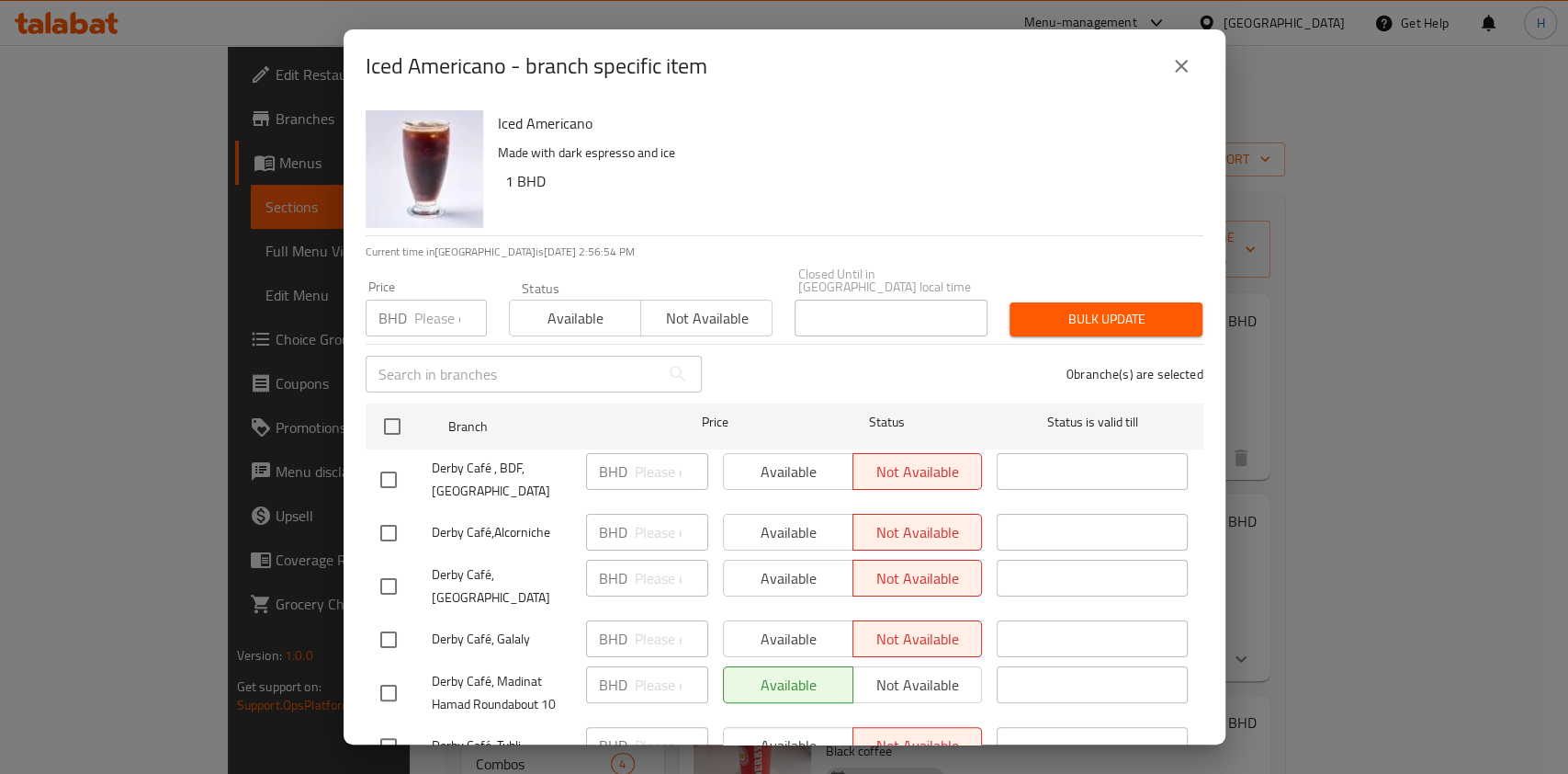
drag, startPoint x: 1186, startPoint y: 55, endPoint x: 1315, endPoint y: 284, distance: 262.8
click at [1315, 284] on div "Iced Americano - branch specific item Iced Americano Made with dark espresso an…" at bounding box center [784, 387] width 1568 height 774
click at [1408, 362] on div "Iced Americano - branch specific item Iced Americano Made with dark espresso an…" at bounding box center [784, 387] width 1568 height 774
click at [1192, 58] on button "close" at bounding box center [1182, 67] width 44 height 44
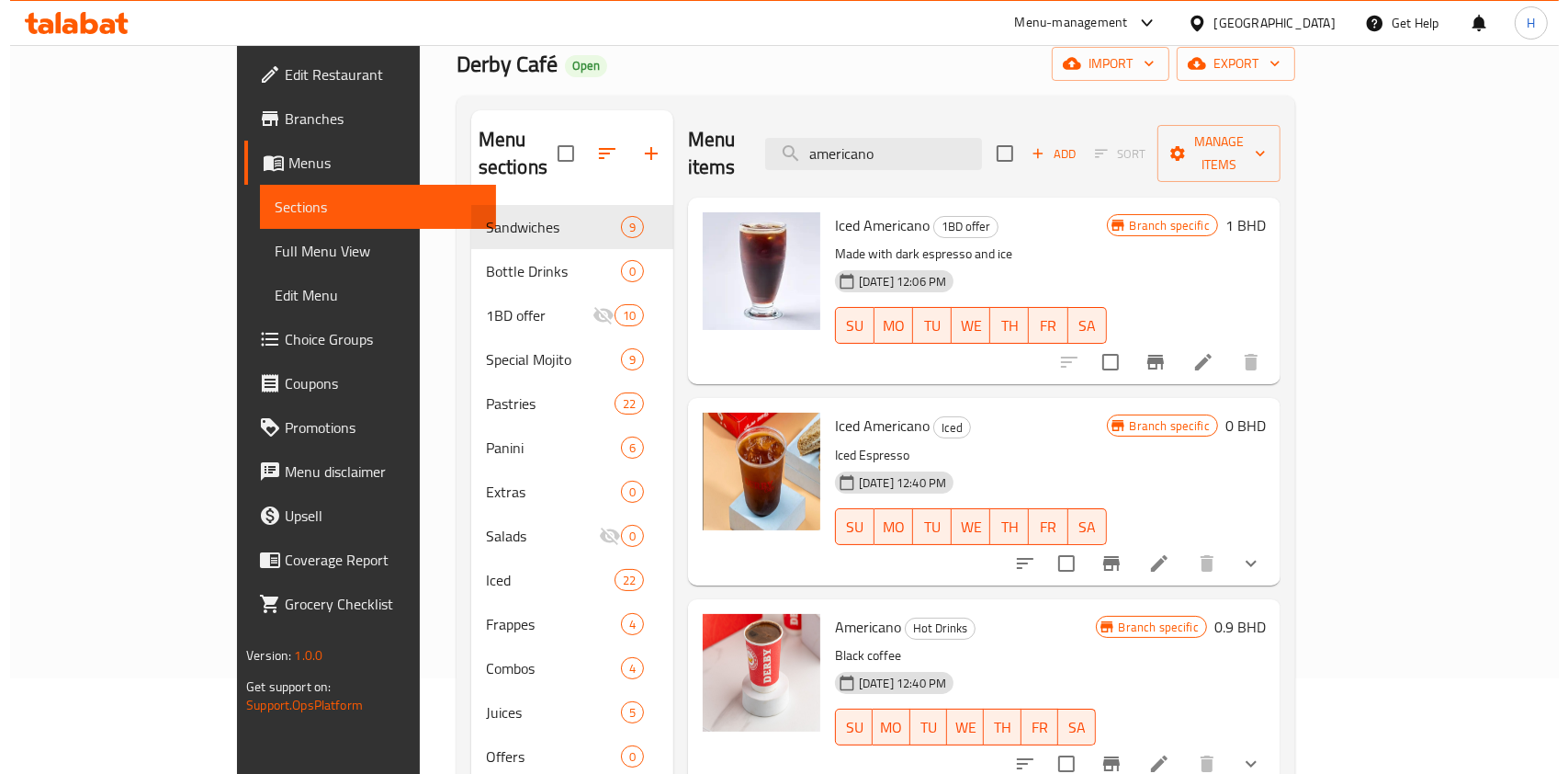
scroll to position [245, 0]
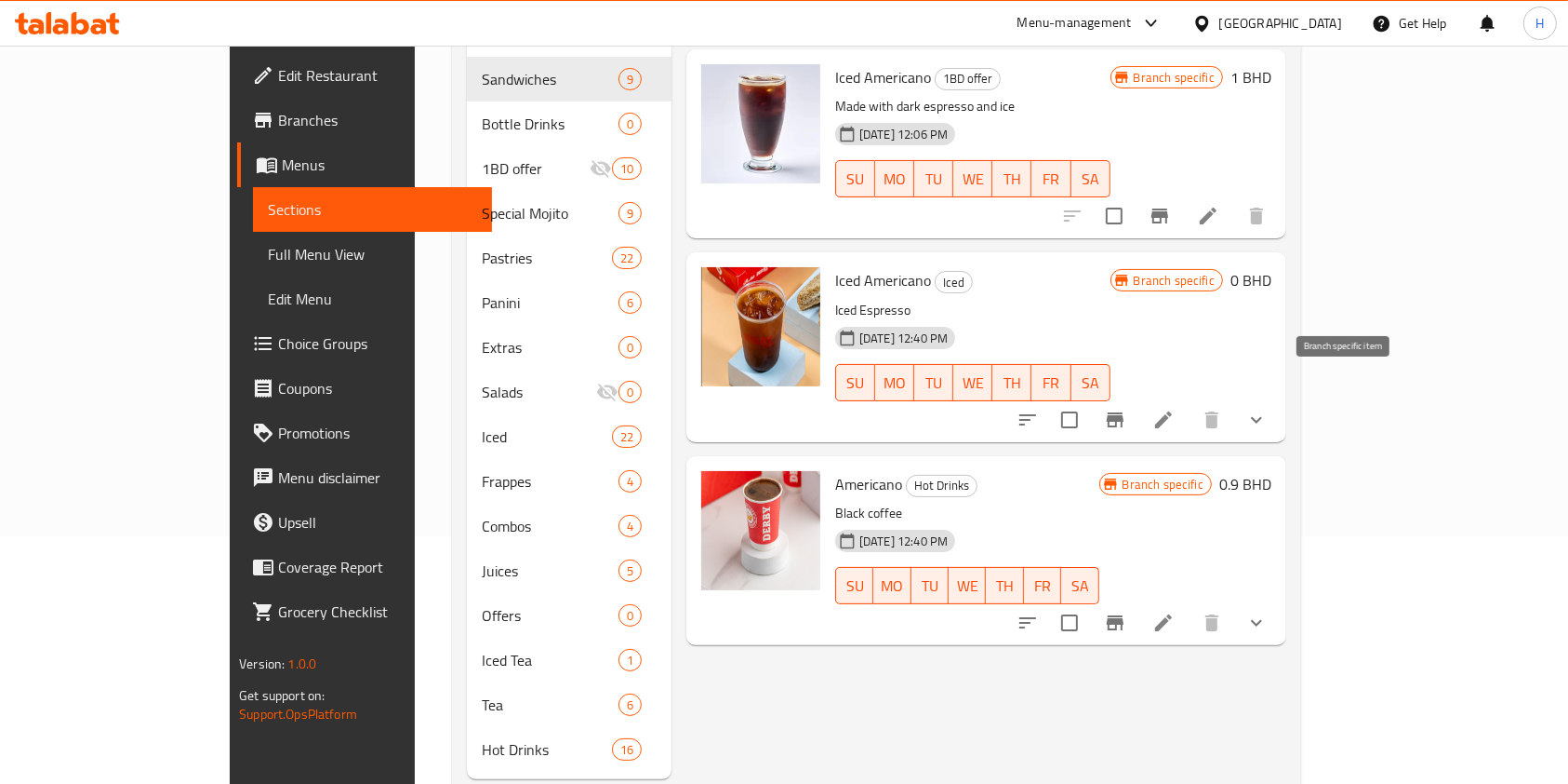
click at [1126, 408] on icon "Branch-specific-item" at bounding box center [1114, 419] width 22 height 22
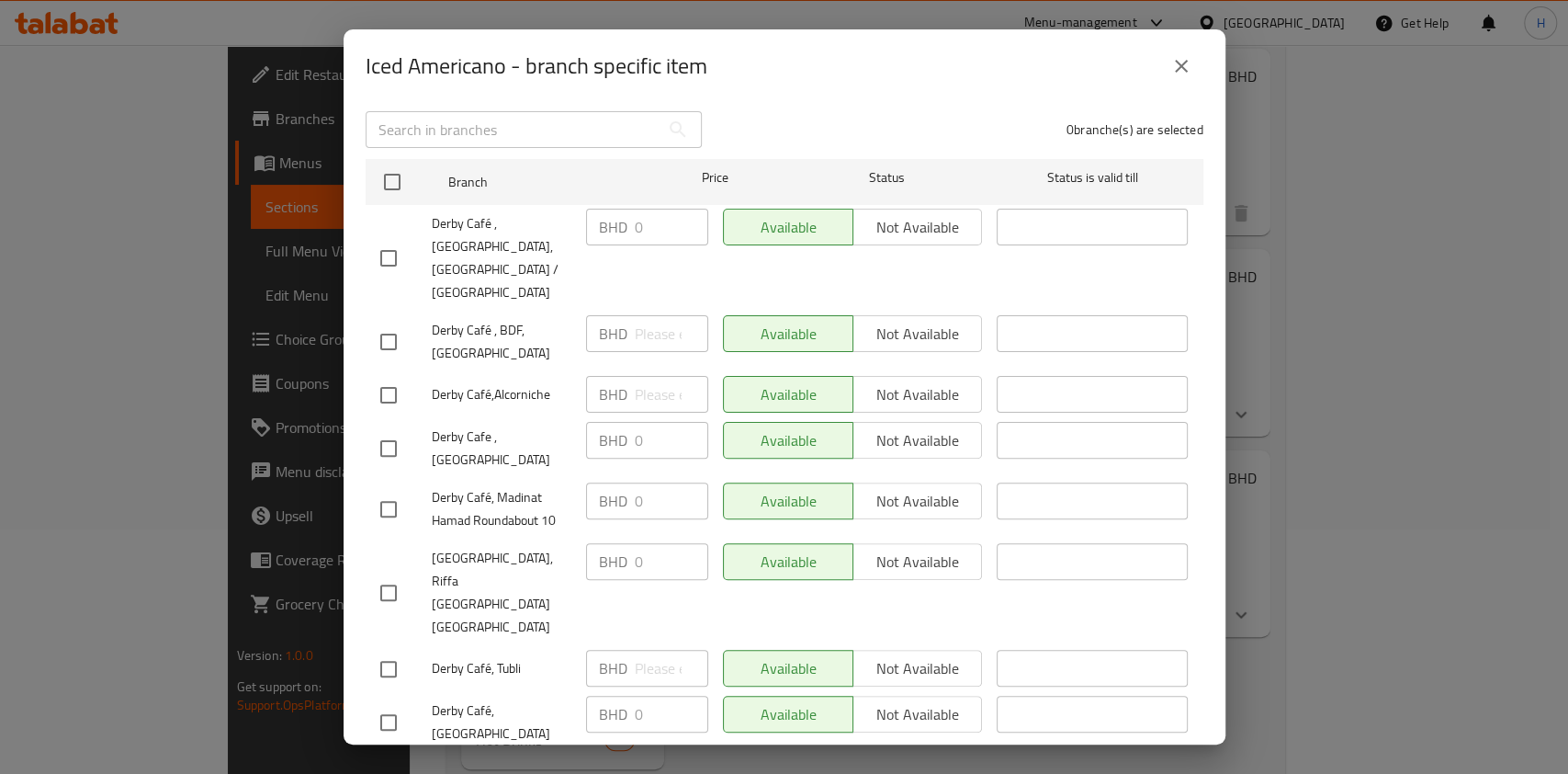
click at [1185, 63] on icon "close" at bounding box center [1181, 66] width 22 height 22
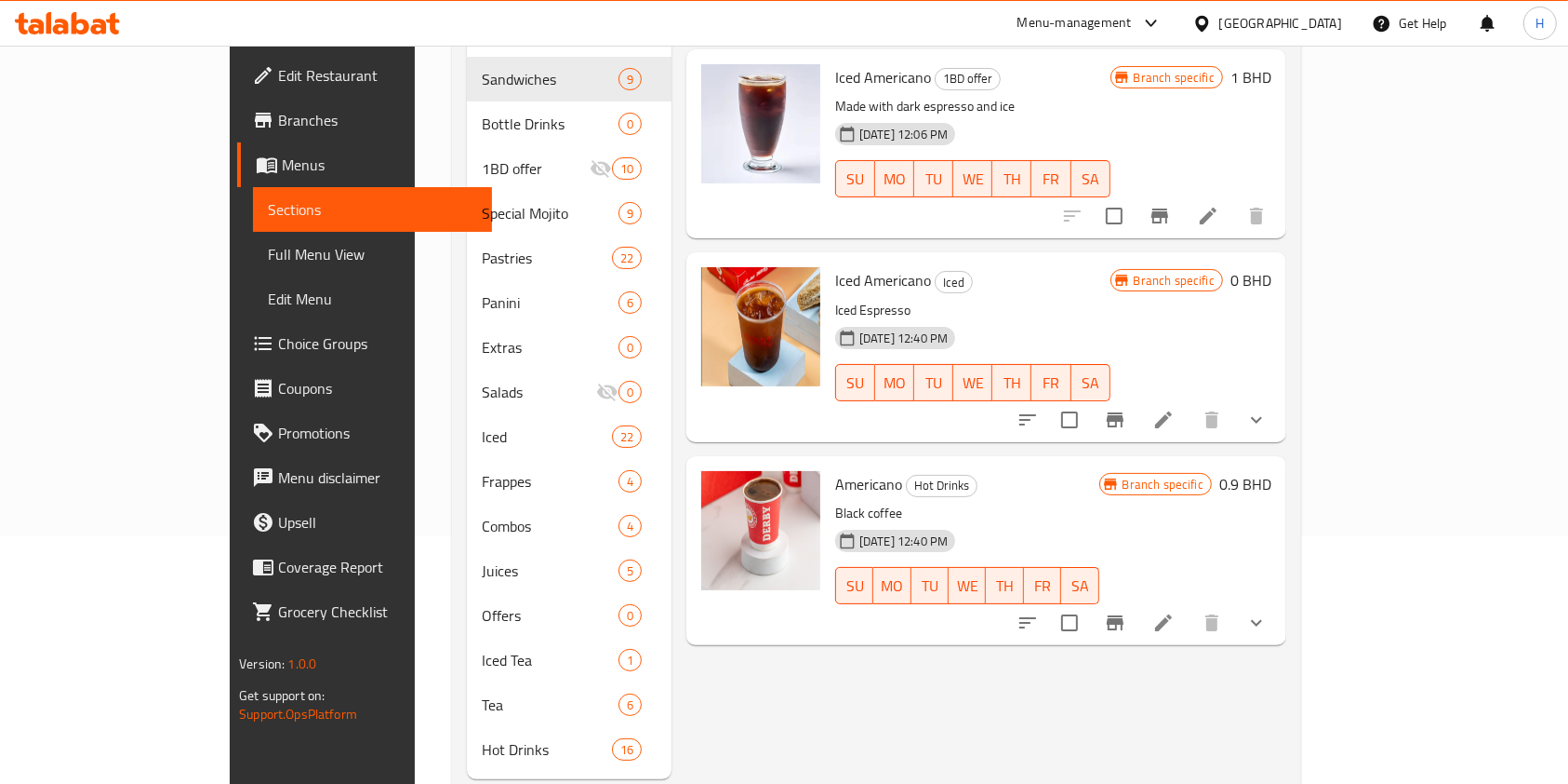
click at [1123, 615] on icon "Branch-specific-item" at bounding box center [1114, 622] width 17 height 15
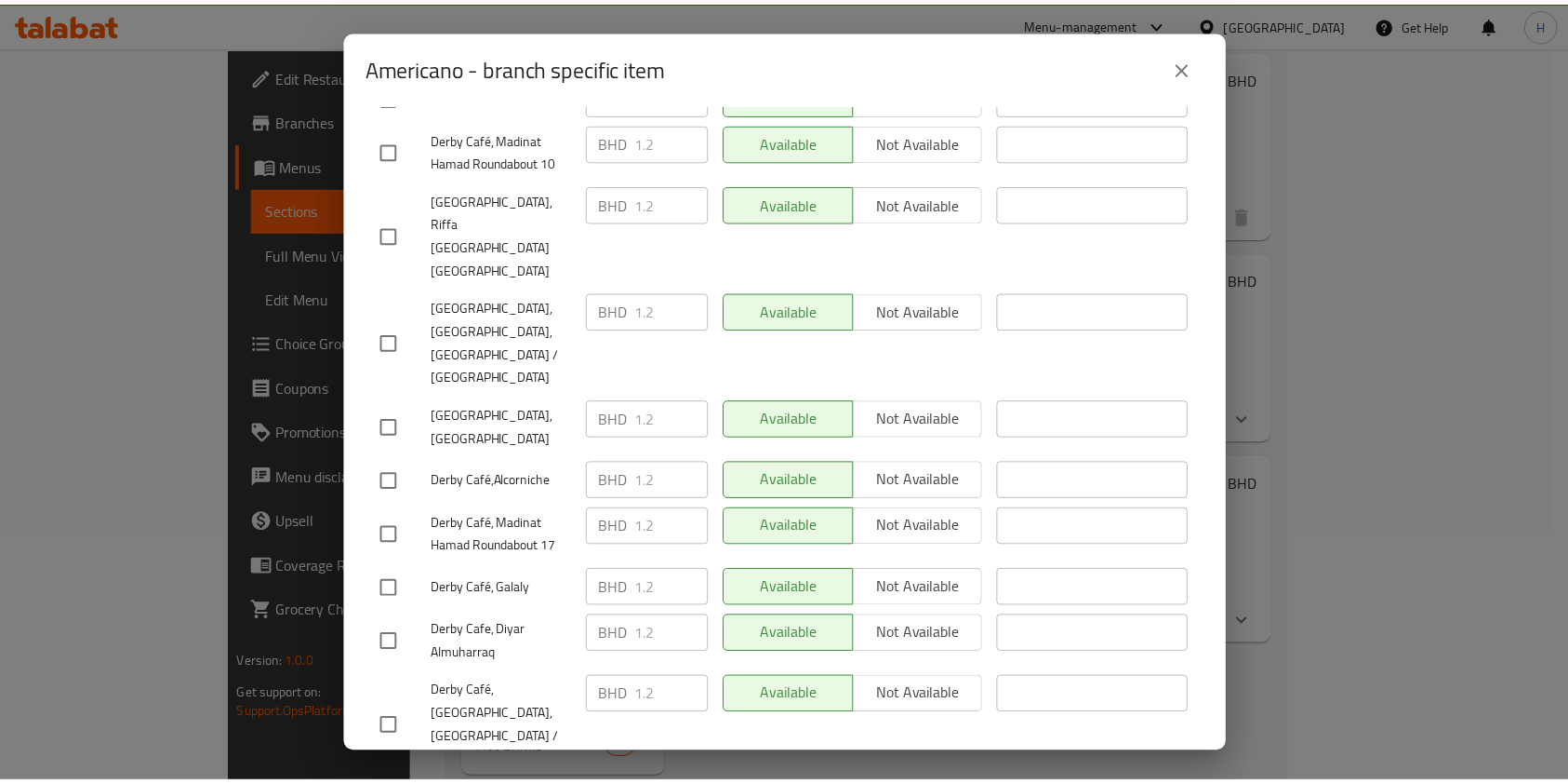
scroll to position [744, 0]
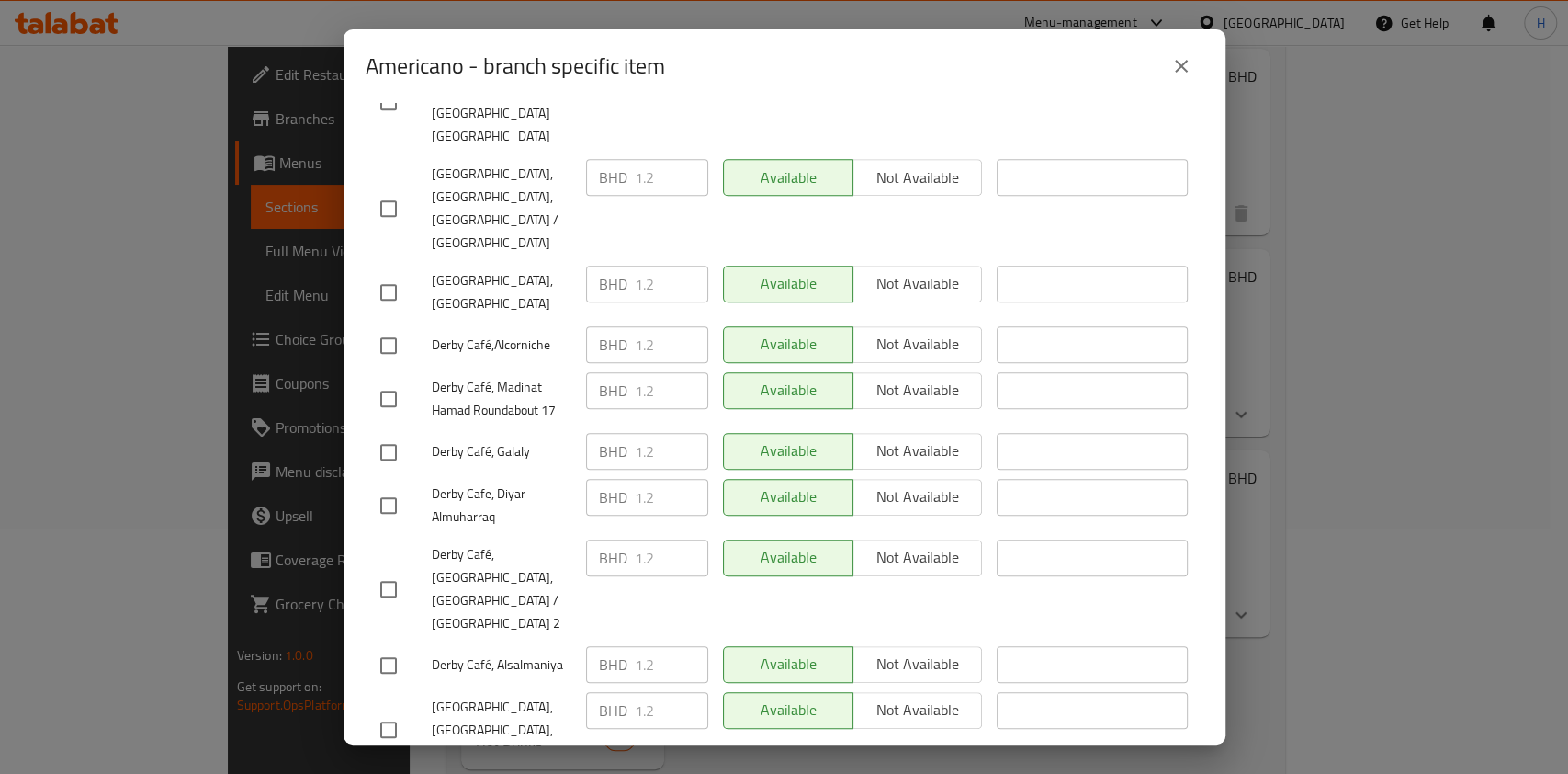
click at [1191, 45] on div "Americano - branch specific item" at bounding box center [784, 67] width 837 height 44
click at [1184, 56] on icon "close" at bounding box center [1181, 66] width 22 height 22
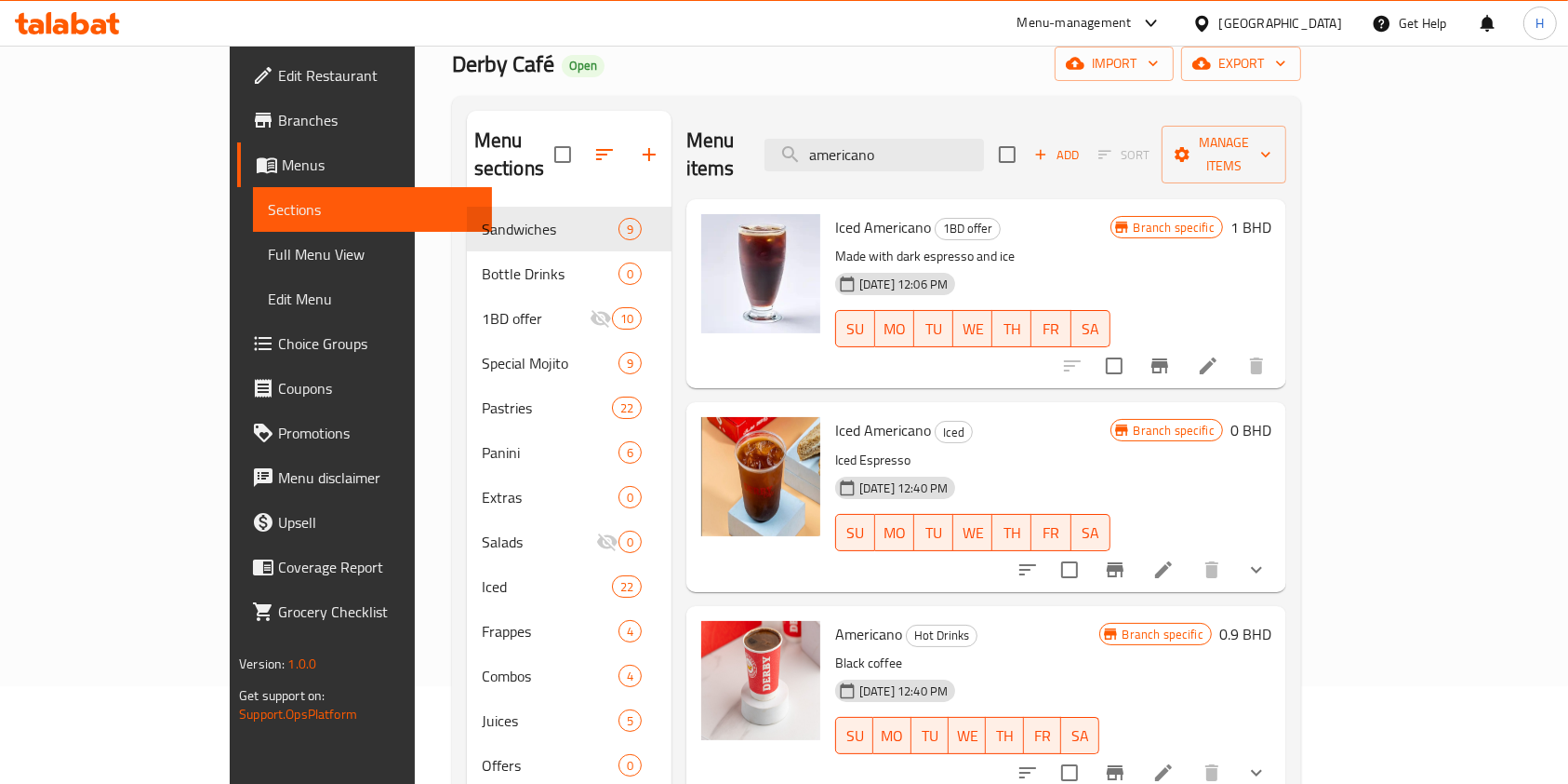
scroll to position [0, 0]
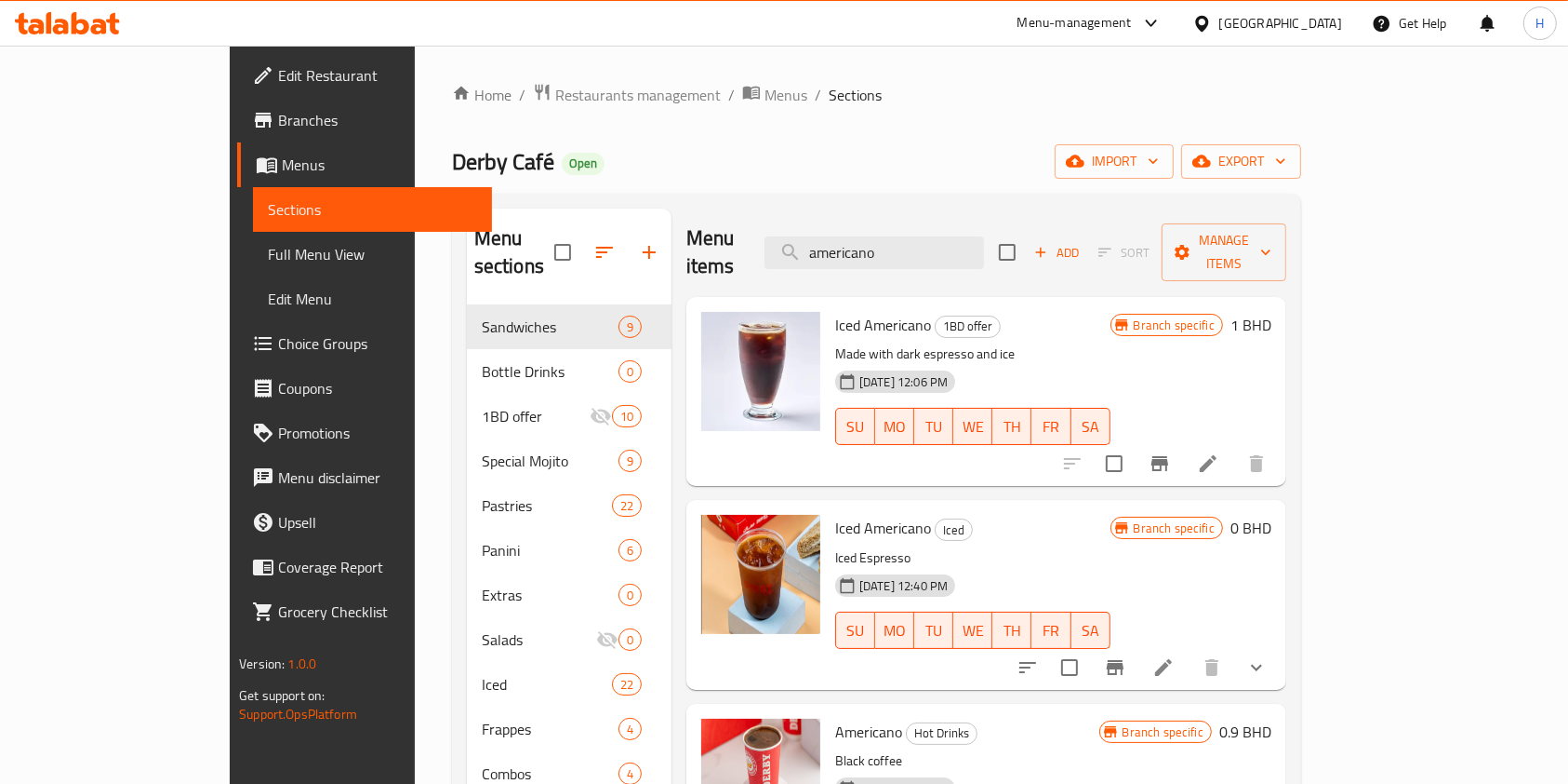
drag, startPoint x: 980, startPoint y: 243, endPoint x: 372, endPoint y: 324, distance: 613.4
click at [466, 305] on div "Menu sections Sandwiches 9 Bottle Drinks 0 1BD offer 10 Special Mojito 9 Pastri…" at bounding box center [876, 617] width 820 height 818
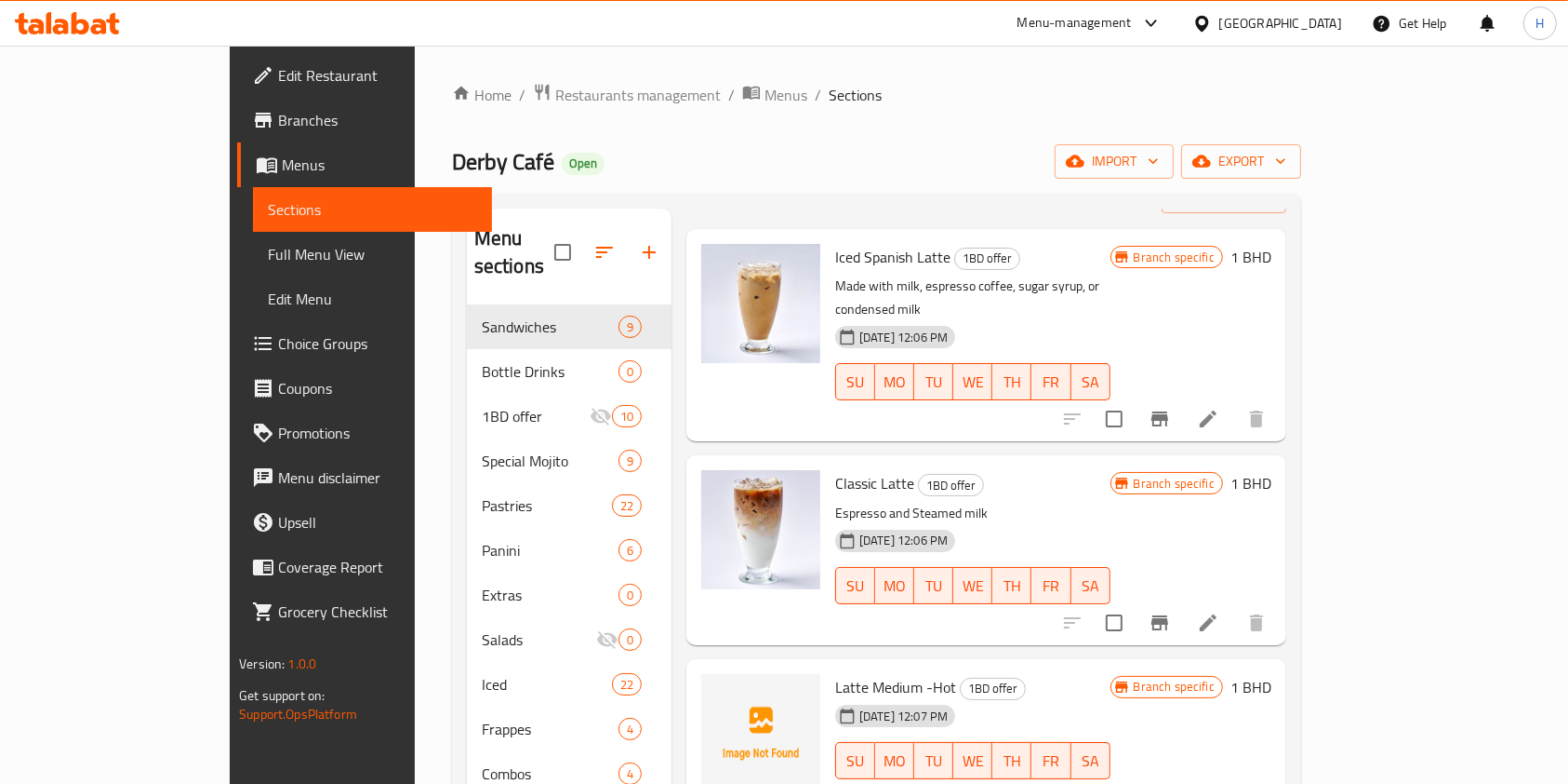
scroll to position [124, 0]
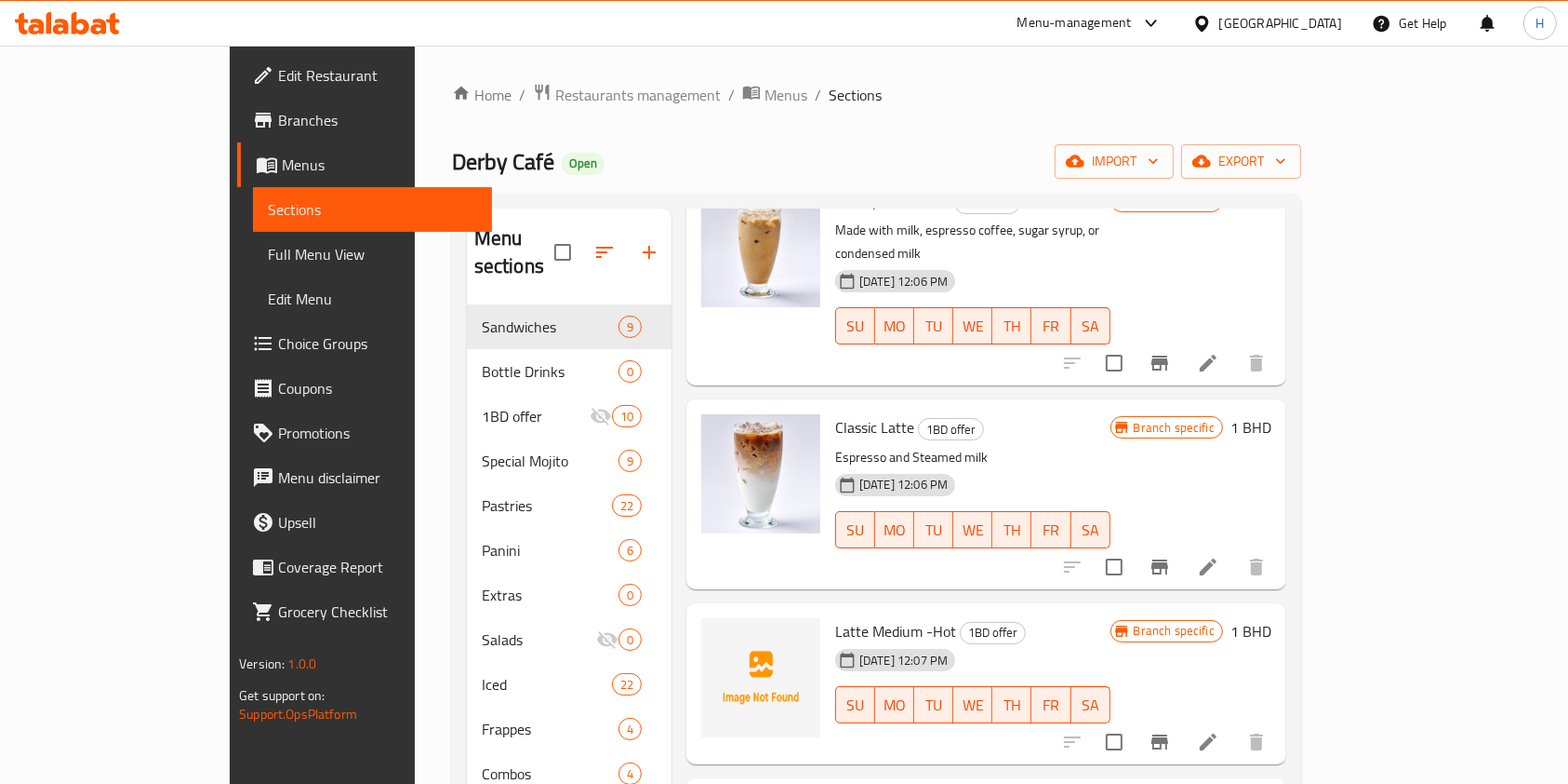
click at [1171, 556] on icon "Branch-specific-item" at bounding box center [1159, 566] width 22 height 22
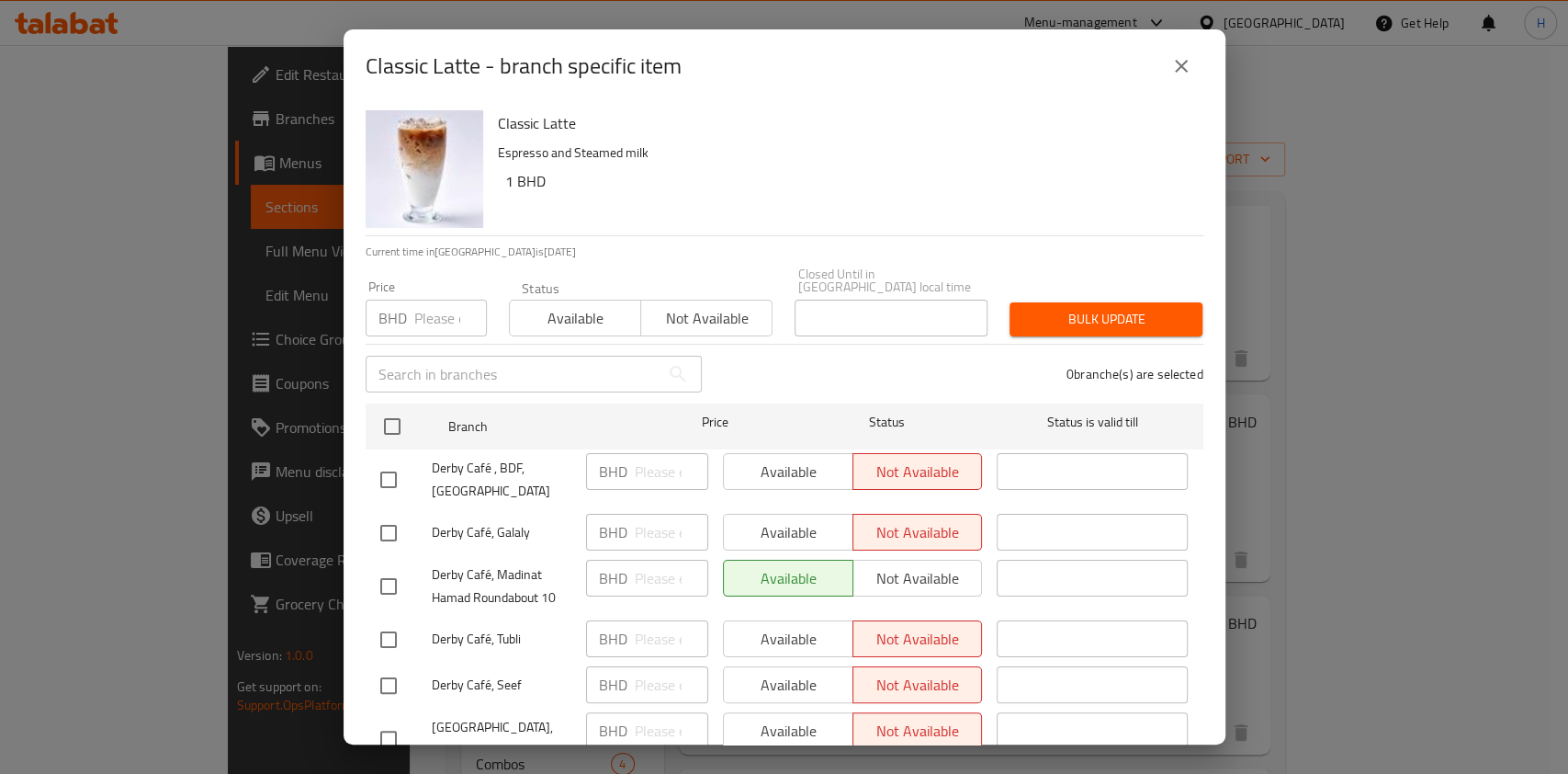
click at [1183, 67] on icon "close" at bounding box center [1181, 66] width 13 height 13
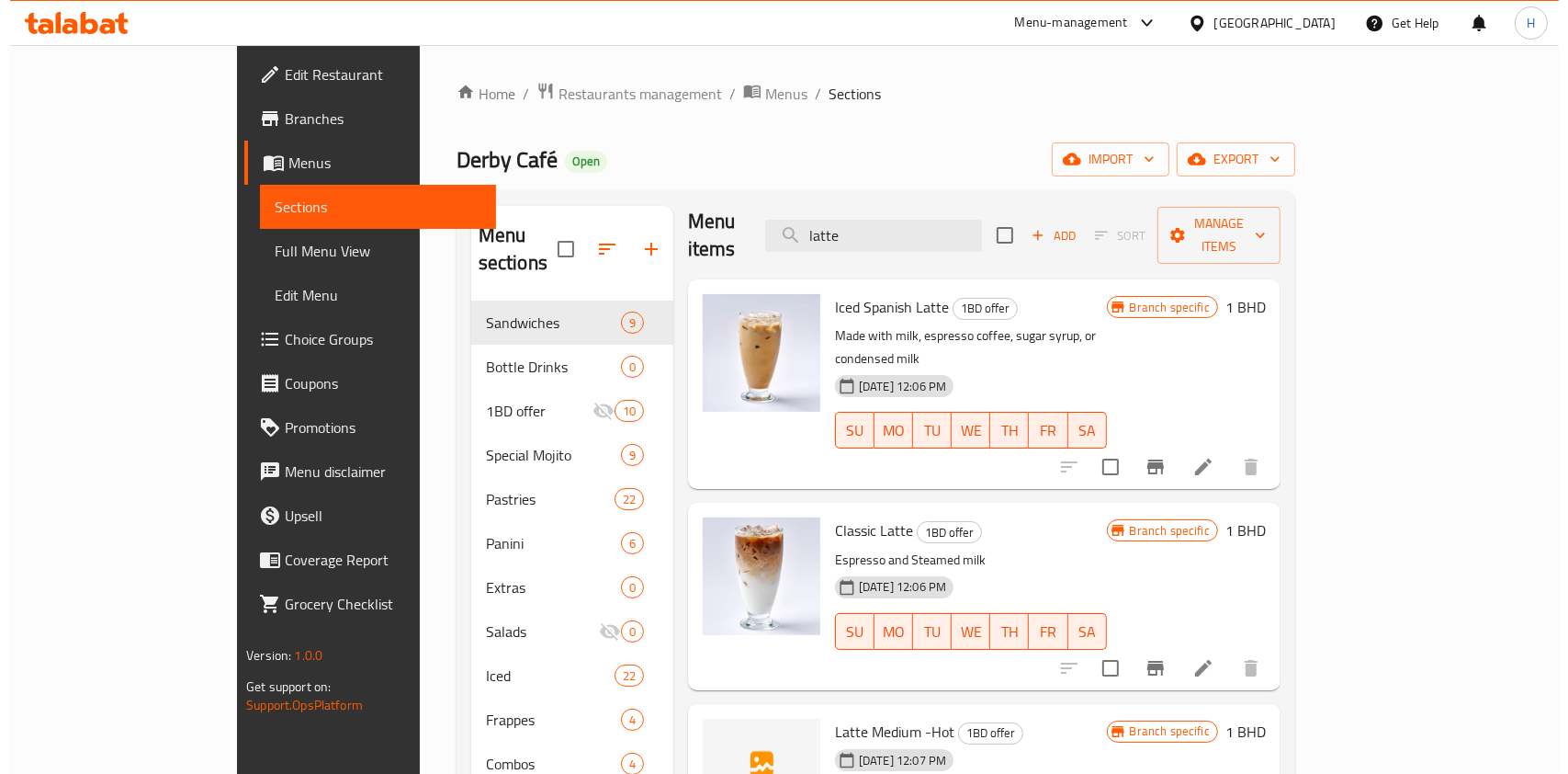
scroll to position [0, 0]
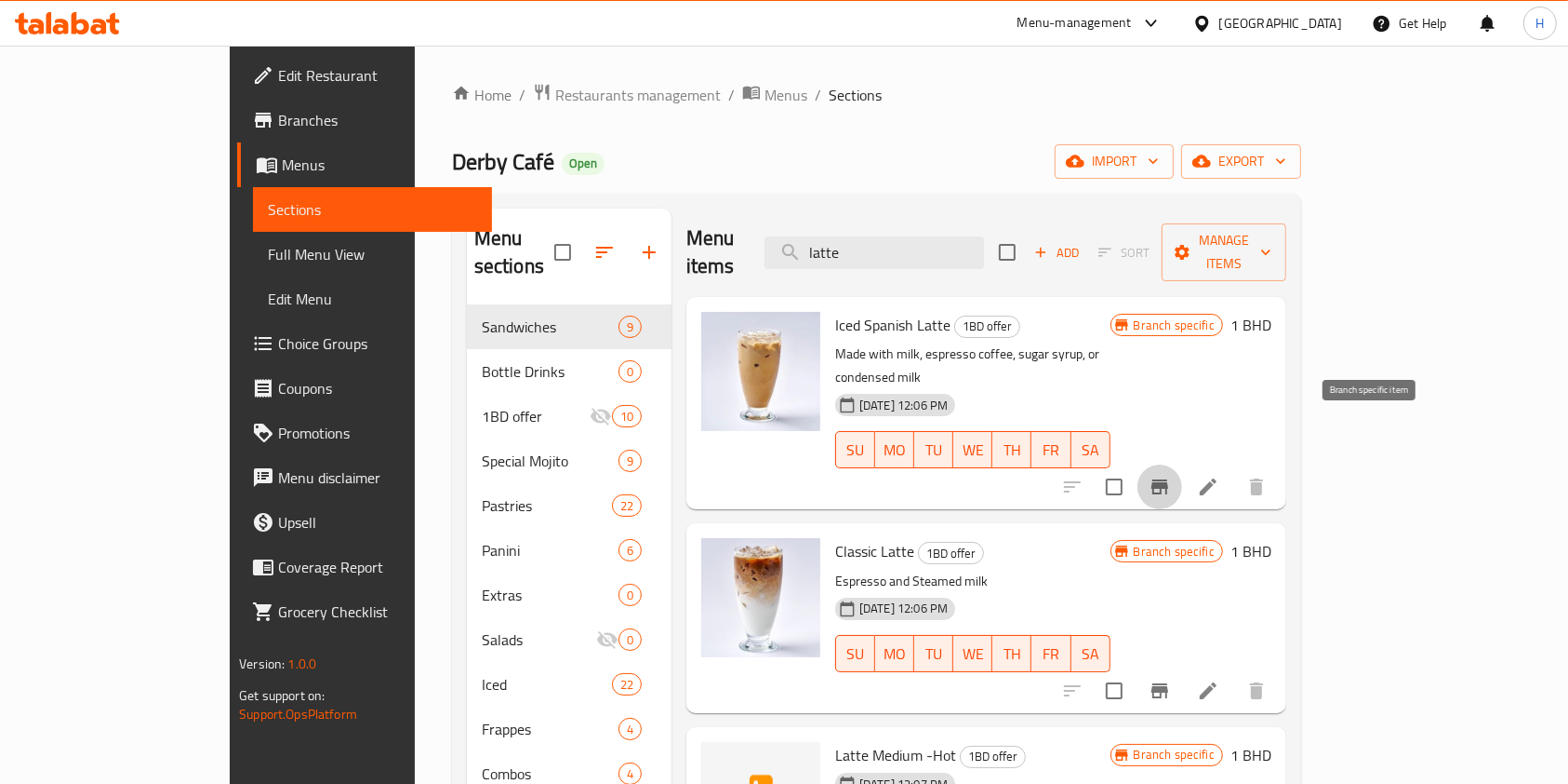
click at [1182, 465] on button "Branch-specific-item" at bounding box center [1160, 487] width 45 height 45
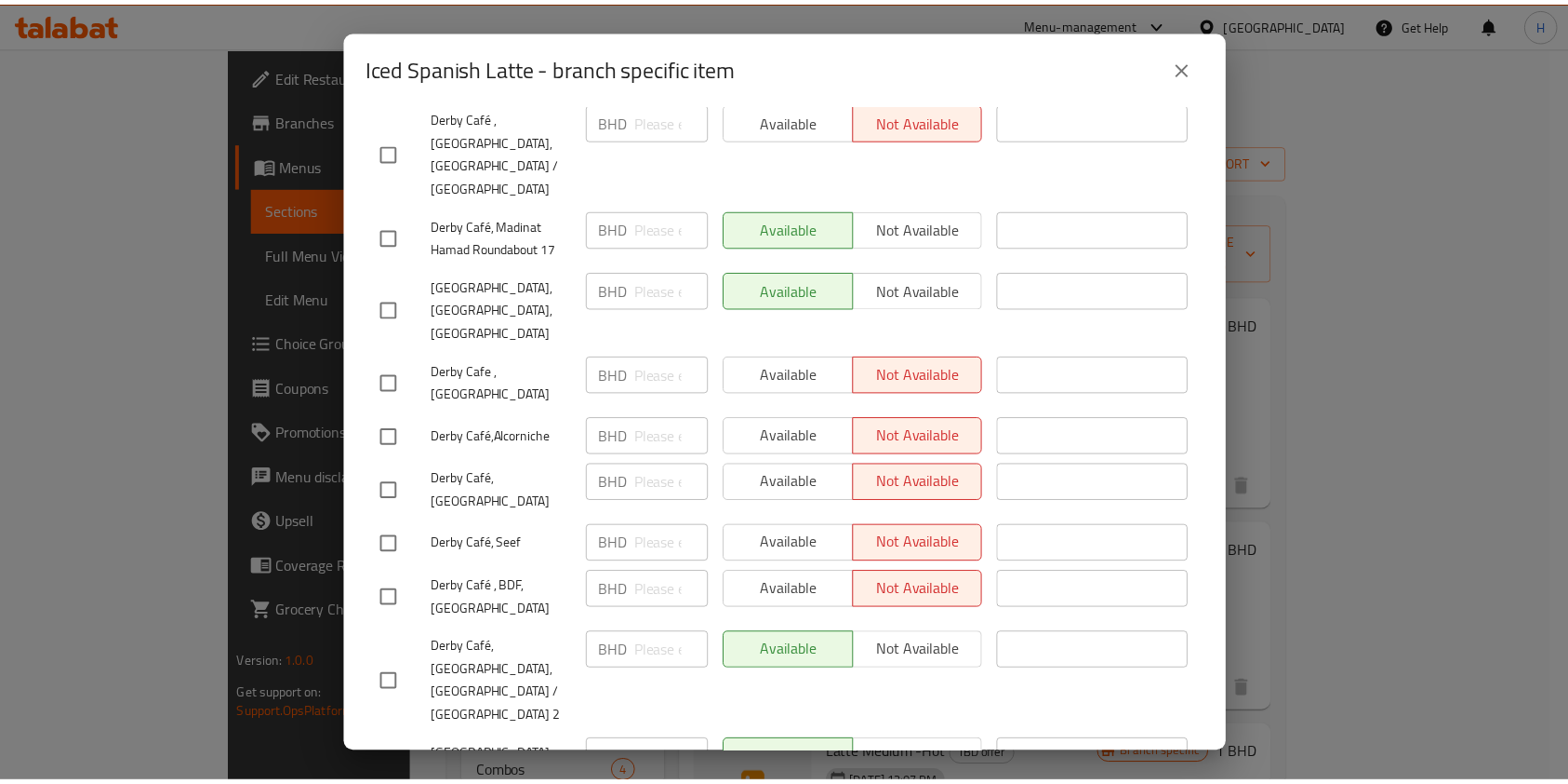
scroll to position [868, 0]
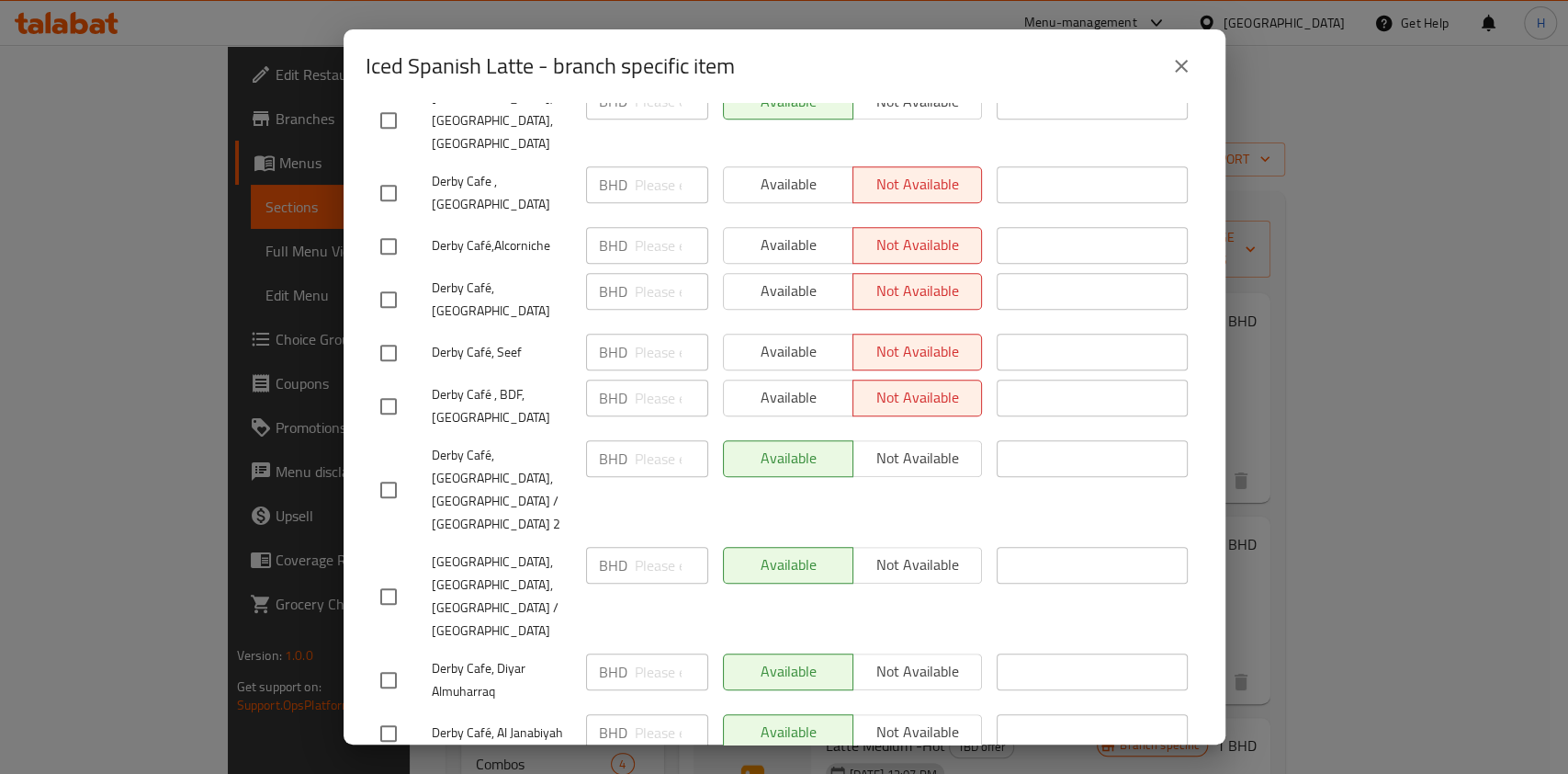
click at [1181, 77] on button "close" at bounding box center [1182, 67] width 44 height 44
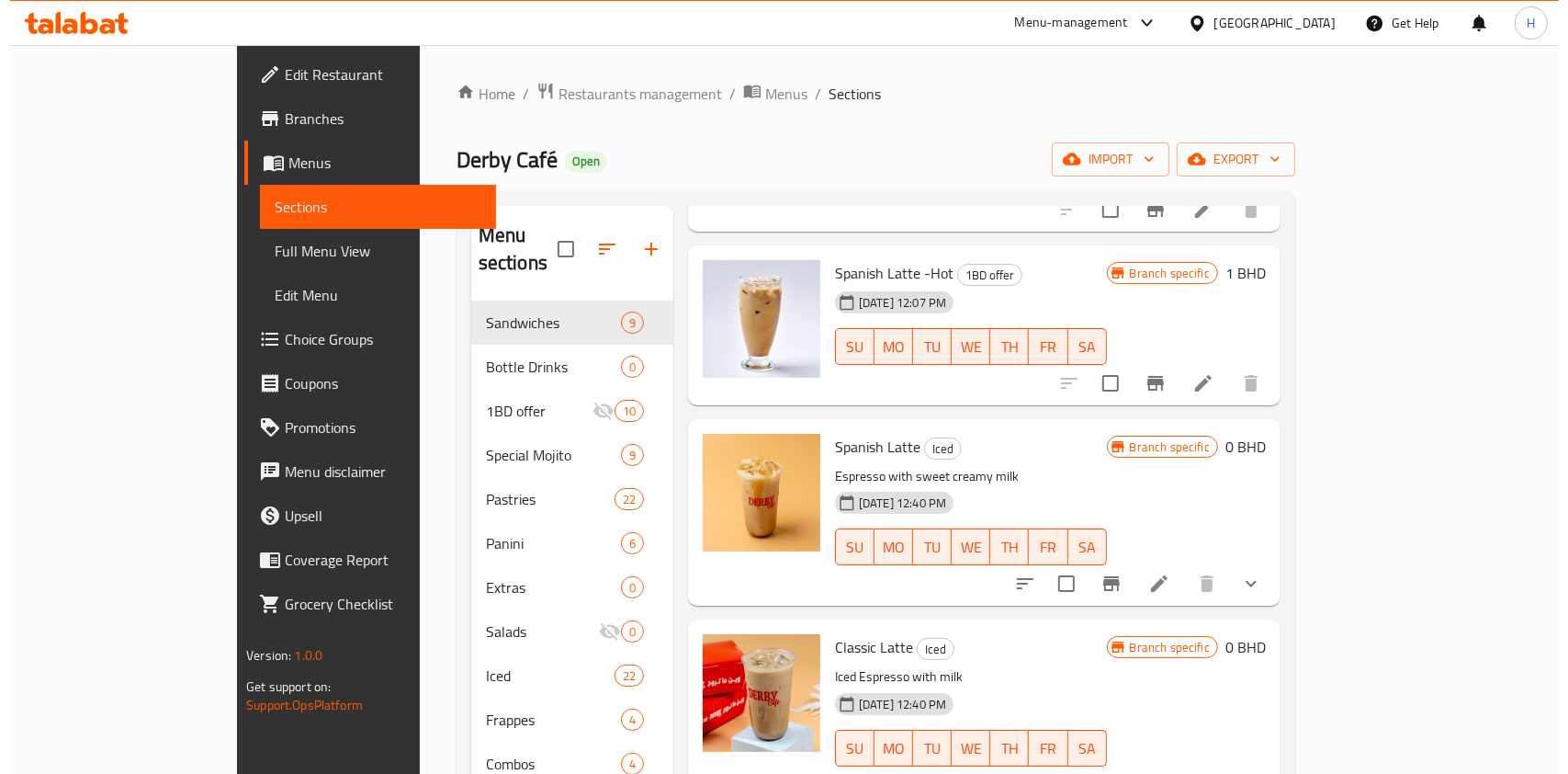
scroll to position [734, 0]
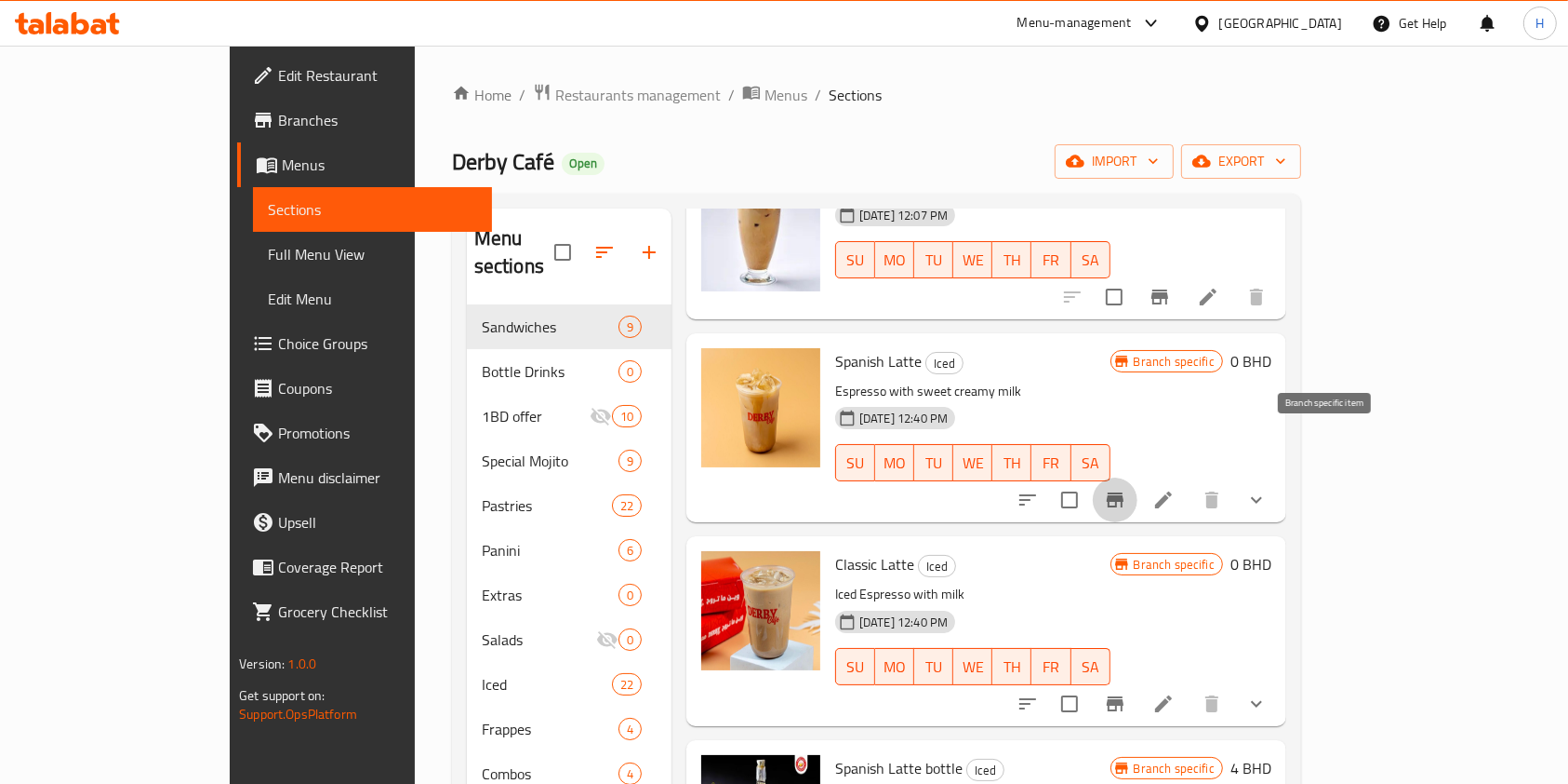
click at [1126, 488] on icon "Branch-specific-item" at bounding box center [1114, 499] width 22 height 22
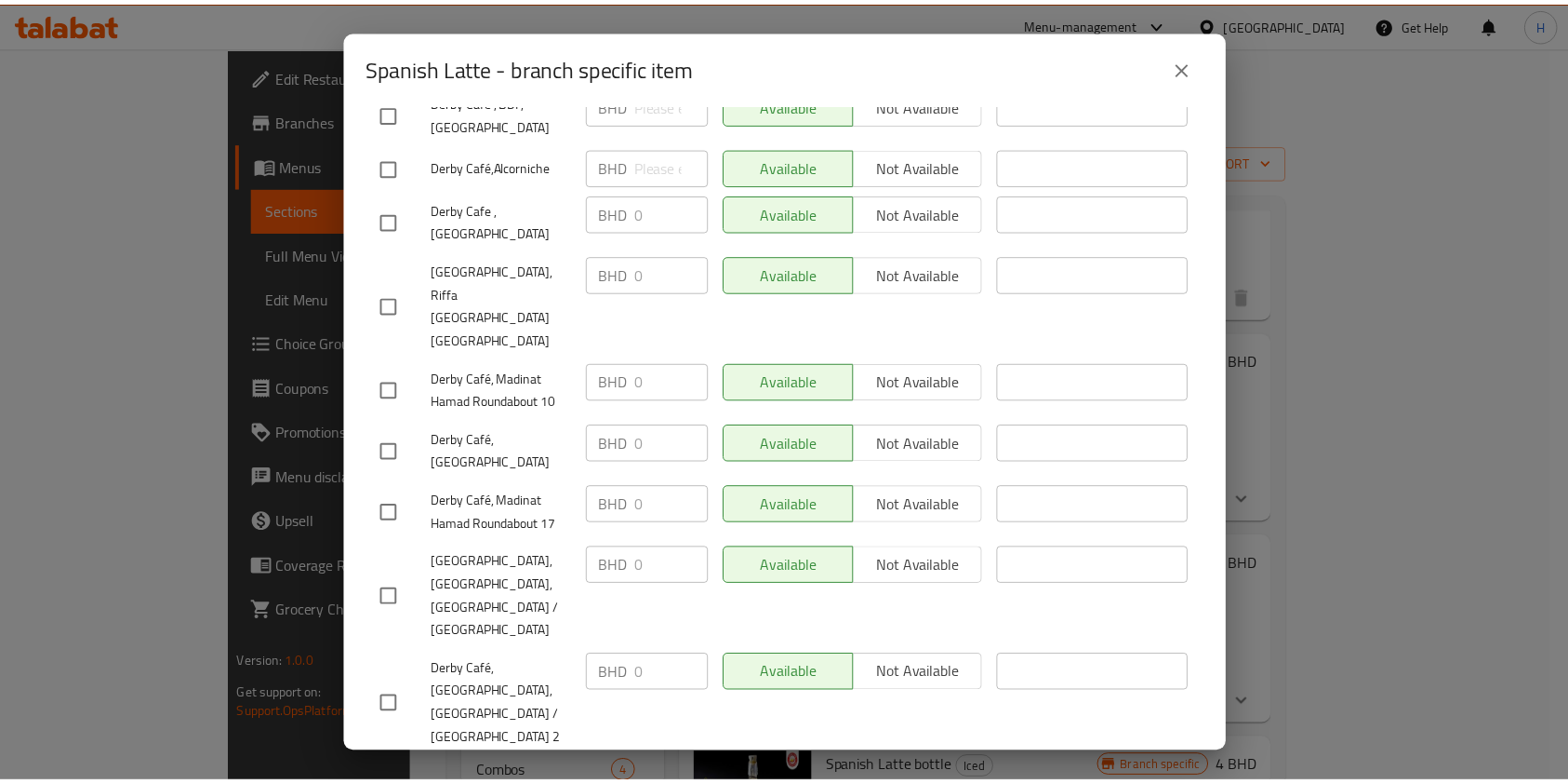
scroll to position [142, 0]
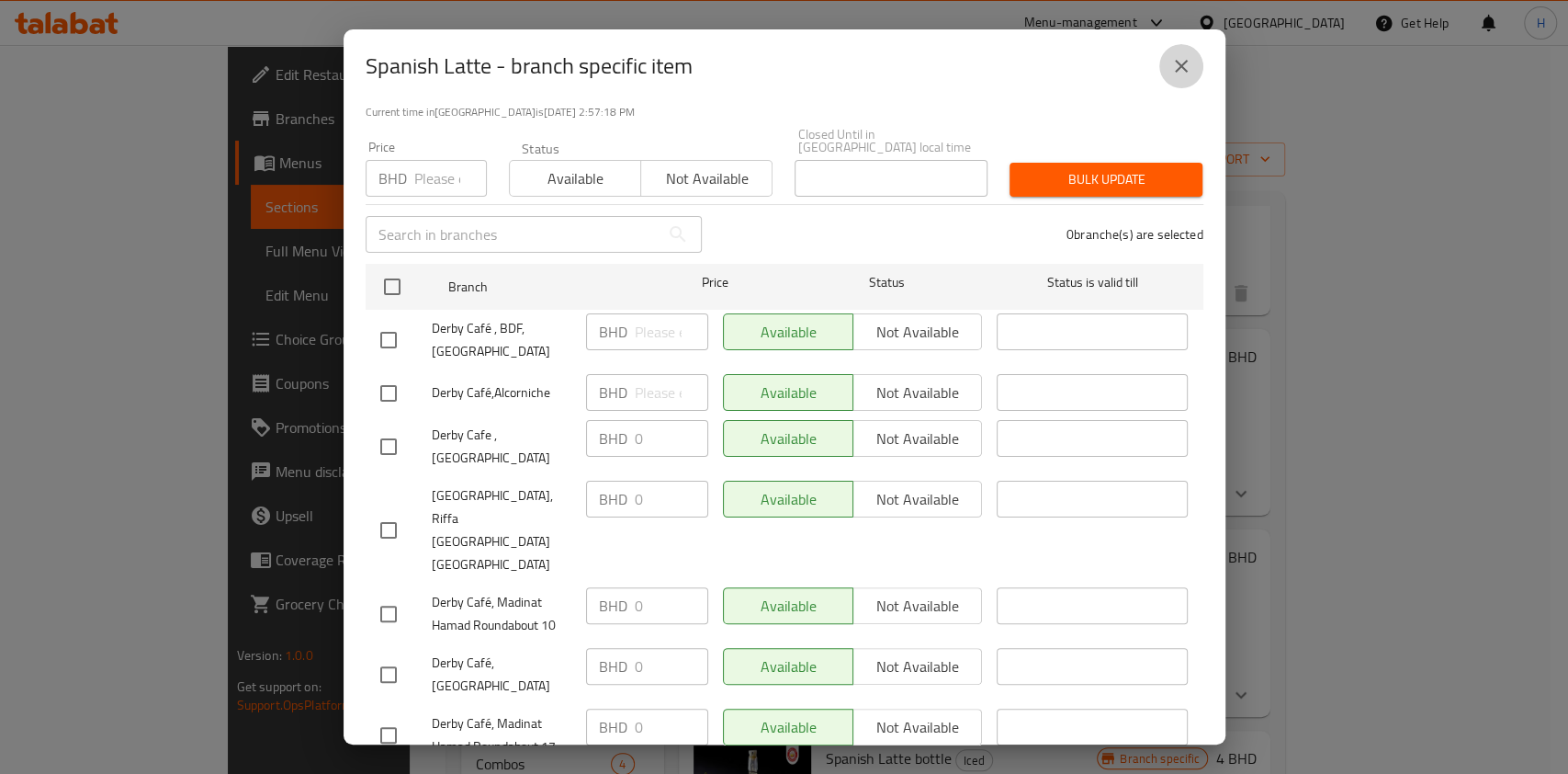
click at [1161, 63] on button "close" at bounding box center [1182, 67] width 44 height 44
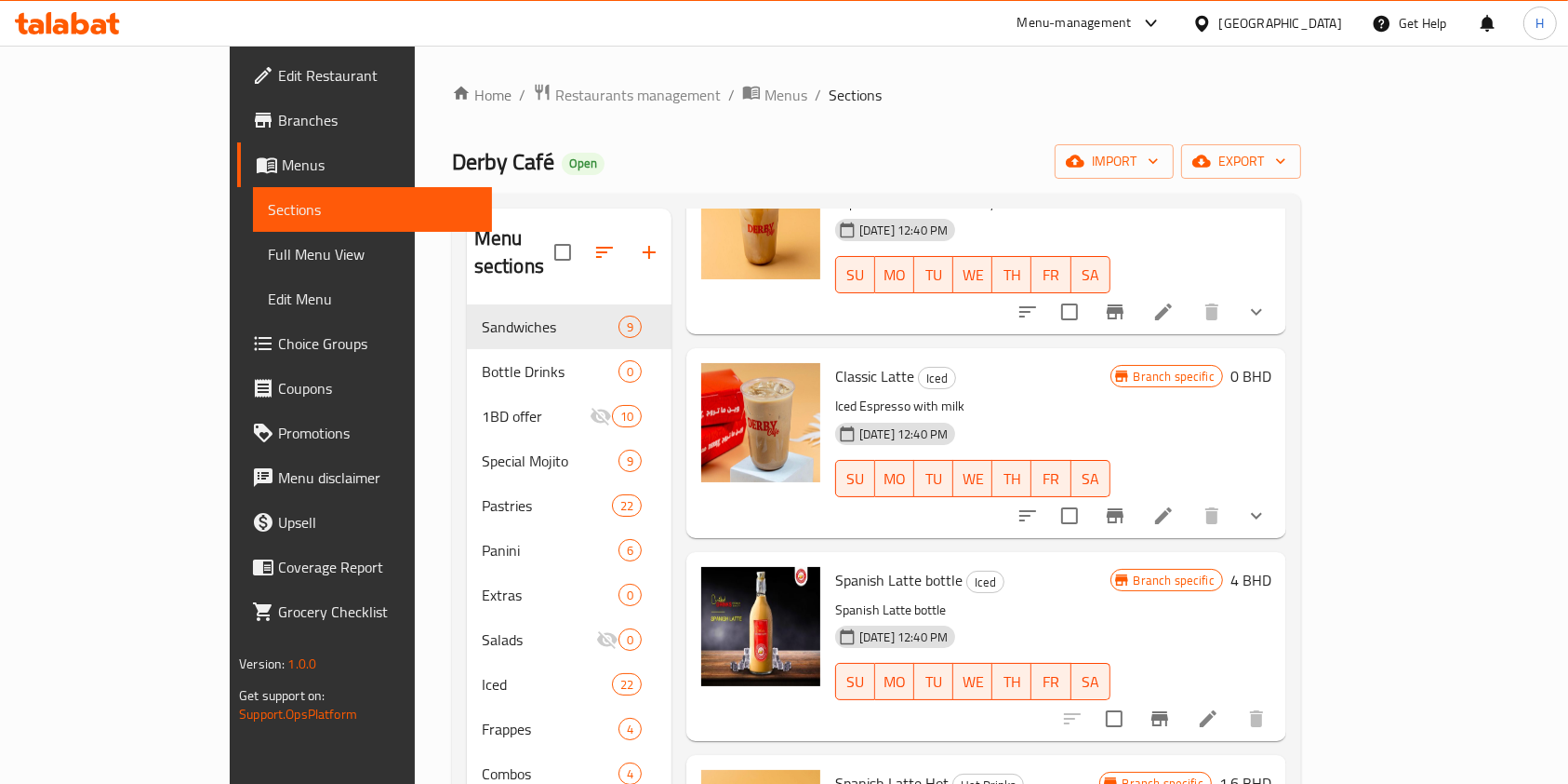
scroll to position [862, 0]
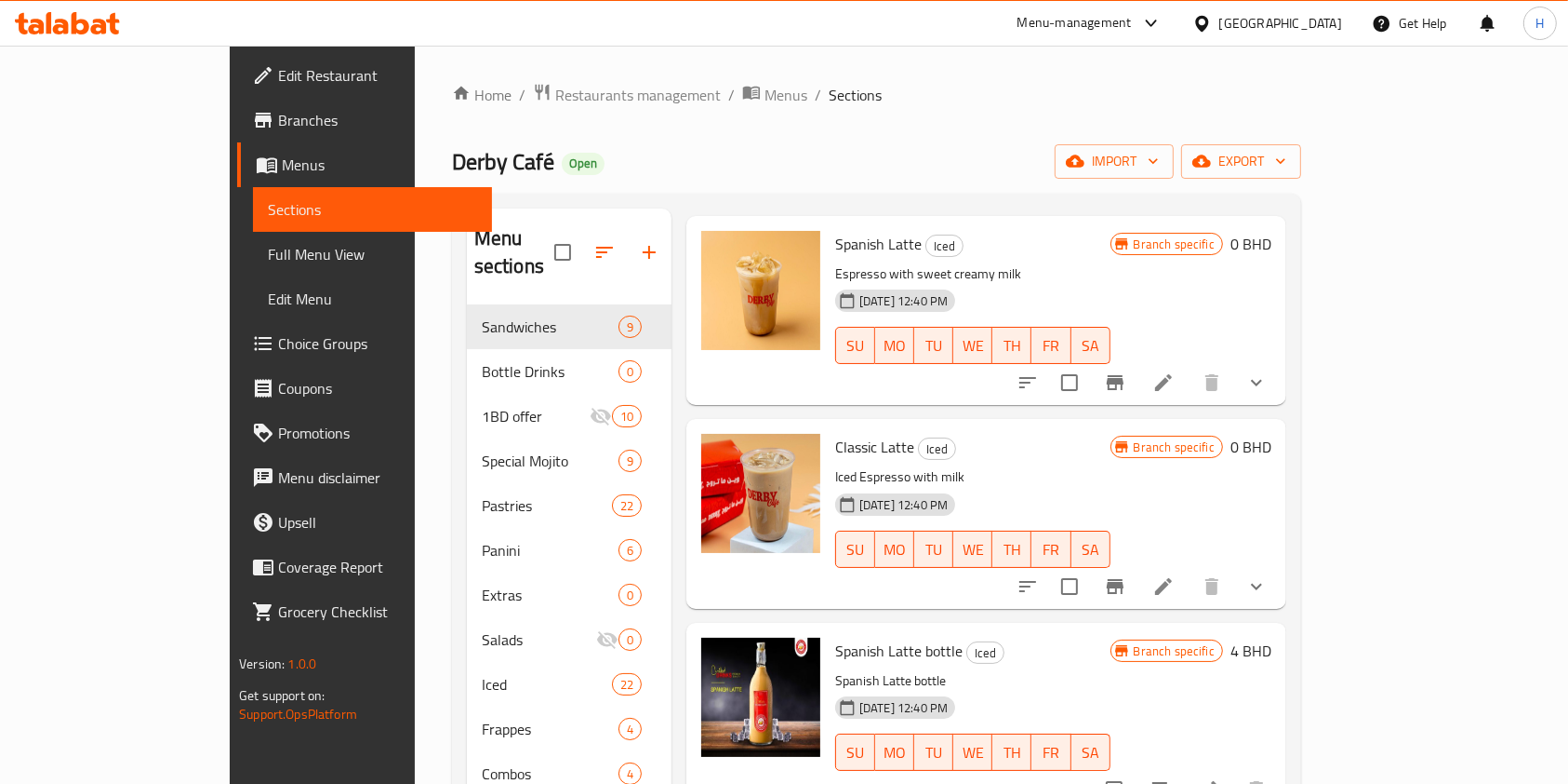
click at [1279, 564] on button "show more" at bounding box center [1257, 587] width 45 height 45
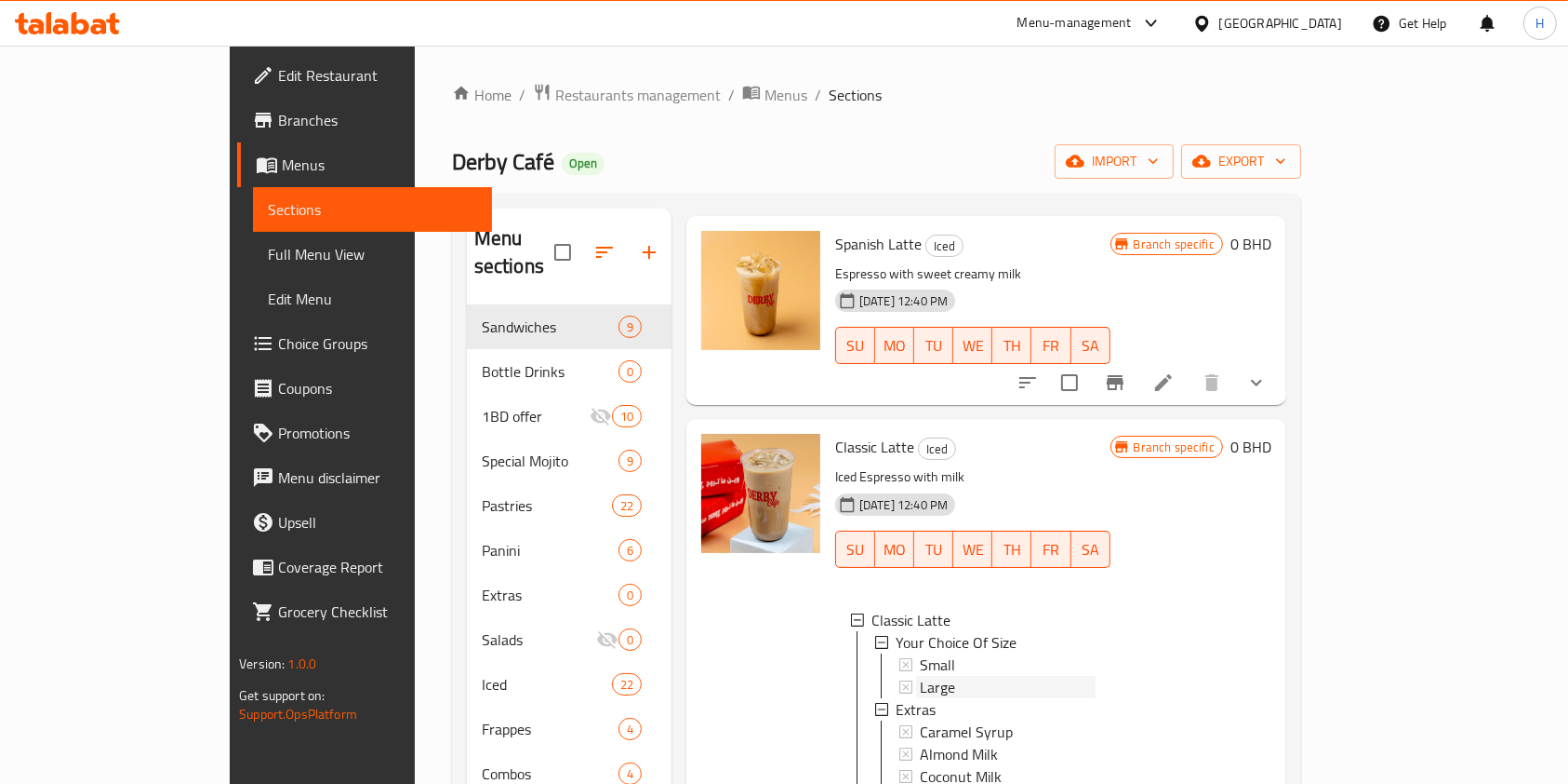
click at [920, 676] on span "Large" at bounding box center [938, 686] width 35 height 22
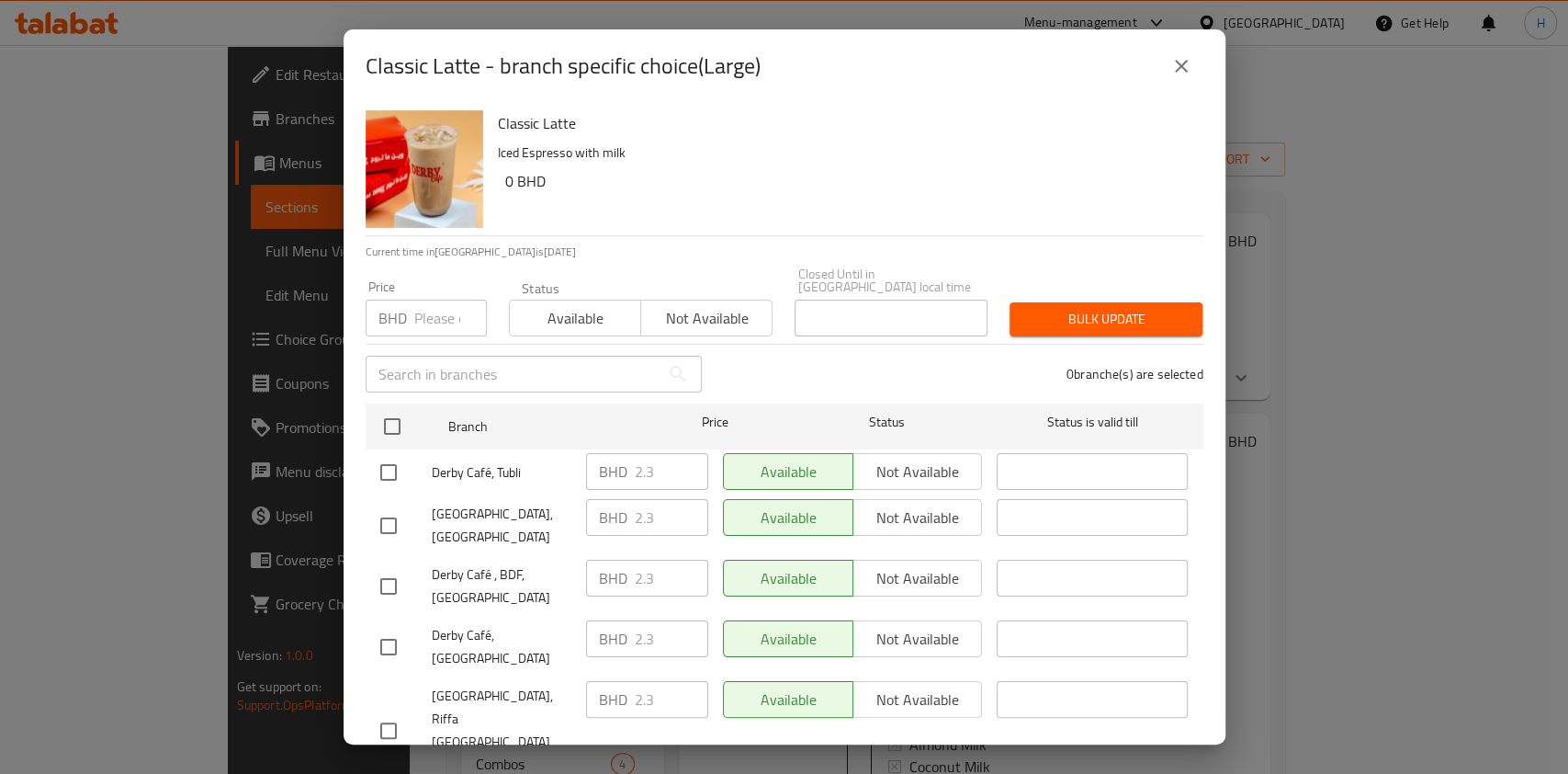
drag, startPoint x: 1188, startPoint y: 49, endPoint x: 977, endPoint y: 427, distance: 432.9
click at [1188, 50] on button "close" at bounding box center [1182, 67] width 44 height 44
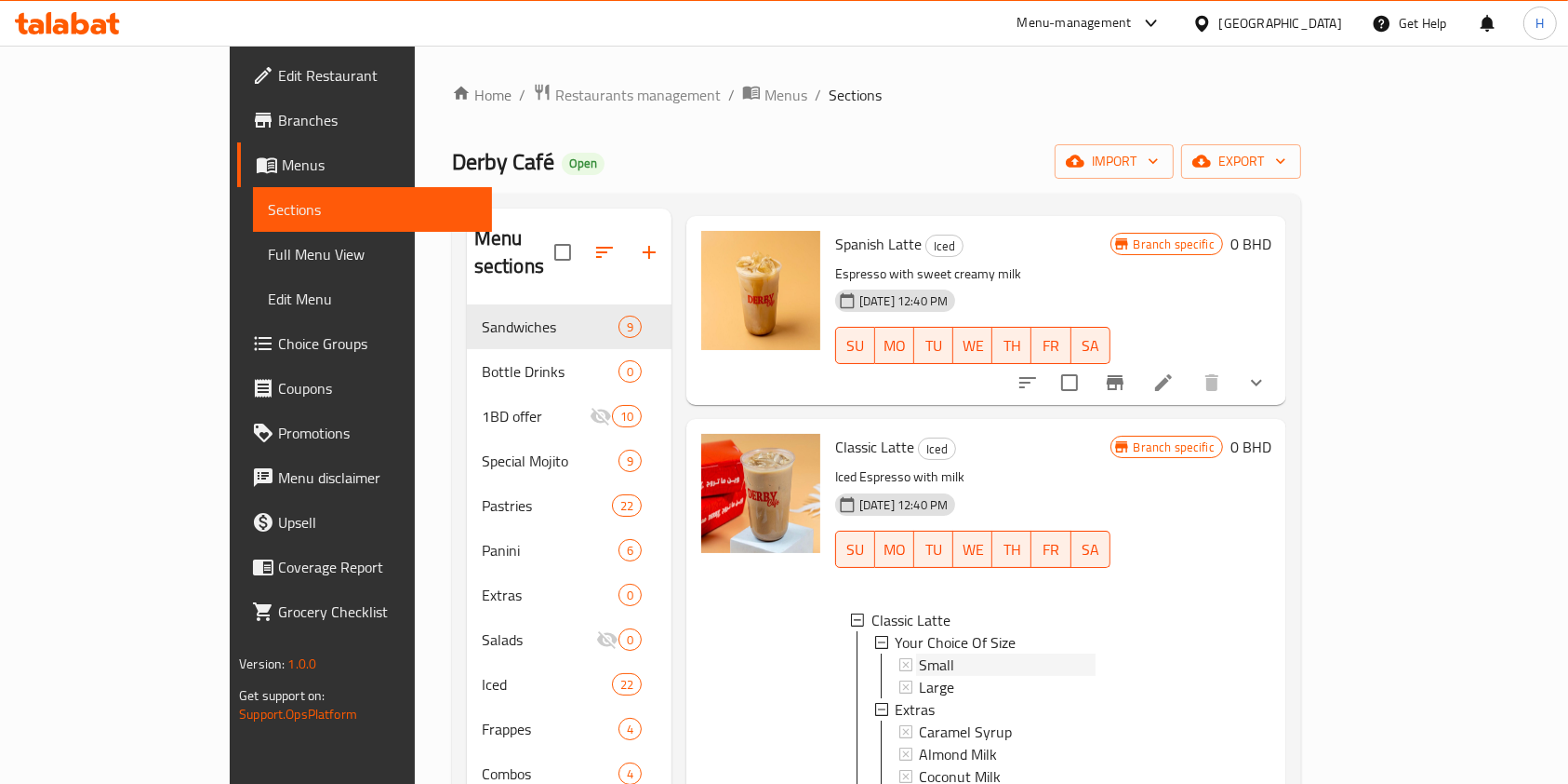
click at [920, 653] on span "Small" at bounding box center [938, 664] width 35 height 22
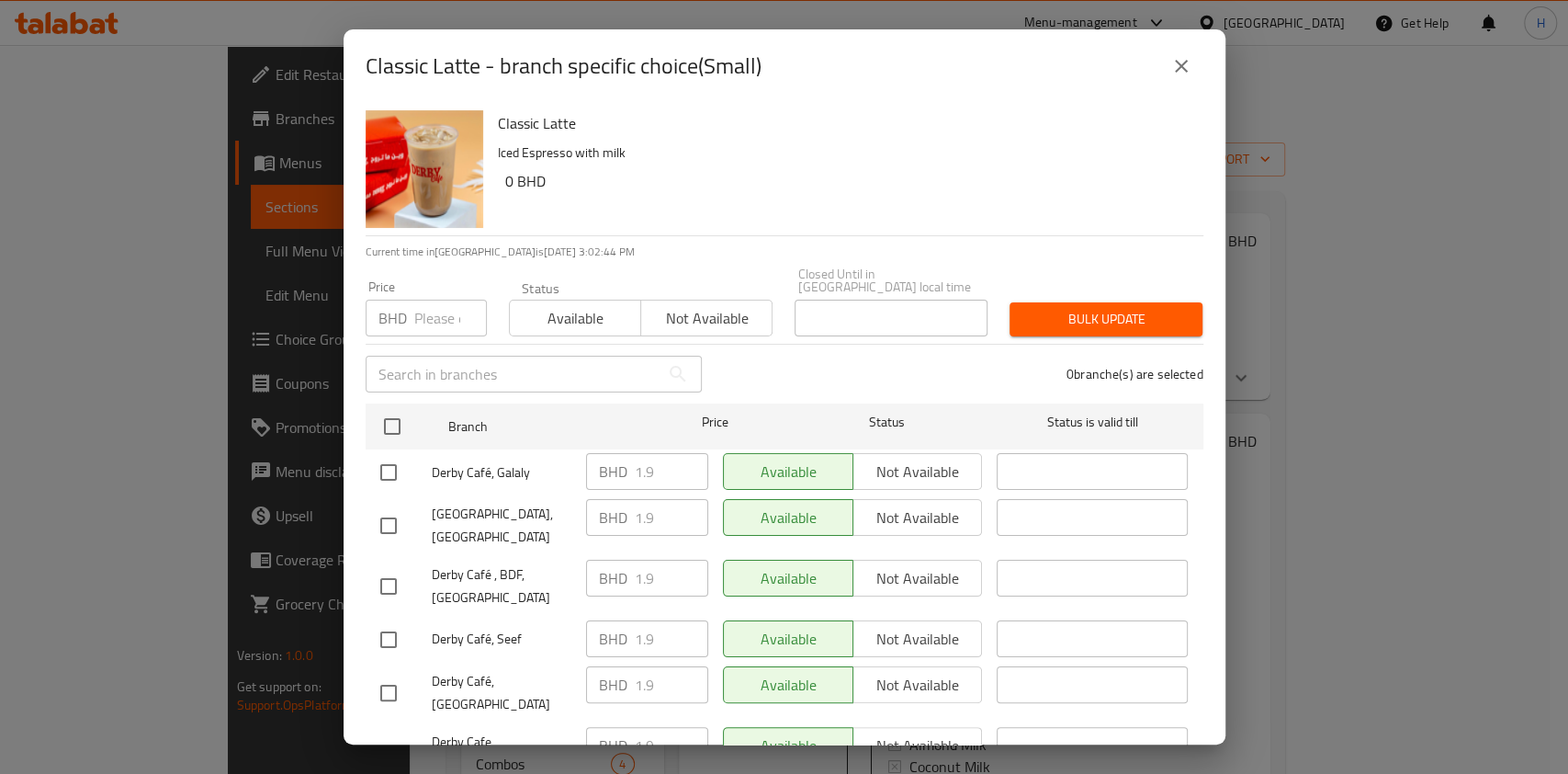
click at [1189, 64] on icon "close" at bounding box center [1181, 66] width 22 height 22
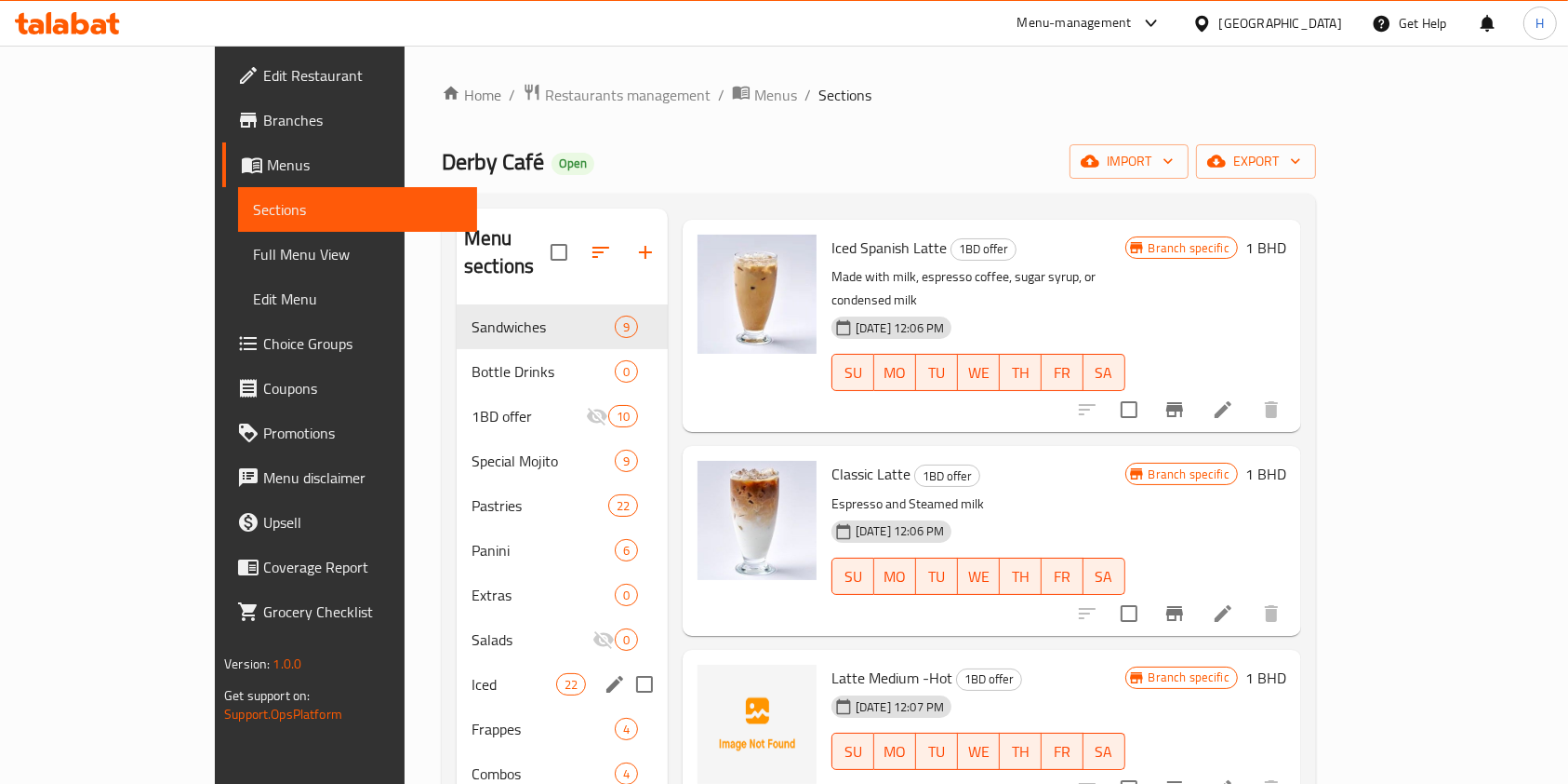
scroll to position [0, 0]
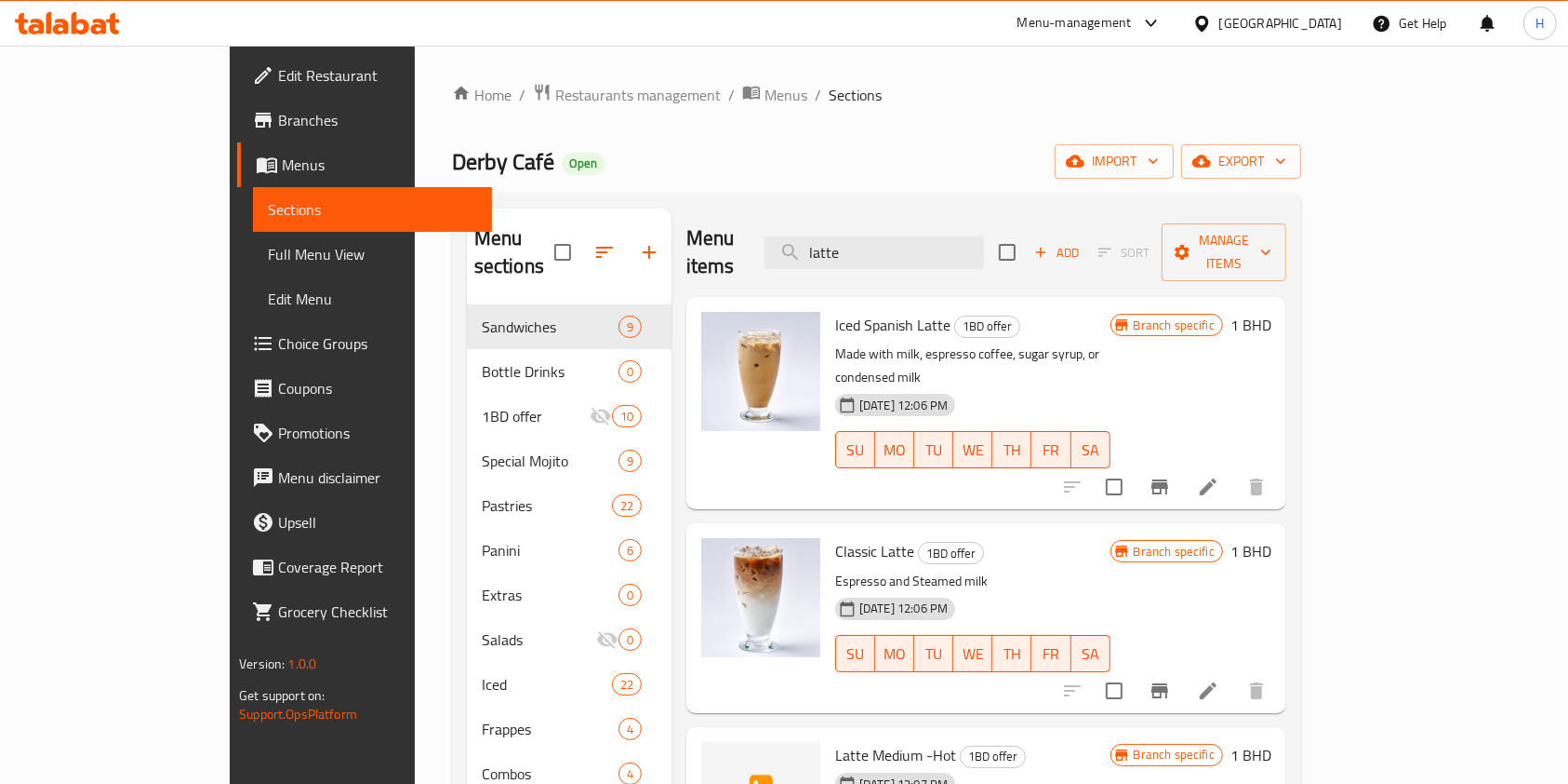
drag, startPoint x: 933, startPoint y: 233, endPoint x: 236, endPoint y: 205, distance: 697.6
click at [240, 200] on div "Edit Restaurant Branches Menus Sections Full Menu View Edit Menu Choice Groups …" at bounding box center [784, 562] width 1108 height 1033
type input "c"
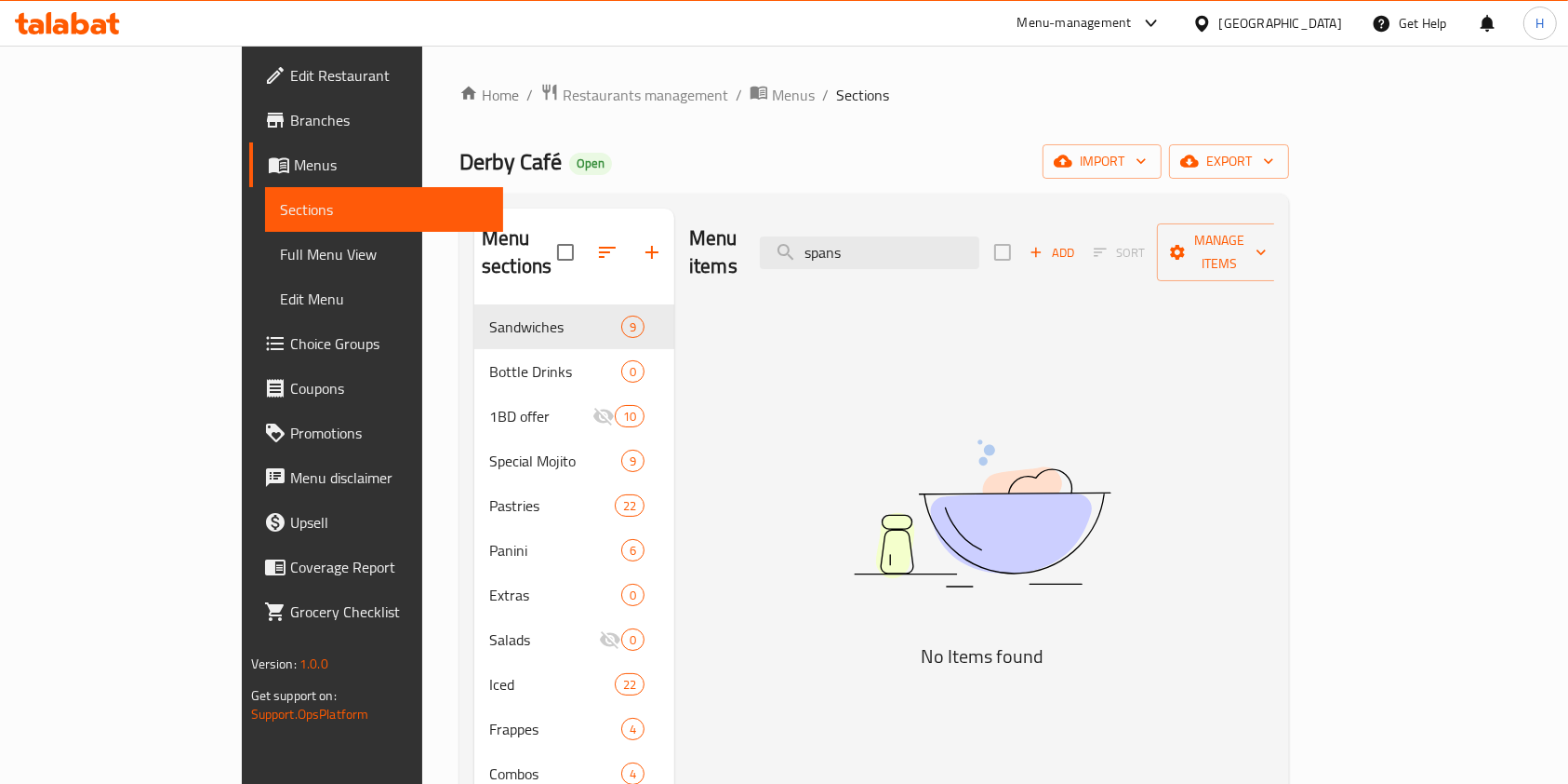
type input "spans"
click at [93, 31] on icon at bounding box center [99, 26] width 16 height 16
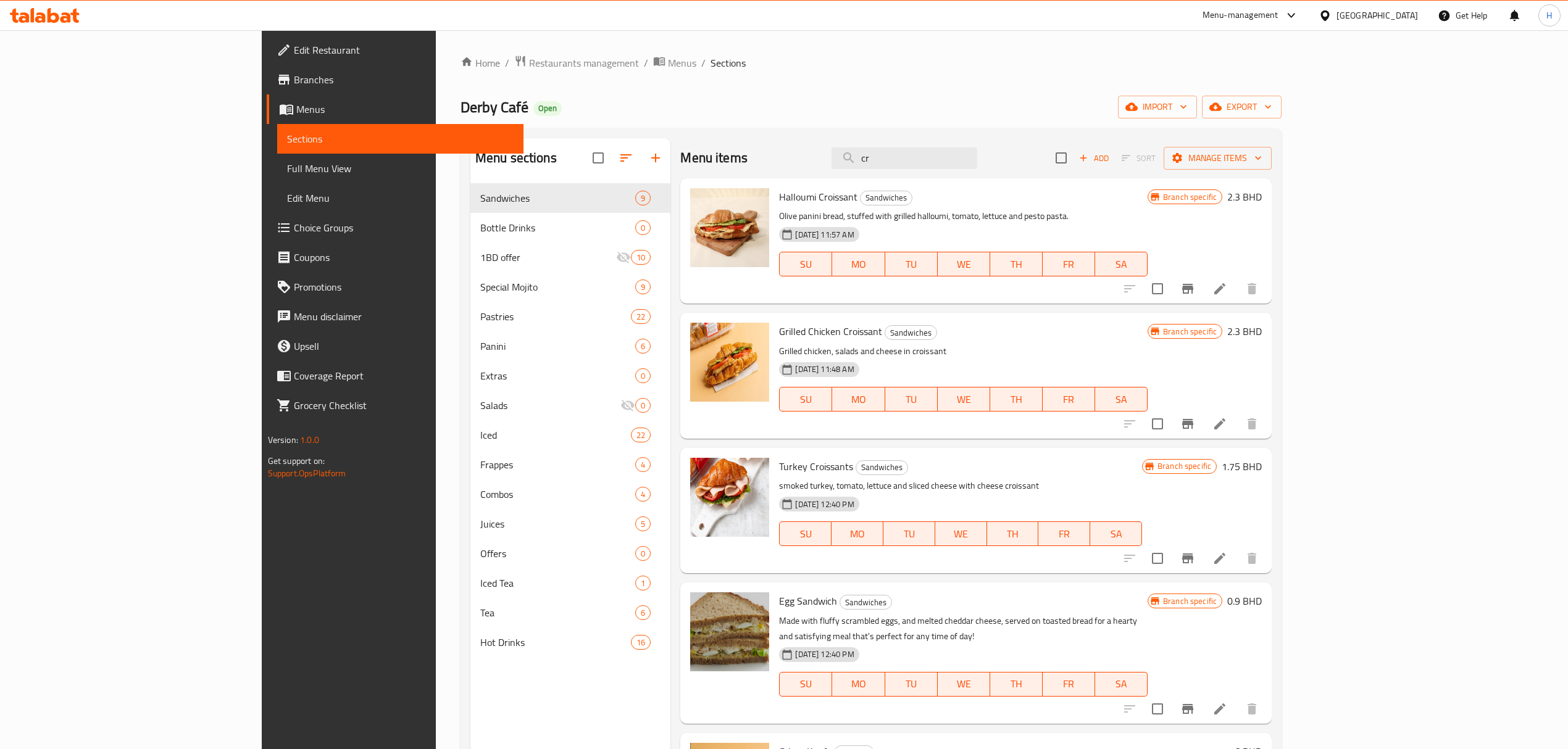
click at [59, 10] on icon at bounding box center [45, 15] width 70 height 15
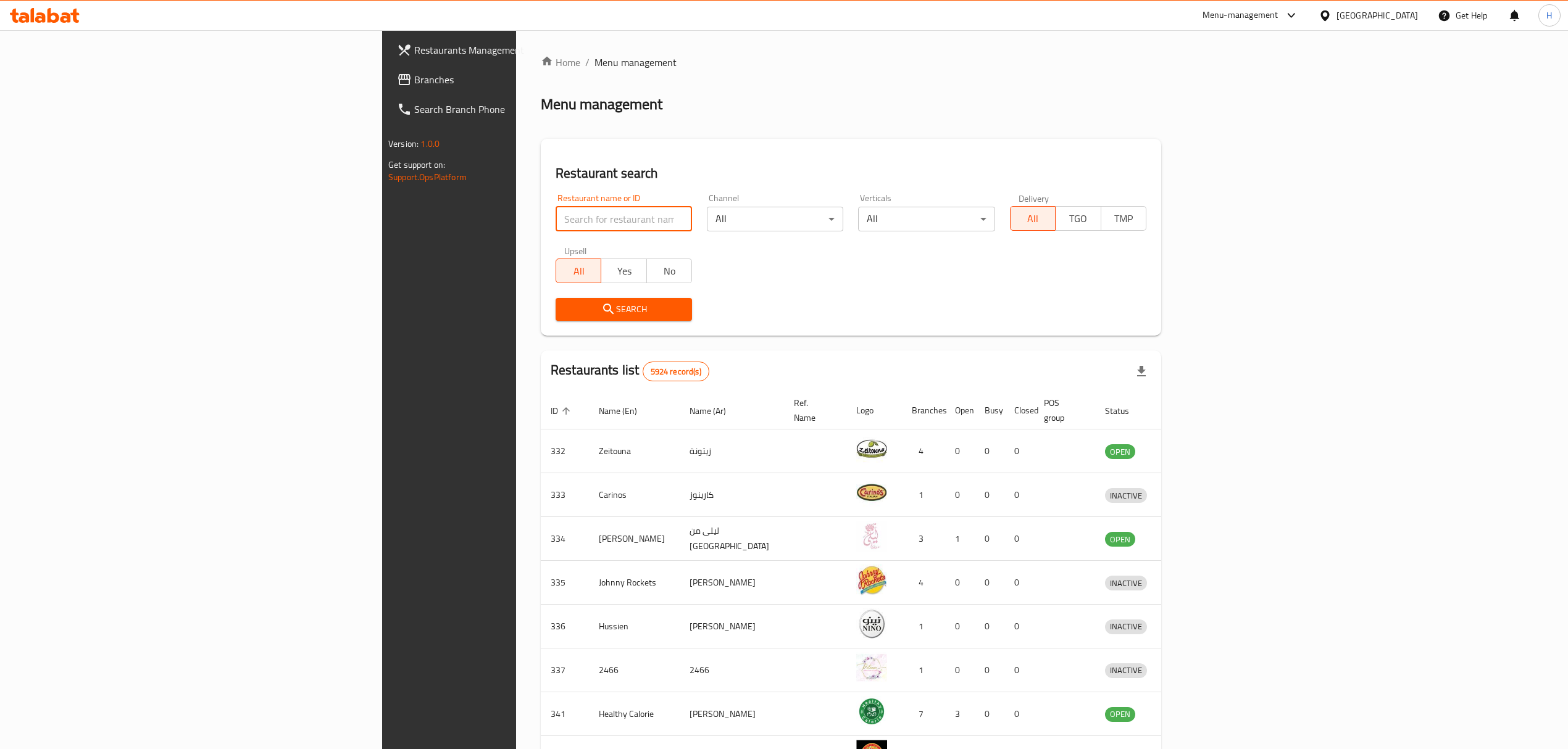
click at [556, 216] on input "search" at bounding box center [624, 219] width 137 height 25
type input "ت"
click button "Search" at bounding box center [624, 309] width 137 height 23
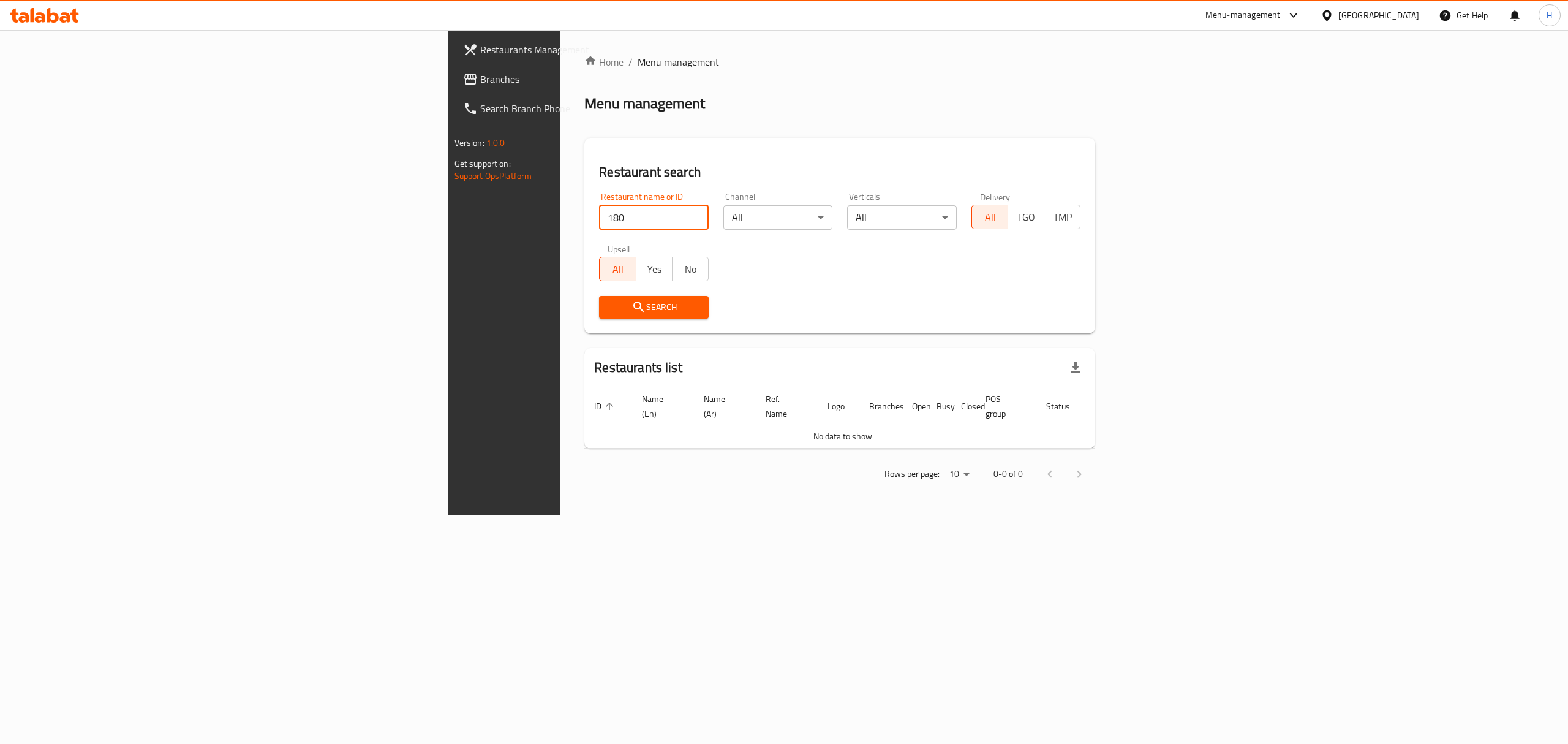
type input "180"
click button "Search" at bounding box center [654, 307] width 110 height 23
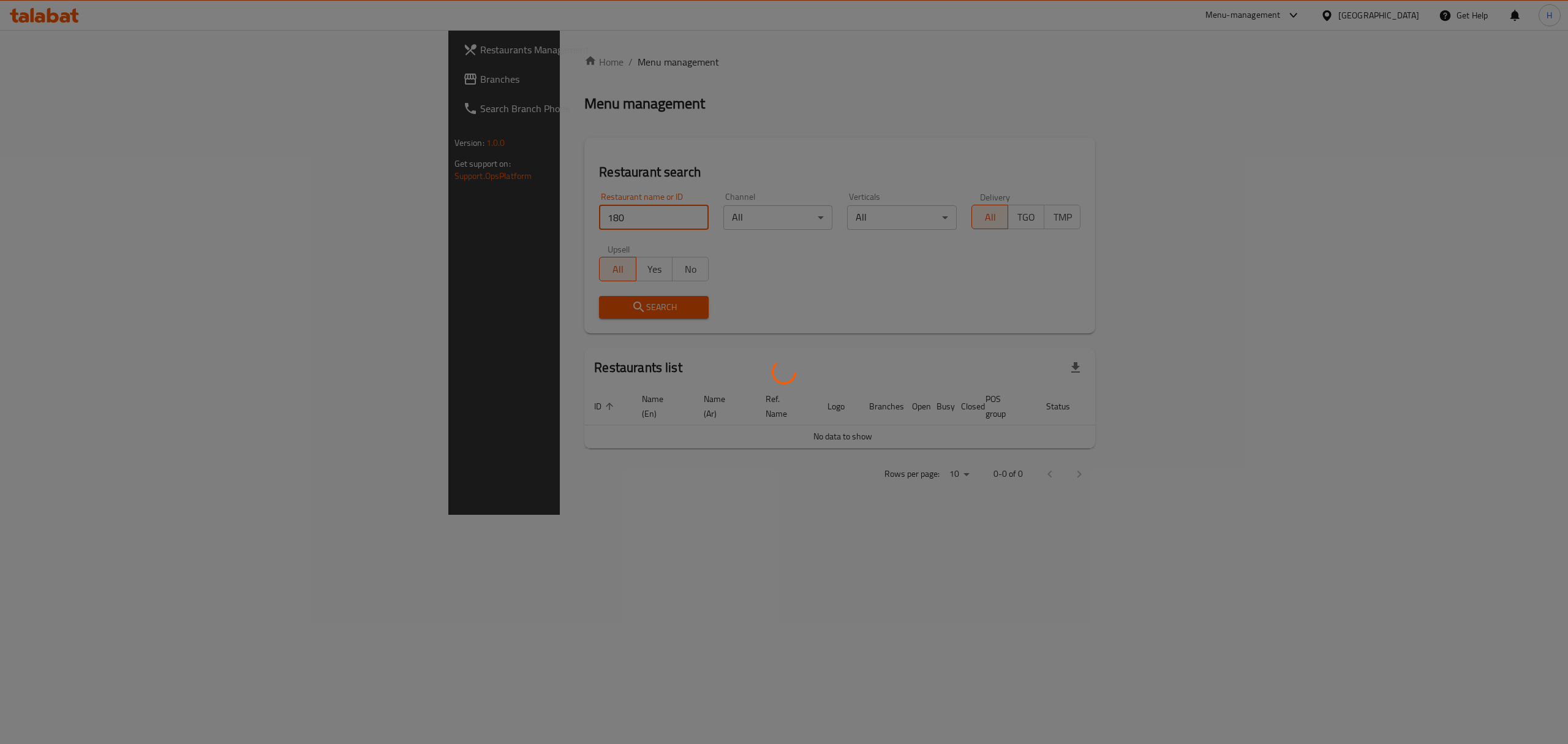
click at [404, 224] on div at bounding box center [784, 372] width 1568 height 744
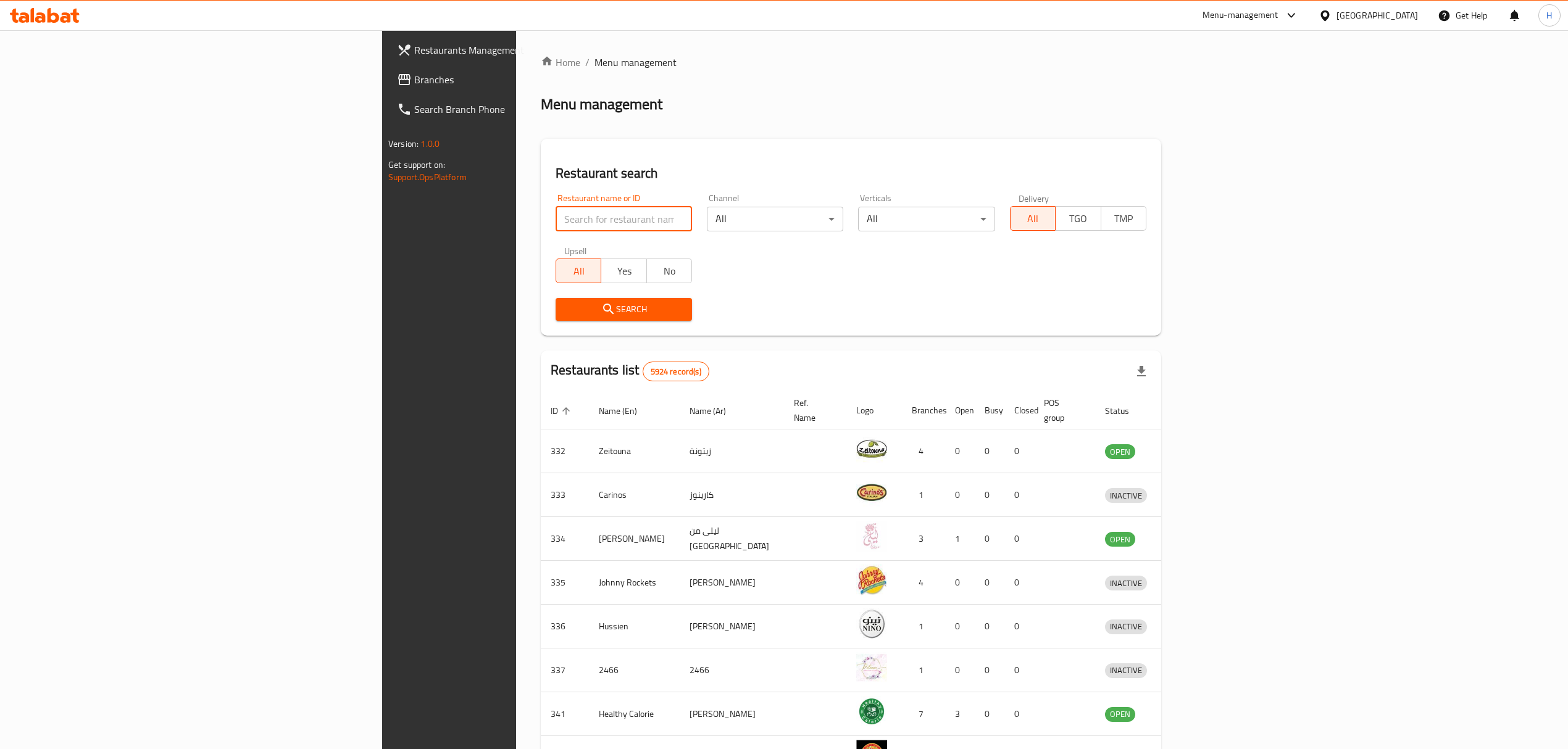
click at [556, 210] on input "search" at bounding box center [624, 219] width 137 height 25
type input "180 d"
click button "Search" at bounding box center [624, 309] width 137 height 23
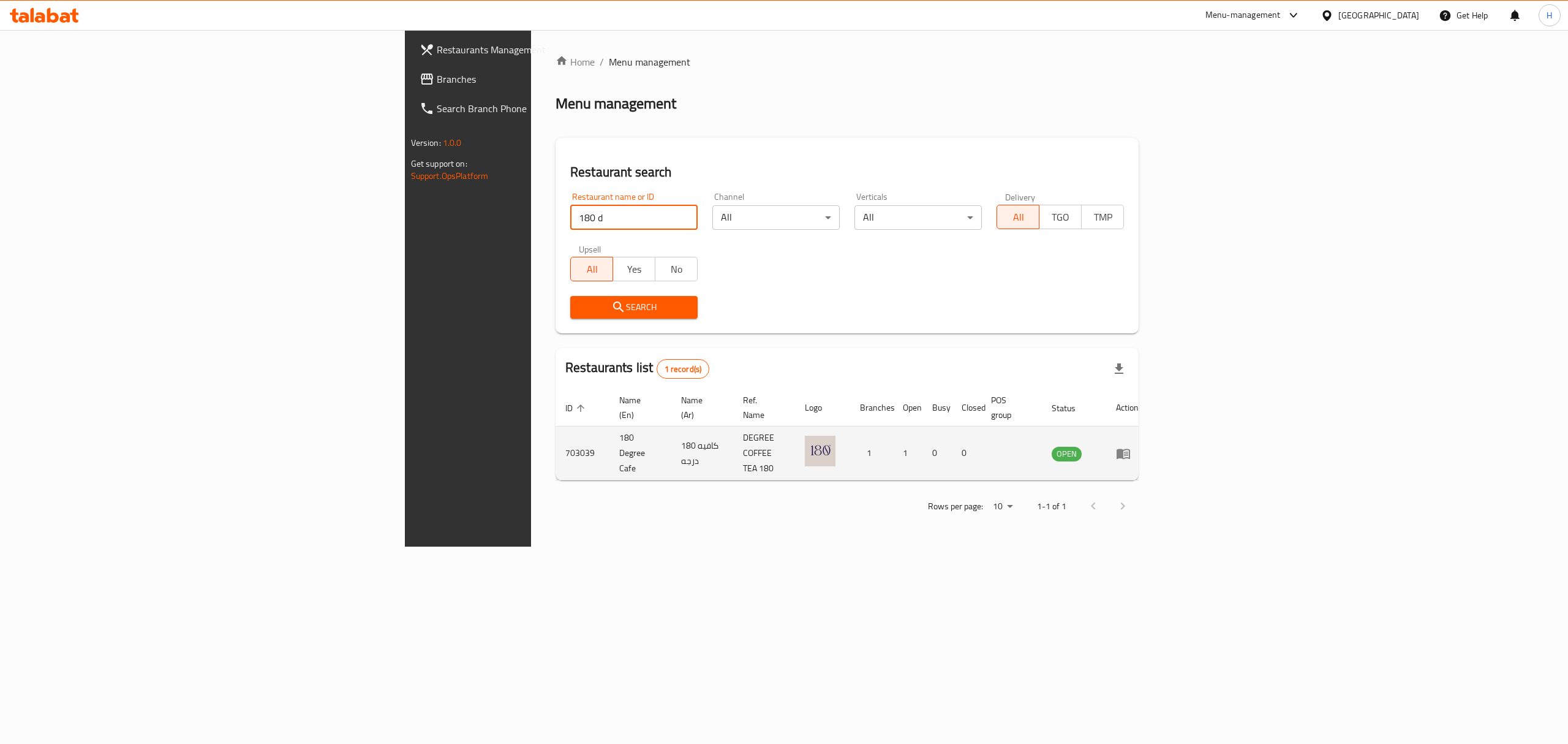
click at [1130, 446] on icon "enhanced table" at bounding box center [1123, 453] width 15 height 15
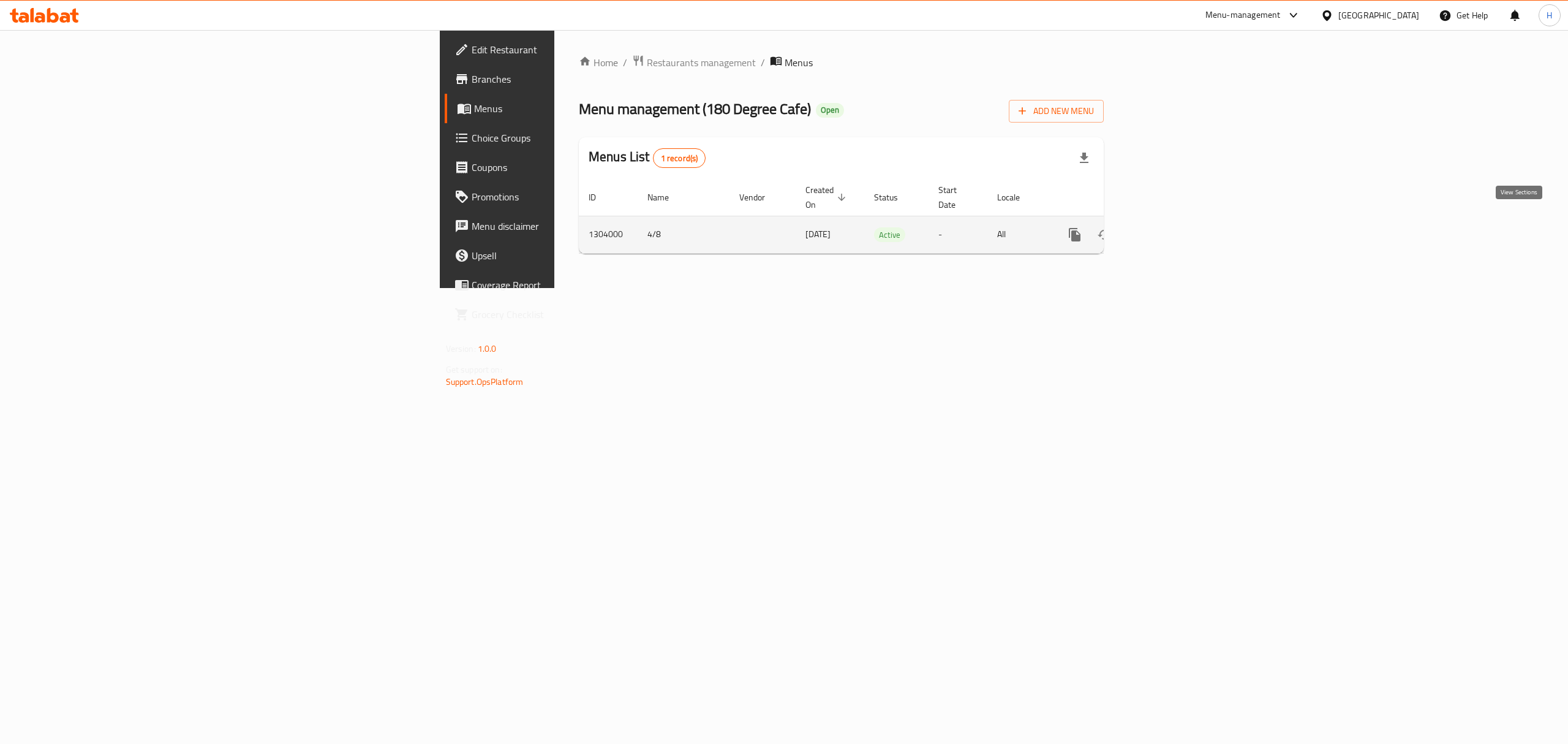
click at [1170, 229] on icon "enhanced table" at bounding box center [1163, 235] width 15 height 15
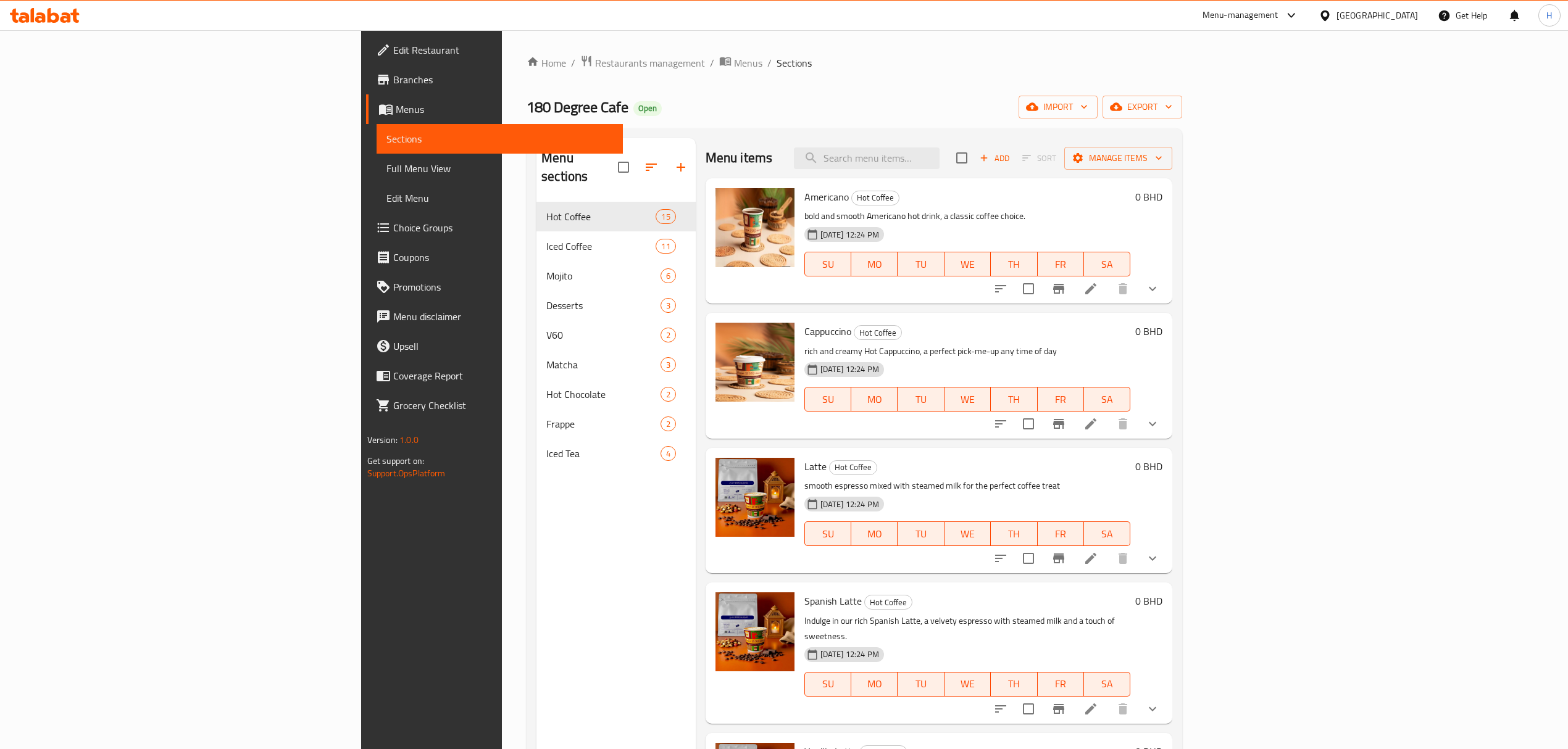
drag, startPoint x: 35, startPoint y: 30, endPoint x: 112, endPoint y: 93, distance: 99.5
click at [35, 30] on div "Menu-management [GEOGRAPHIC_DATA] Get Help H" at bounding box center [784, 16] width 1568 height 30
click at [64, 10] on icon at bounding box center [45, 15] width 70 height 15
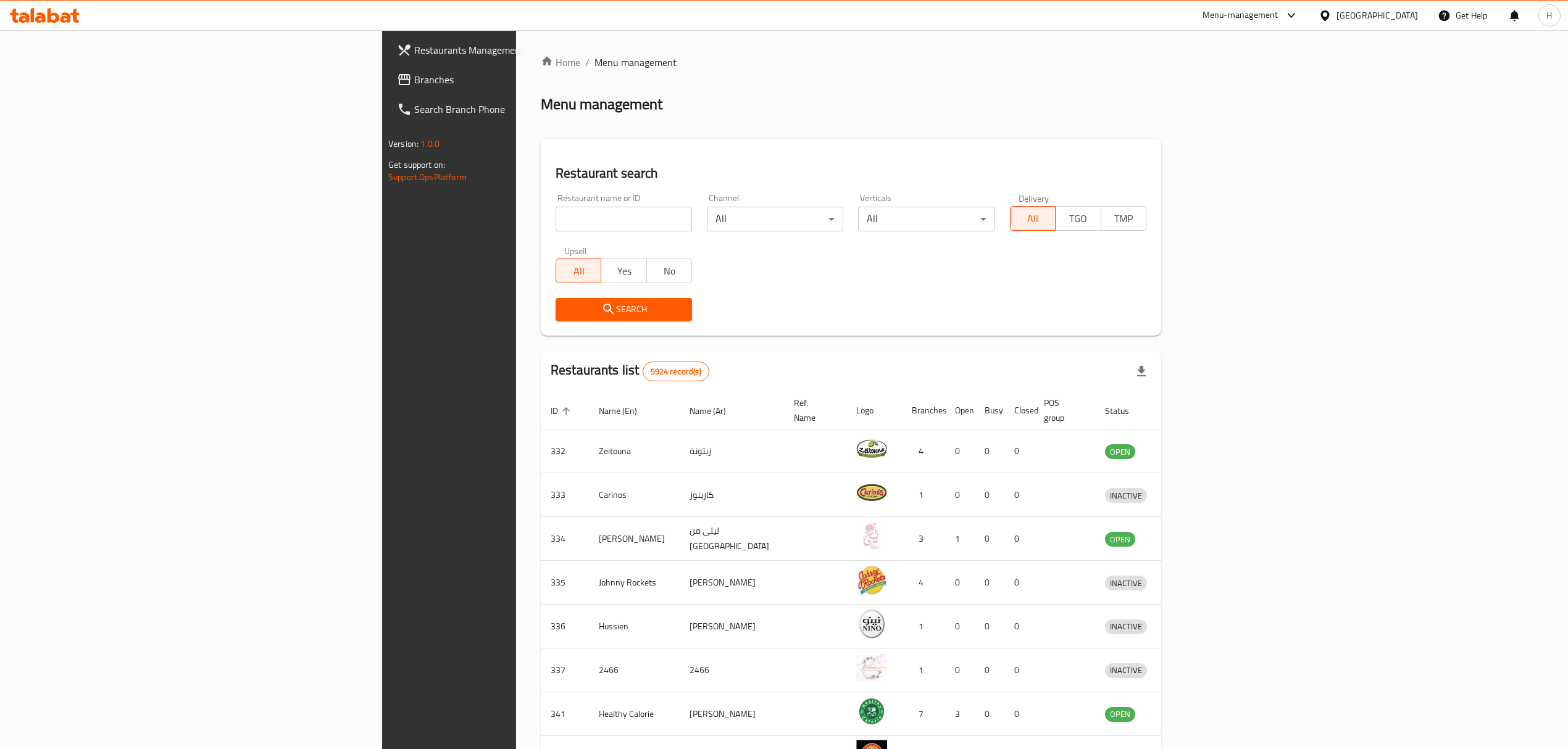
click at [564, 216] on input "search" at bounding box center [624, 219] width 137 height 25
type input "180 d"
click button "Search" at bounding box center [624, 309] width 137 height 23
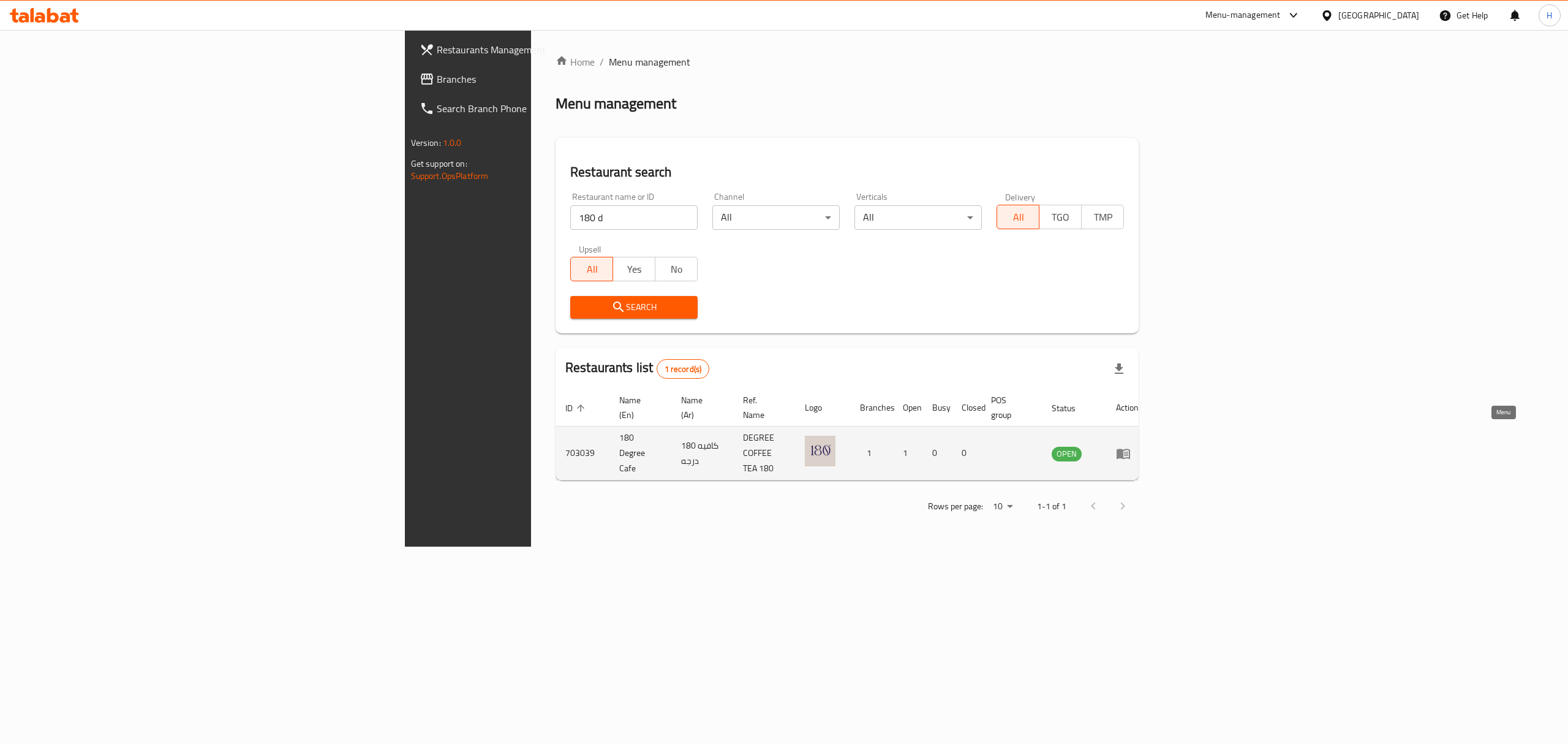
click at [1130, 446] on icon "enhanced table" at bounding box center [1123, 453] width 15 height 15
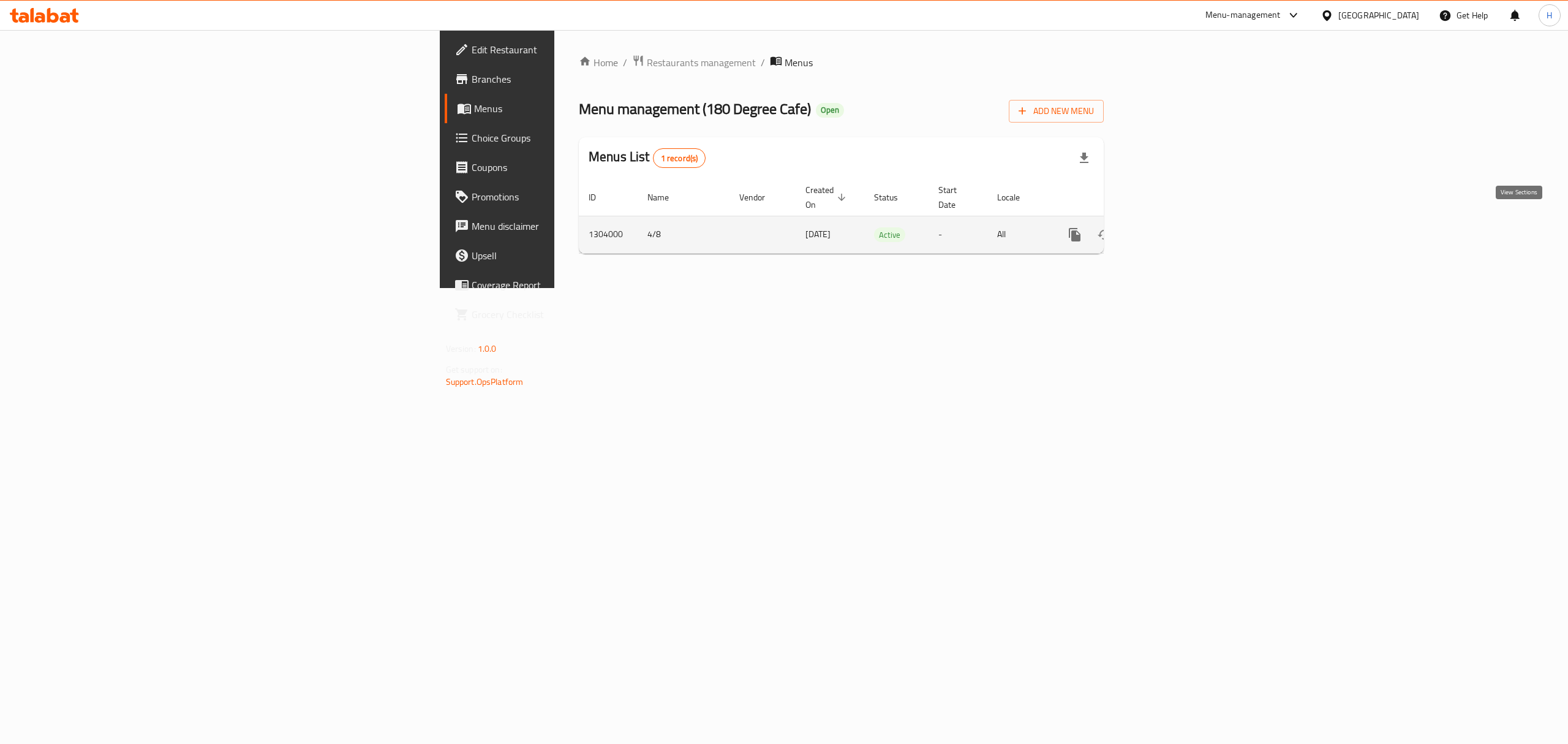
click at [1178, 223] on link "enhanced table" at bounding box center [1163, 235] width 30 height 30
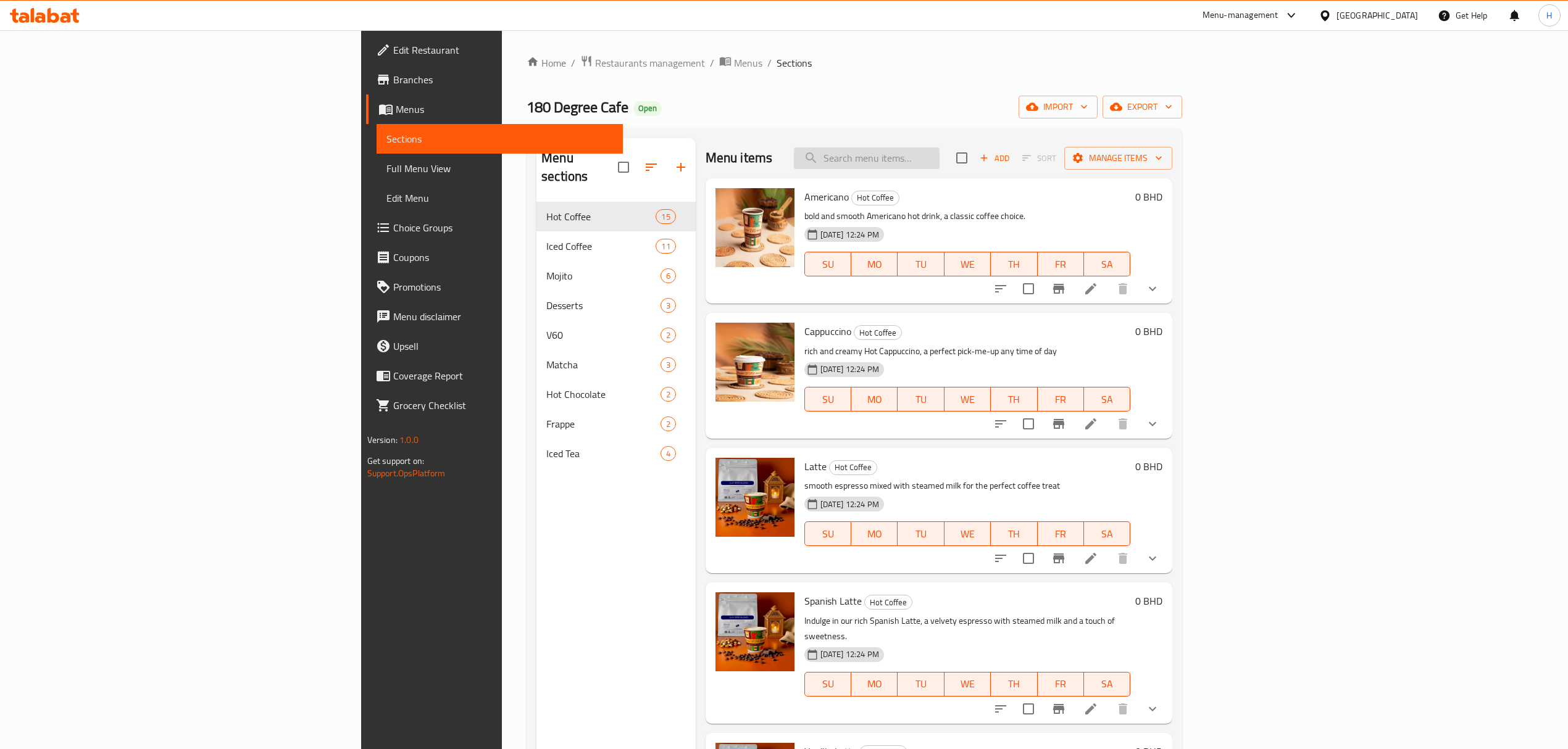
click at [940, 161] on input "search" at bounding box center [867, 158] width 146 height 21
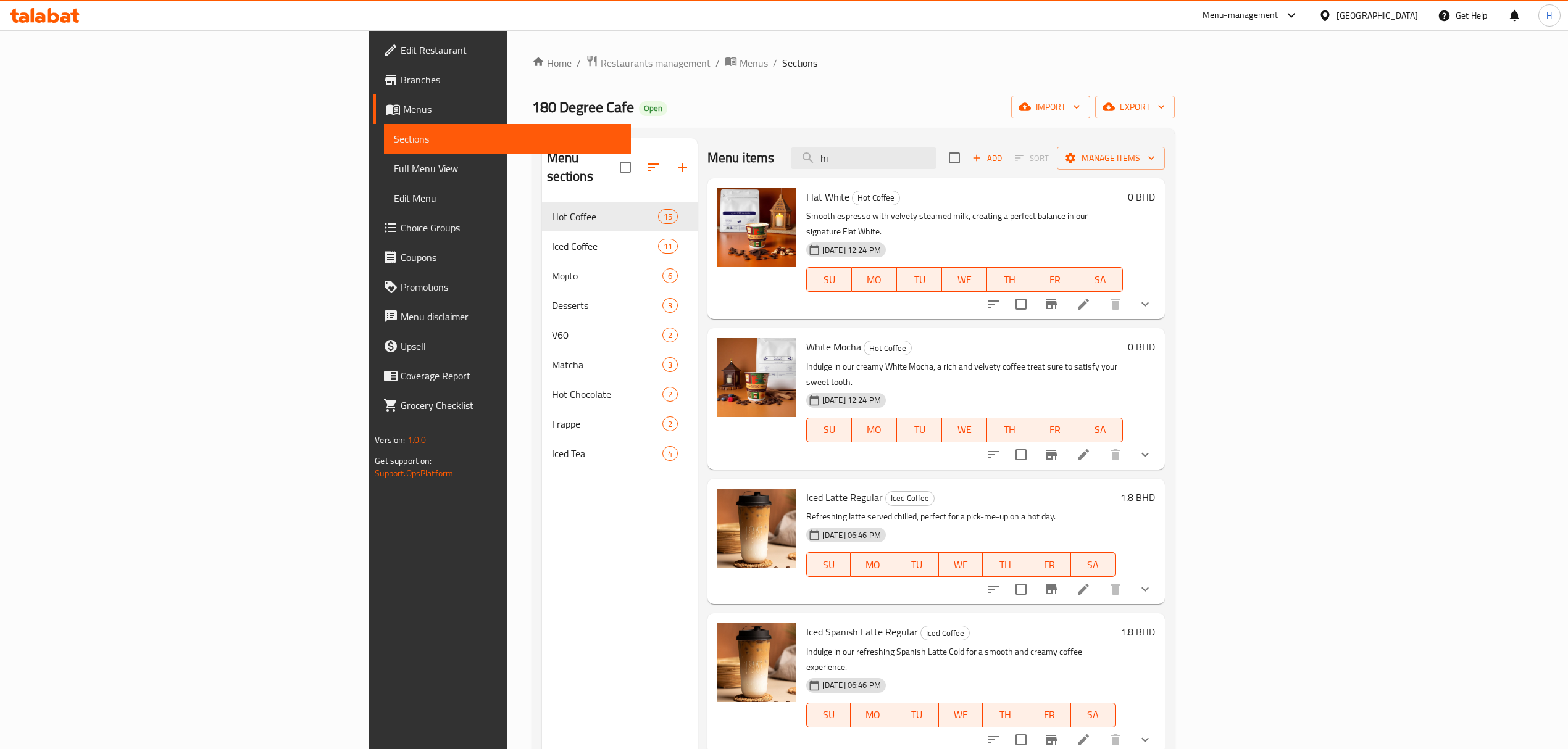
drag, startPoint x: 1012, startPoint y: 151, endPoint x: 560, endPoint y: 164, distance: 452.2
click at [560, 163] on div "Menu sections Hot Coffee 15 Iced Coffee 11 Mojito 6 Desserts 3 V60 2 Matcha 3 H…" at bounding box center [854, 512] width 623 height 749
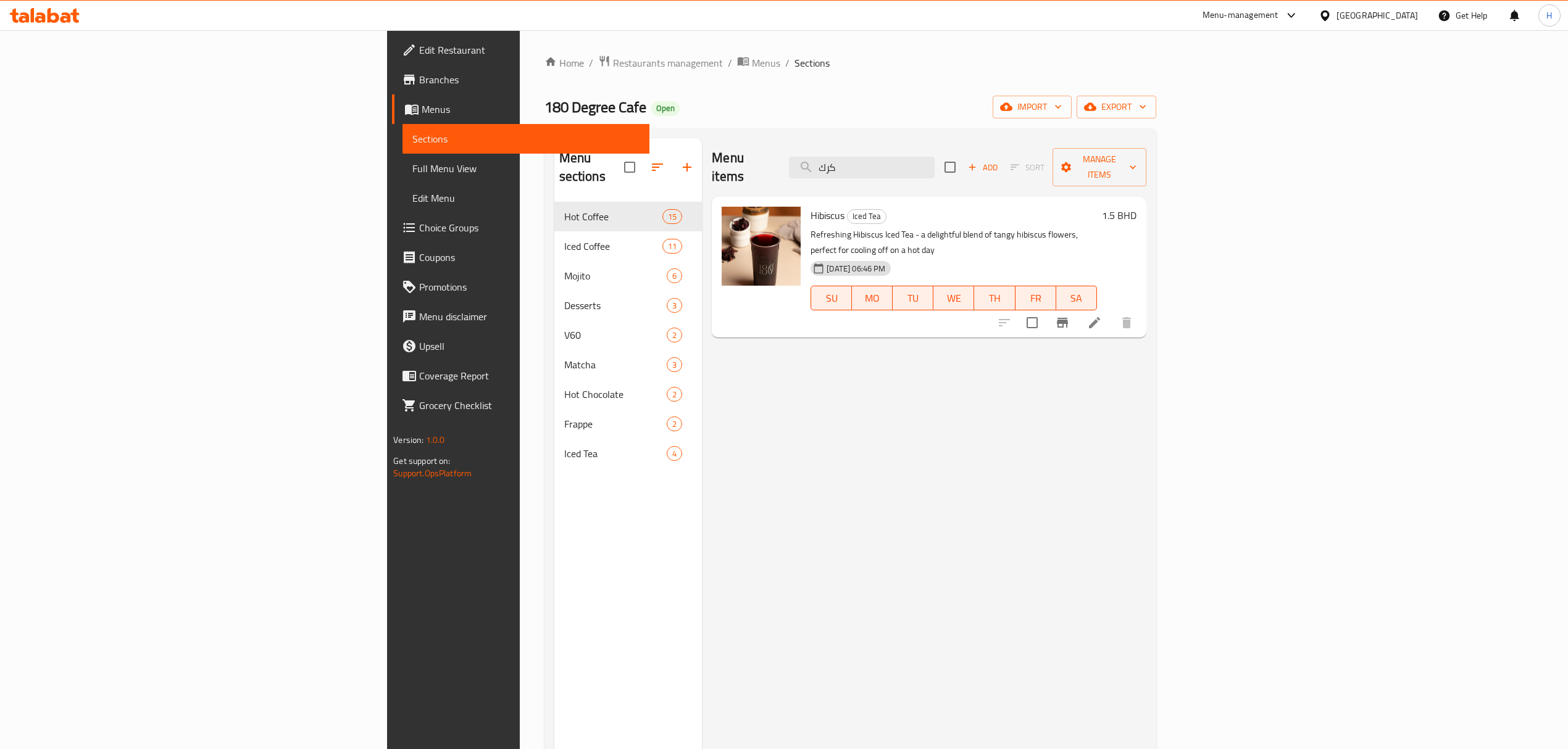
click at [810, 206] on span "Hibiscus" at bounding box center [827, 215] width 34 height 19
copy h6 "Hibiscus"
drag, startPoint x: 916, startPoint y: 179, endPoint x: 910, endPoint y: 180, distance: 6.1
click at [910, 180] on div "Menu items كرك Add Sort Manage items Hibiscus Iced Tea Refreshing Hibiscus Iced…" at bounding box center [924, 512] width 444 height 749
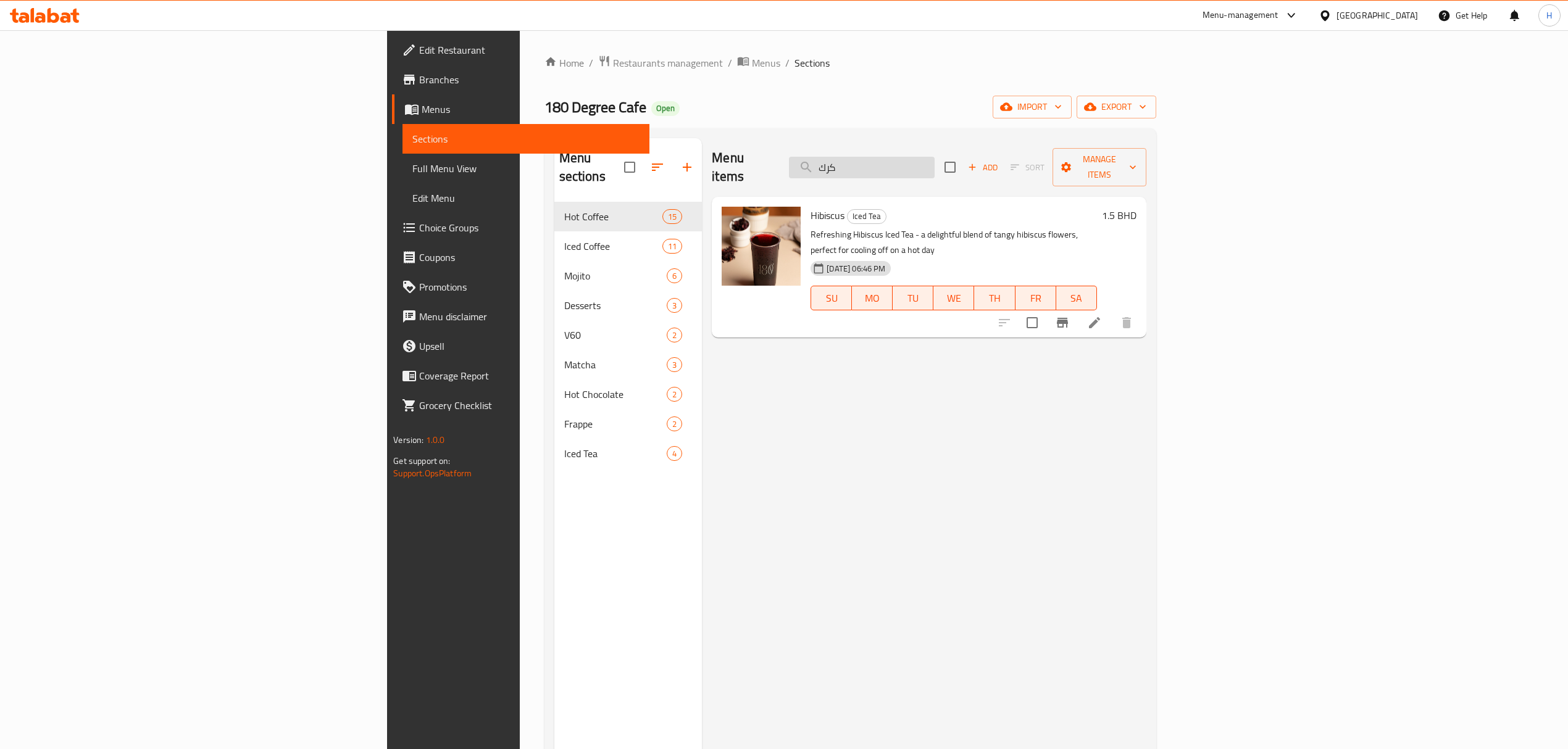
click at [935, 159] on input "كرك" at bounding box center [861, 167] width 146 height 21
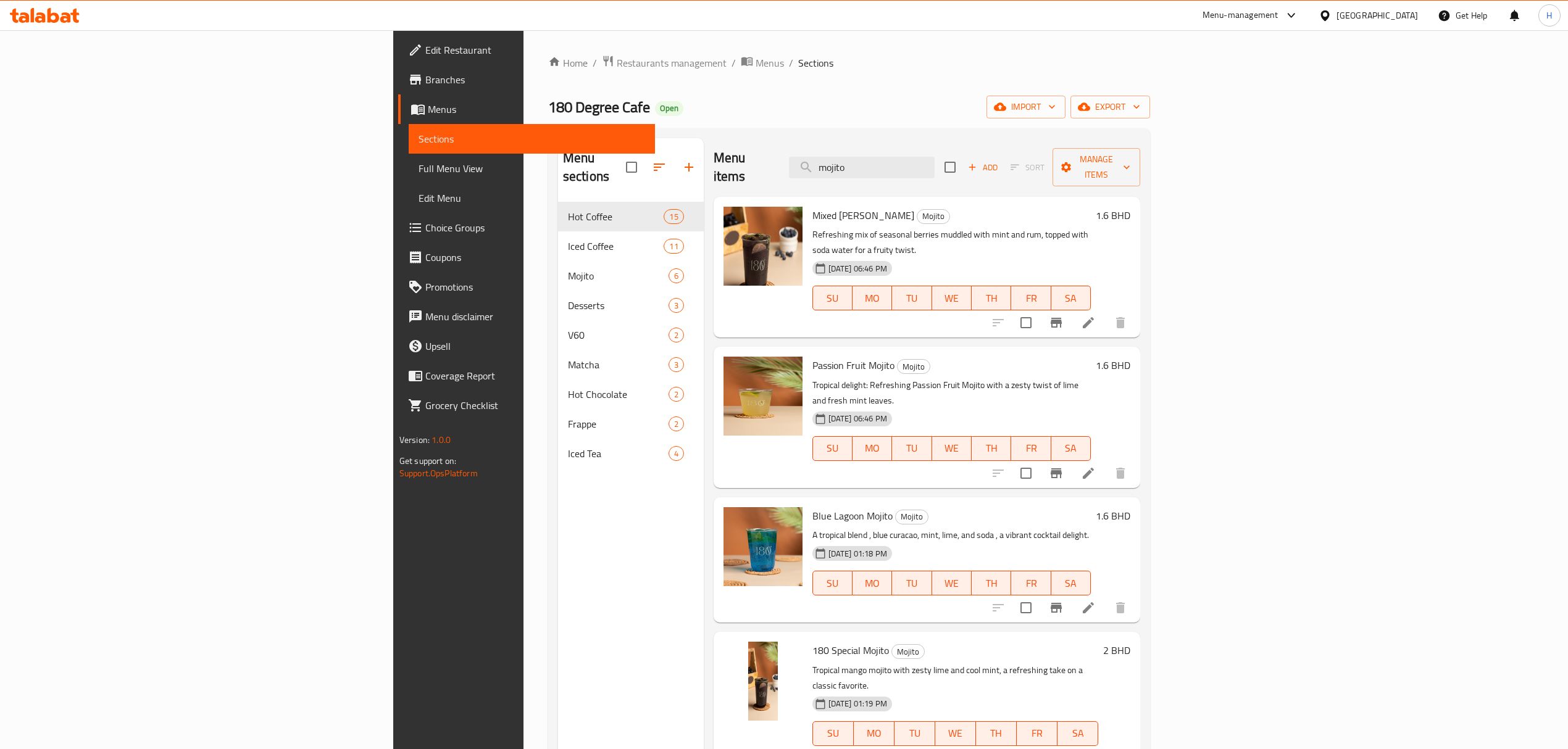
drag, startPoint x: 729, startPoint y: 191, endPoint x: 606, endPoint y: 238, distance: 131.7
click at [704, 220] on div "Menu items mojito Add Sort Manage items Mixed [PERSON_NAME] Mojito Mojito Refre…" at bounding box center [922, 512] width 437 height 749
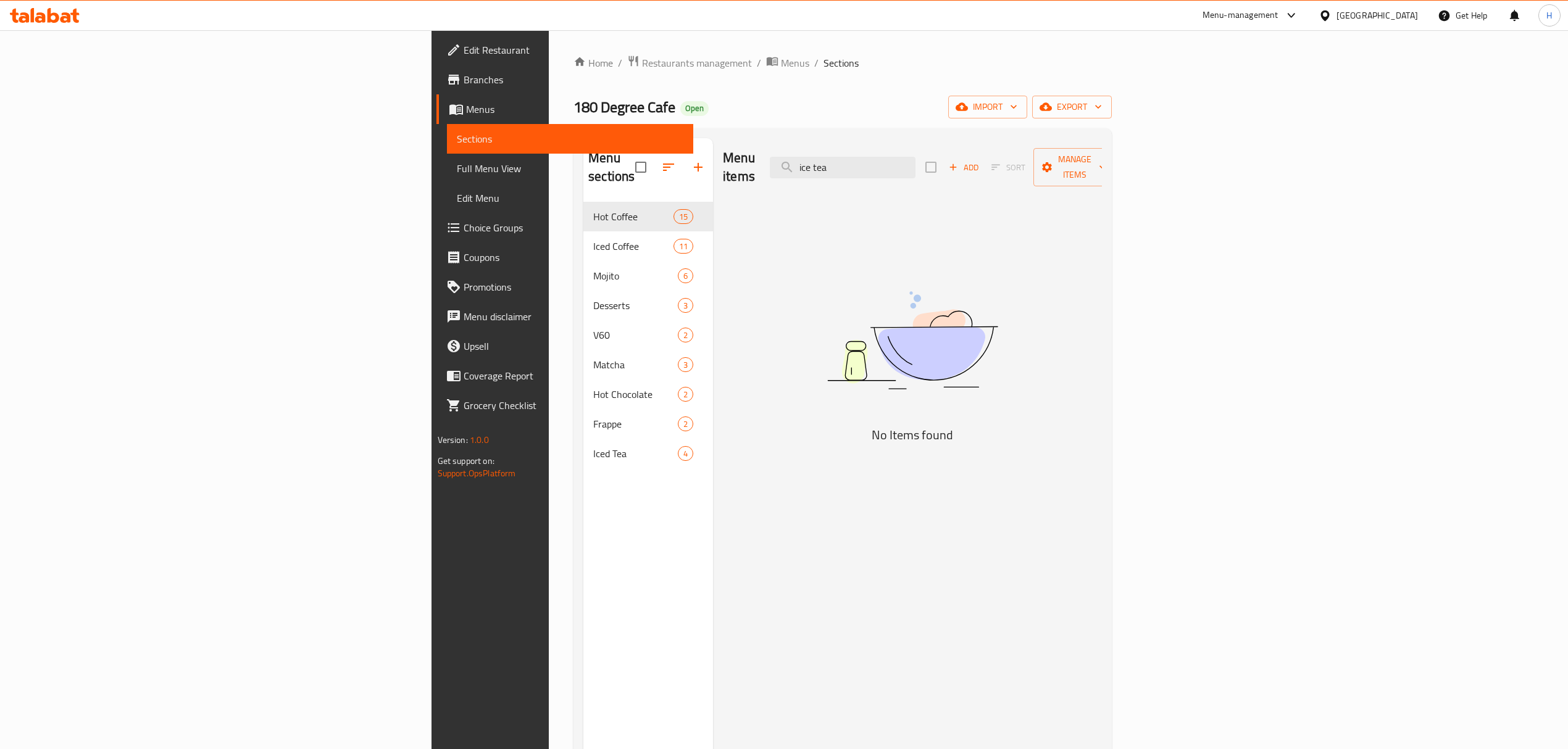
drag, startPoint x: 999, startPoint y: 164, endPoint x: 821, endPoint y: 166, distance: 178.0
click at [821, 166] on div "Menu items ice tea Add Sort Manage items" at bounding box center [912, 167] width 379 height 59
type input "c"
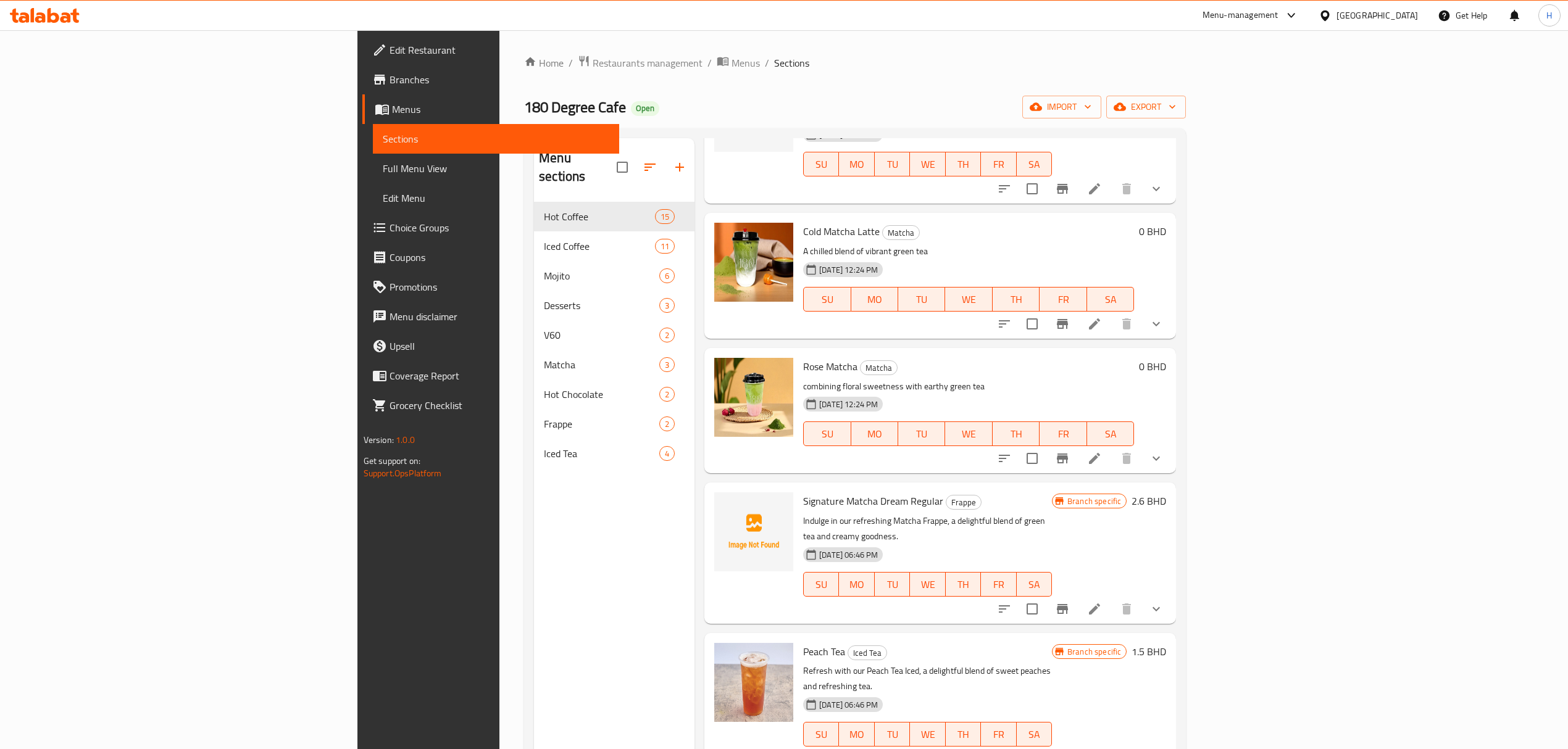
scroll to position [1234, 0]
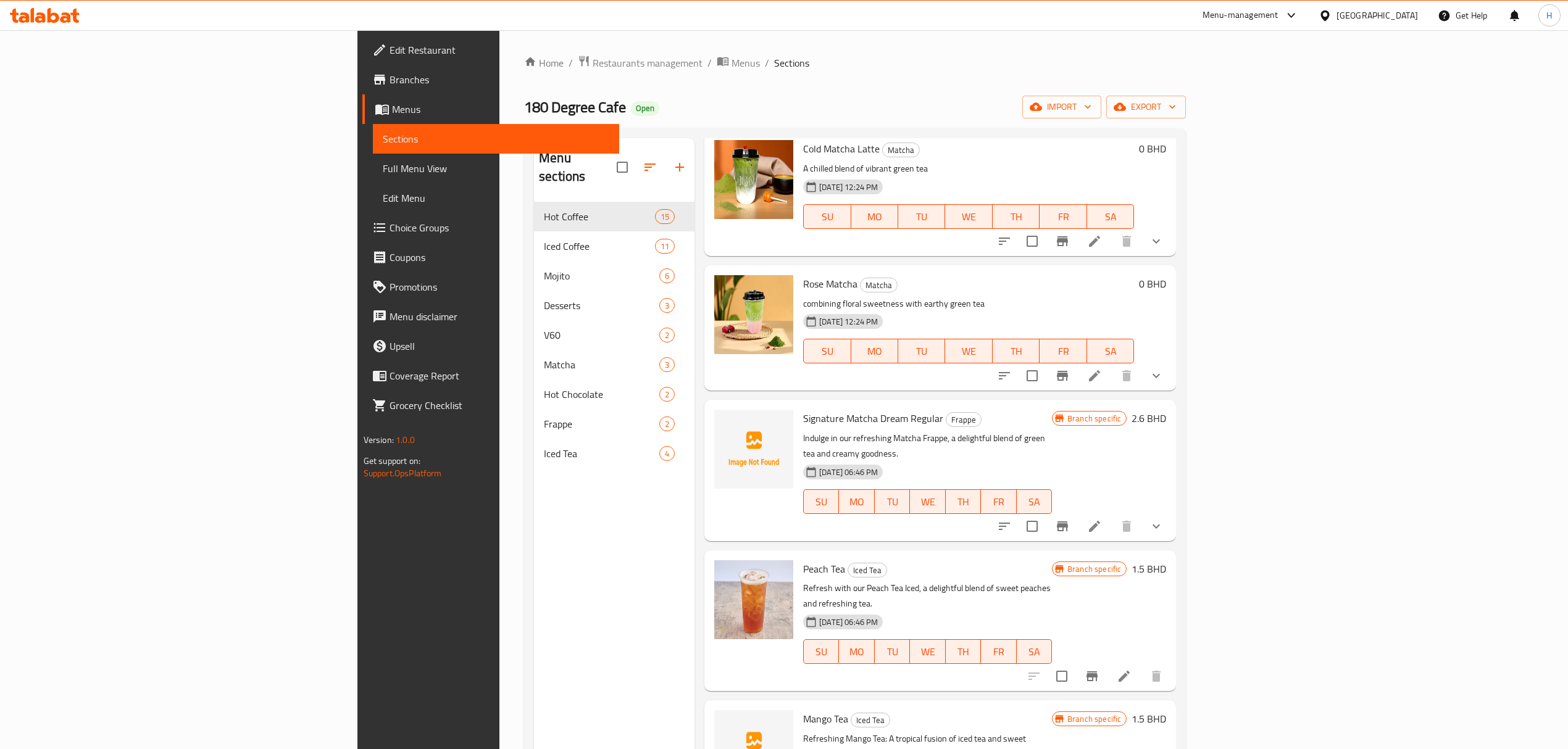
type input "tea"
click at [803, 559] on span "Peach Tea" at bounding box center [824, 568] width 42 height 19
copy h6 "Peach Tea"
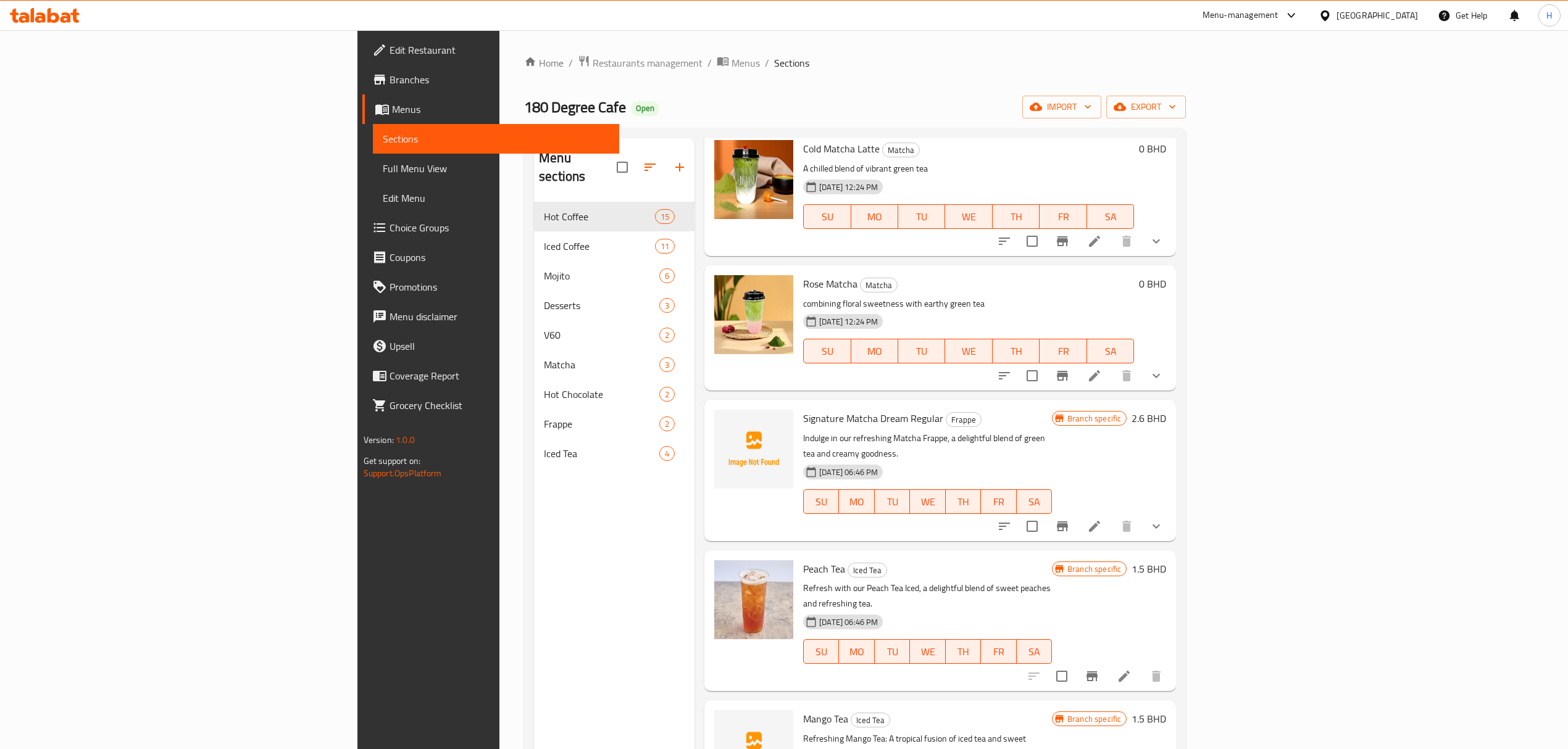
click at [803, 710] on span "Mango Tea" at bounding box center [826, 719] width 45 height 19
copy h6 "Mango Tea"
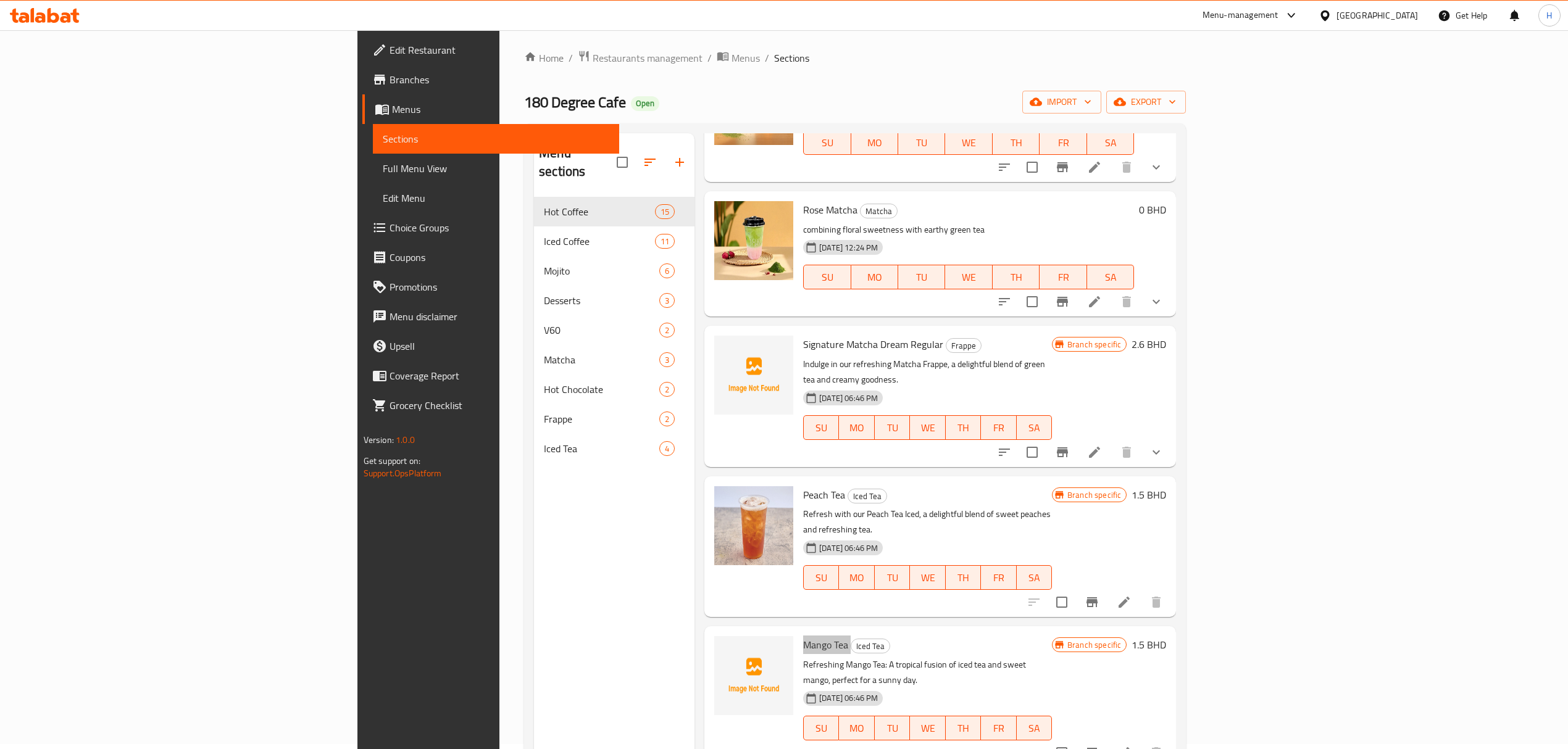
scroll to position [82, 0]
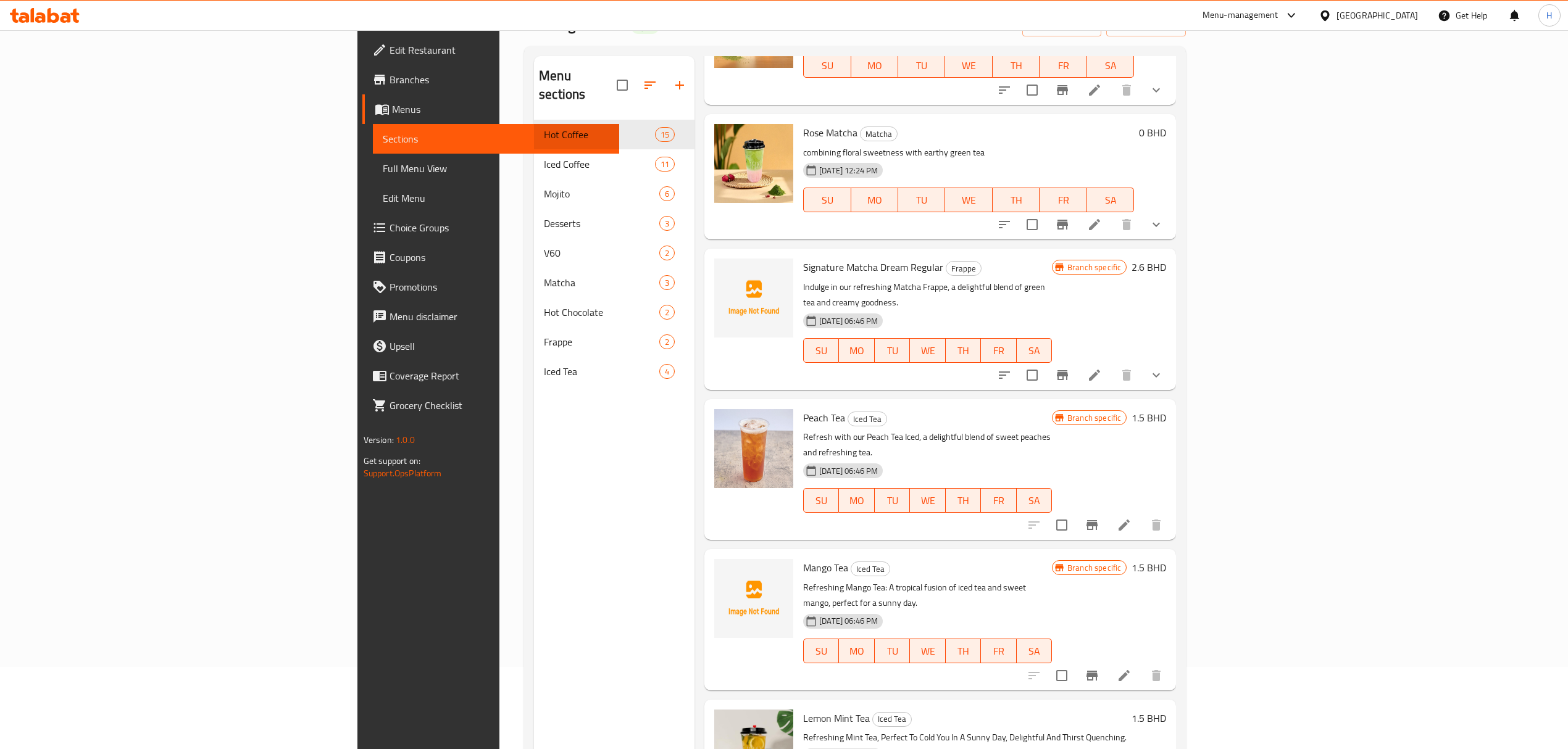
click at [803, 709] on span "Lemon Mint Tea" at bounding box center [836, 718] width 67 height 19
copy h6 "Lemon Mint Tea"
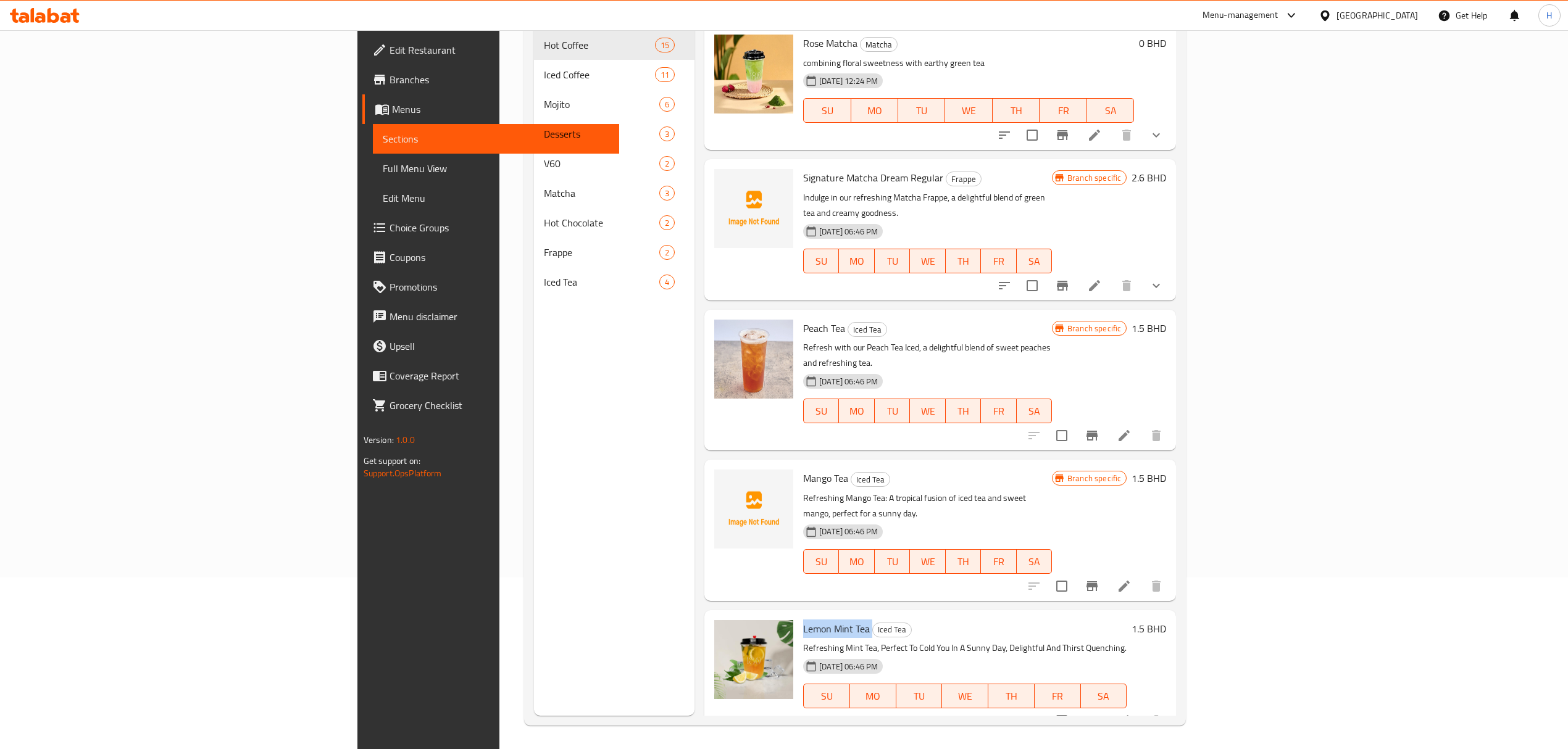
scroll to position [173, 0]
click at [70, 16] on icon at bounding box center [65, 17] width 10 height 10
